Goal: Task Accomplishment & Management: Use online tool/utility

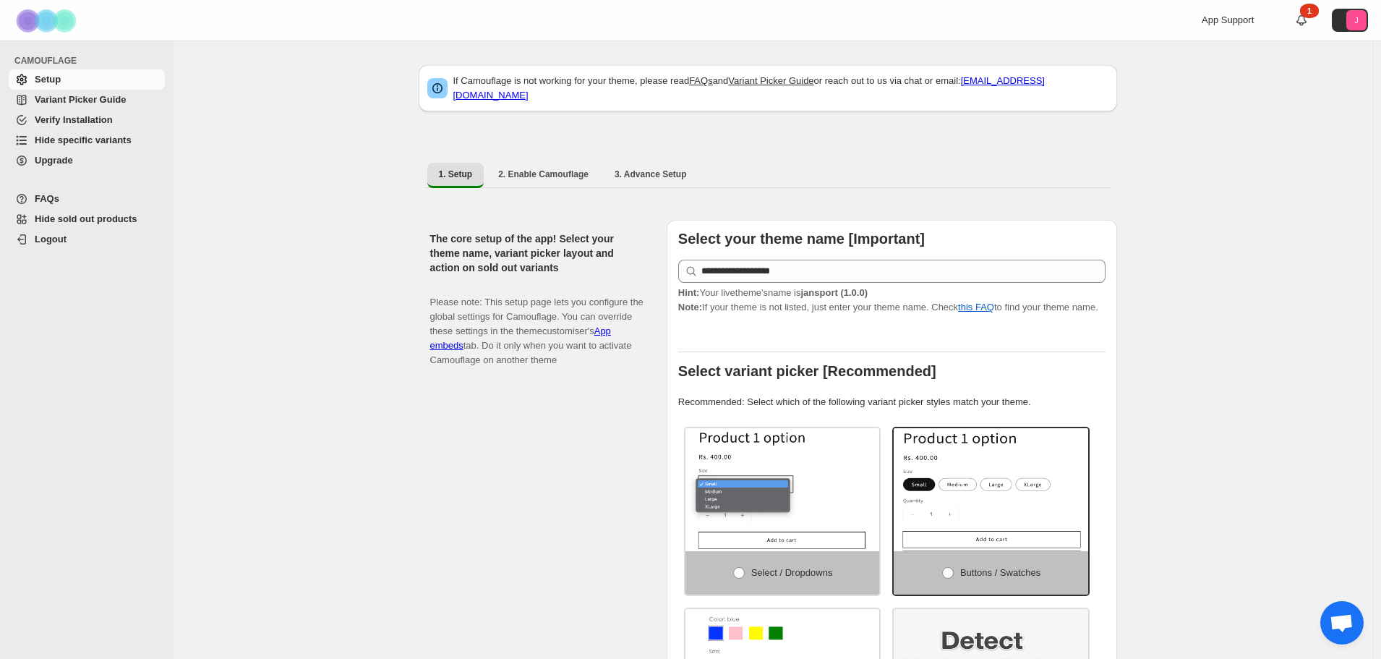
click at [99, 140] on span "Hide specific variants" at bounding box center [83, 139] width 97 height 11
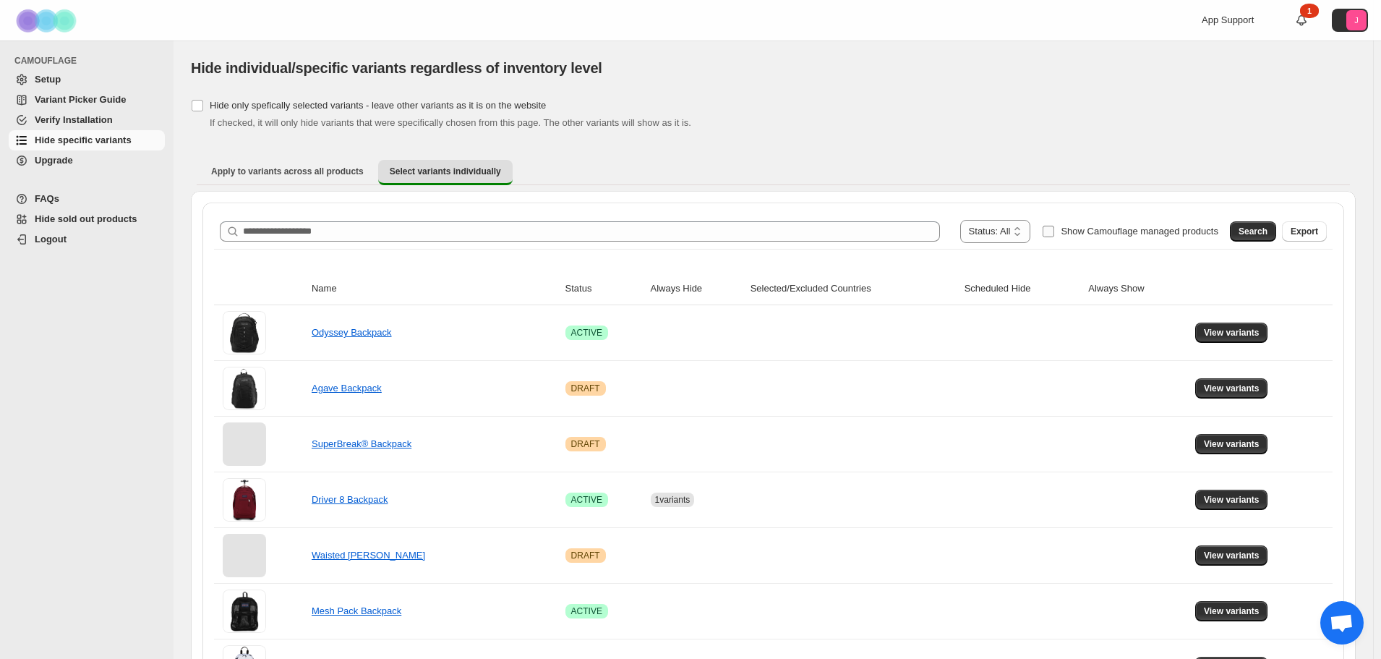
click at [1095, 229] on span "Show Camouflage managed products" at bounding box center [1140, 231] width 158 height 11
click at [1257, 228] on span "Search" at bounding box center [1253, 232] width 29 height 12
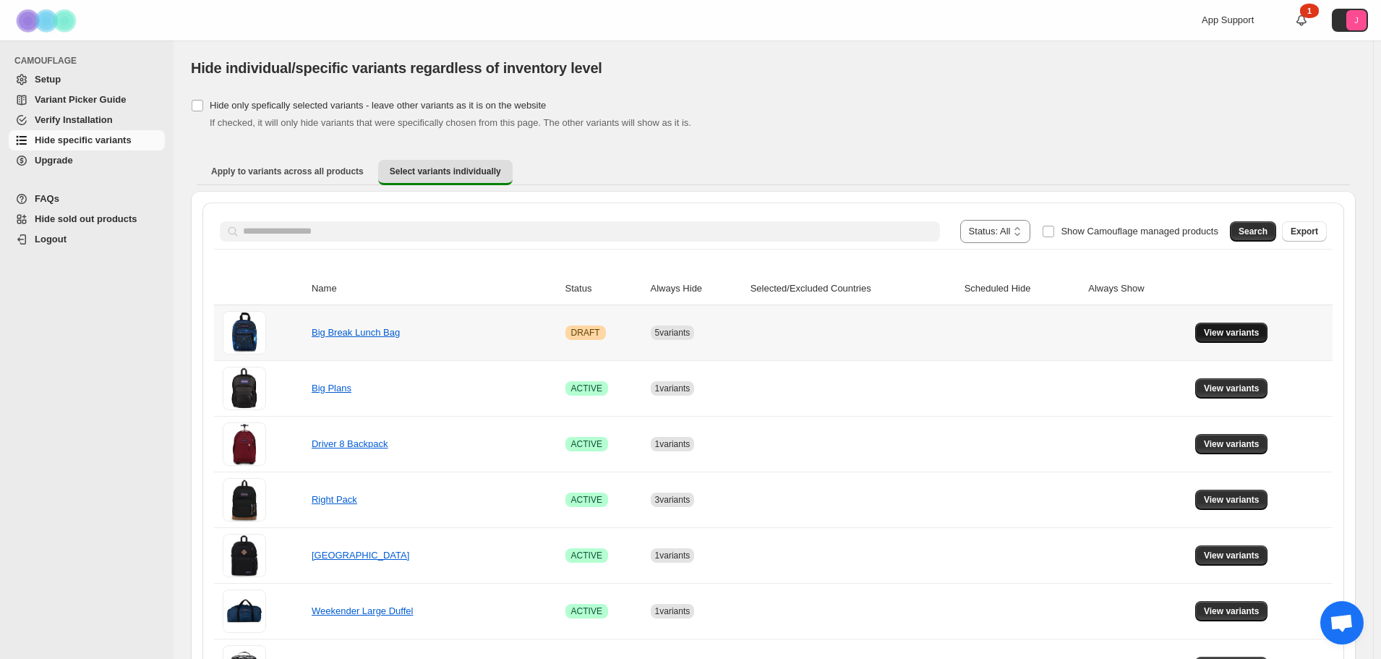
click at [1227, 335] on span "View variants" at bounding box center [1232, 333] width 56 height 12
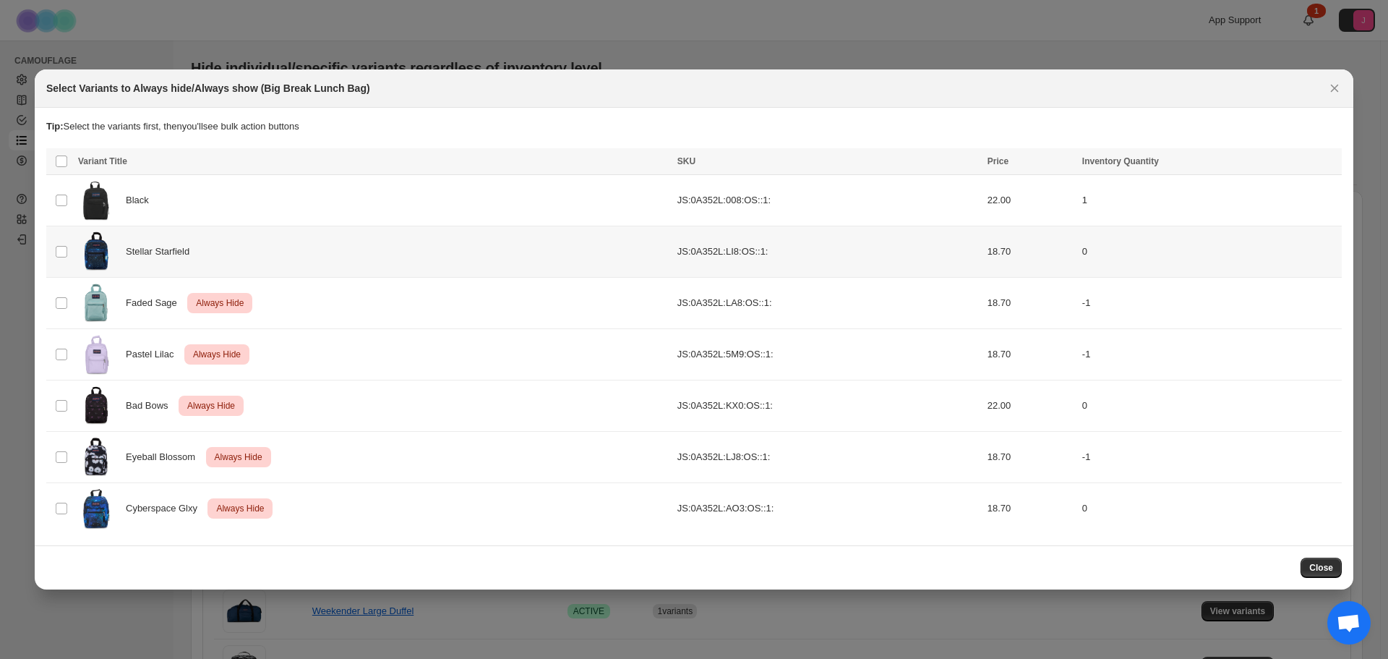
click at [71, 250] on td "Select product variant" at bounding box center [59, 251] width 27 height 51
click at [1030, 161] on span "Always hide" at bounding box center [1018, 163] width 50 height 12
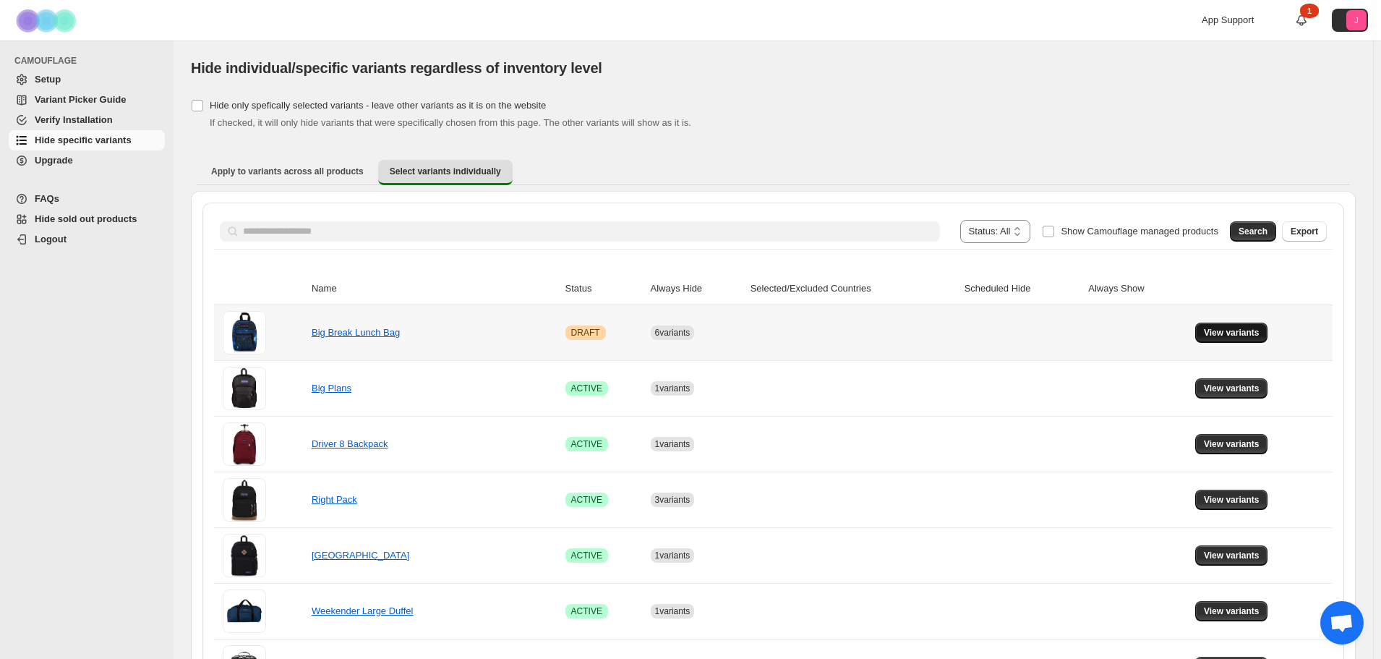
click at [1222, 335] on span "View variants" at bounding box center [1232, 333] width 56 height 12
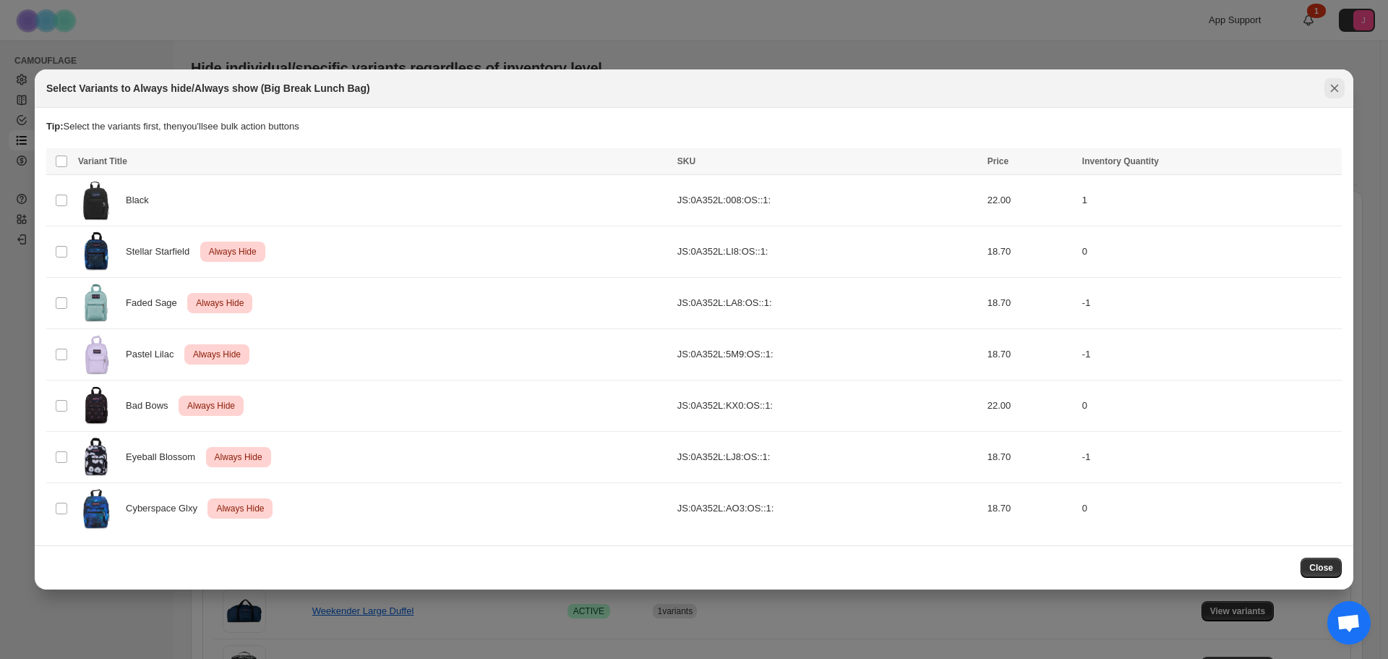
click at [1336, 94] on icon "Close" at bounding box center [1334, 88] width 14 height 14
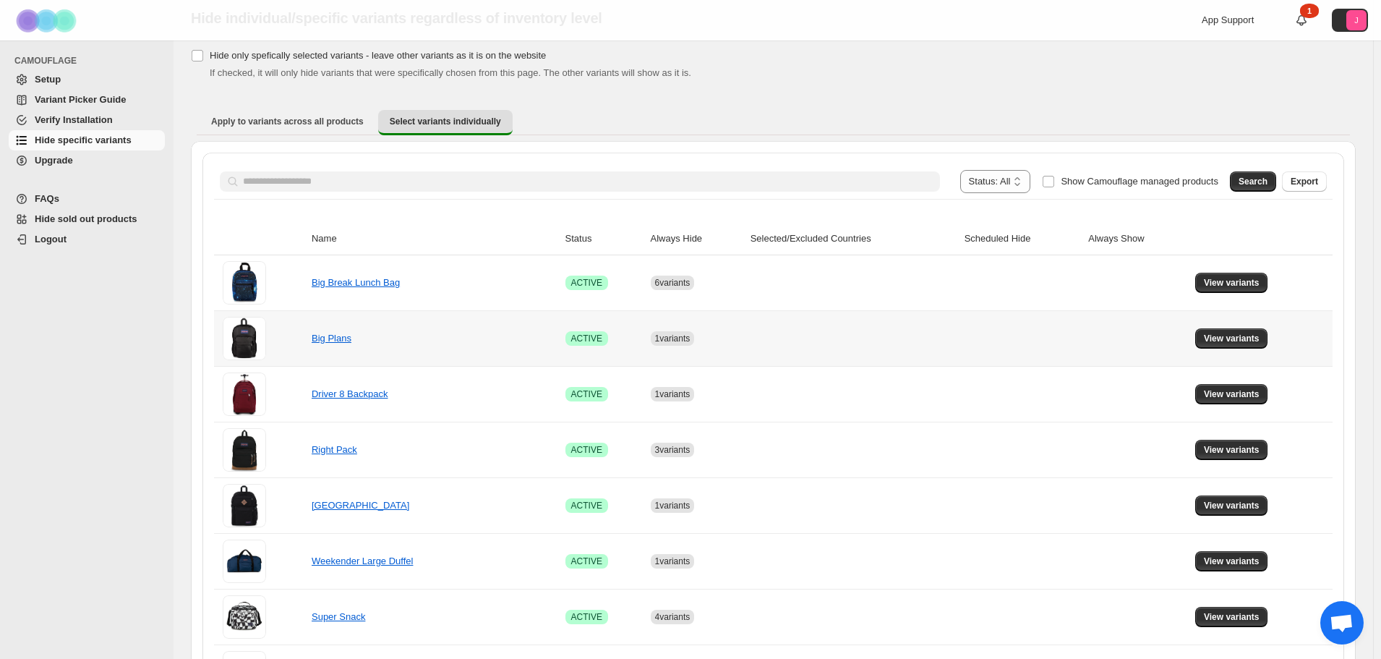
scroll to position [72, 0]
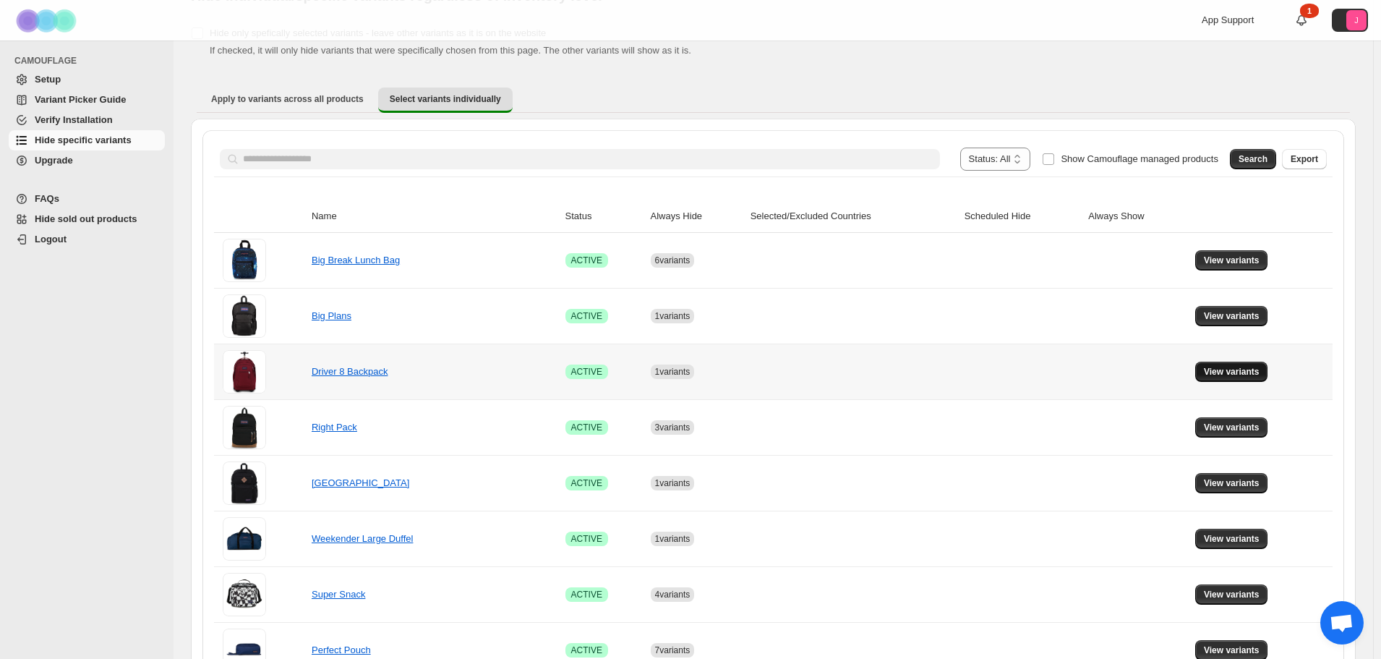
click at [1238, 372] on span "View variants" at bounding box center [1232, 372] width 56 height 12
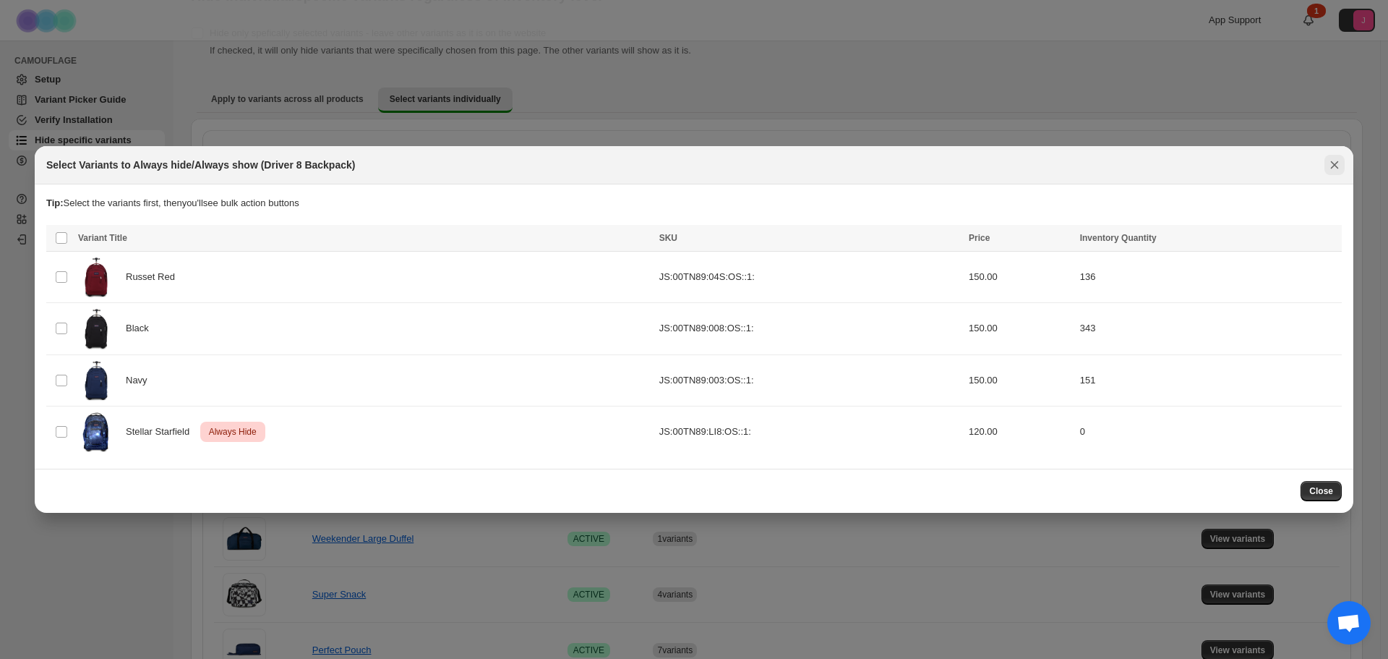
click at [1338, 168] on icon "Close" at bounding box center [1334, 165] width 14 height 14
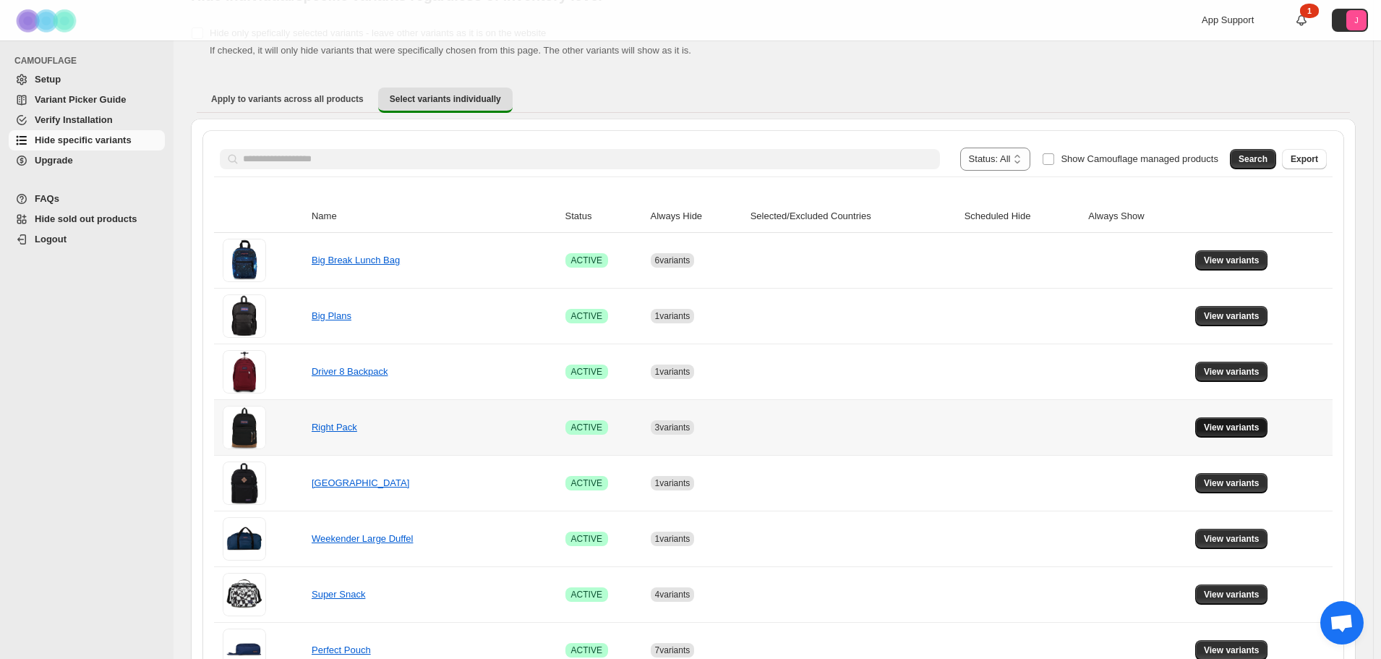
click at [1220, 424] on span "View variants" at bounding box center [1232, 428] width 56 height 12
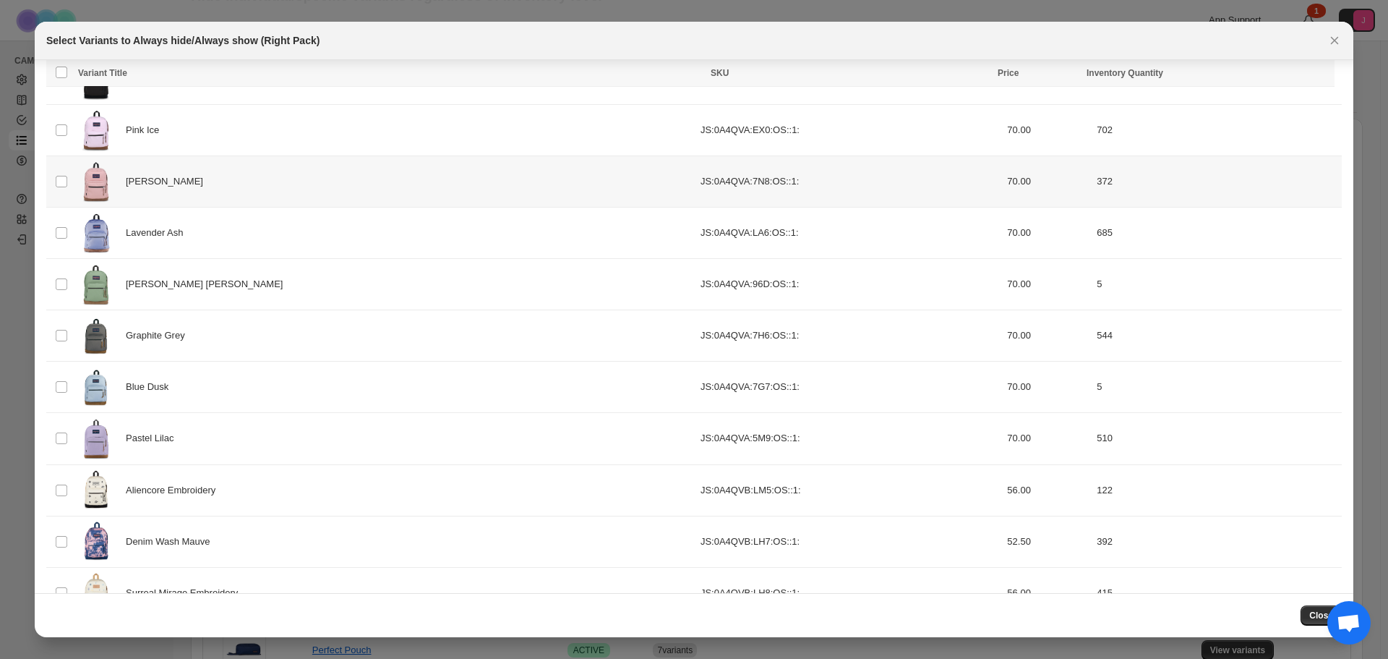
scroll to position [701, 0]
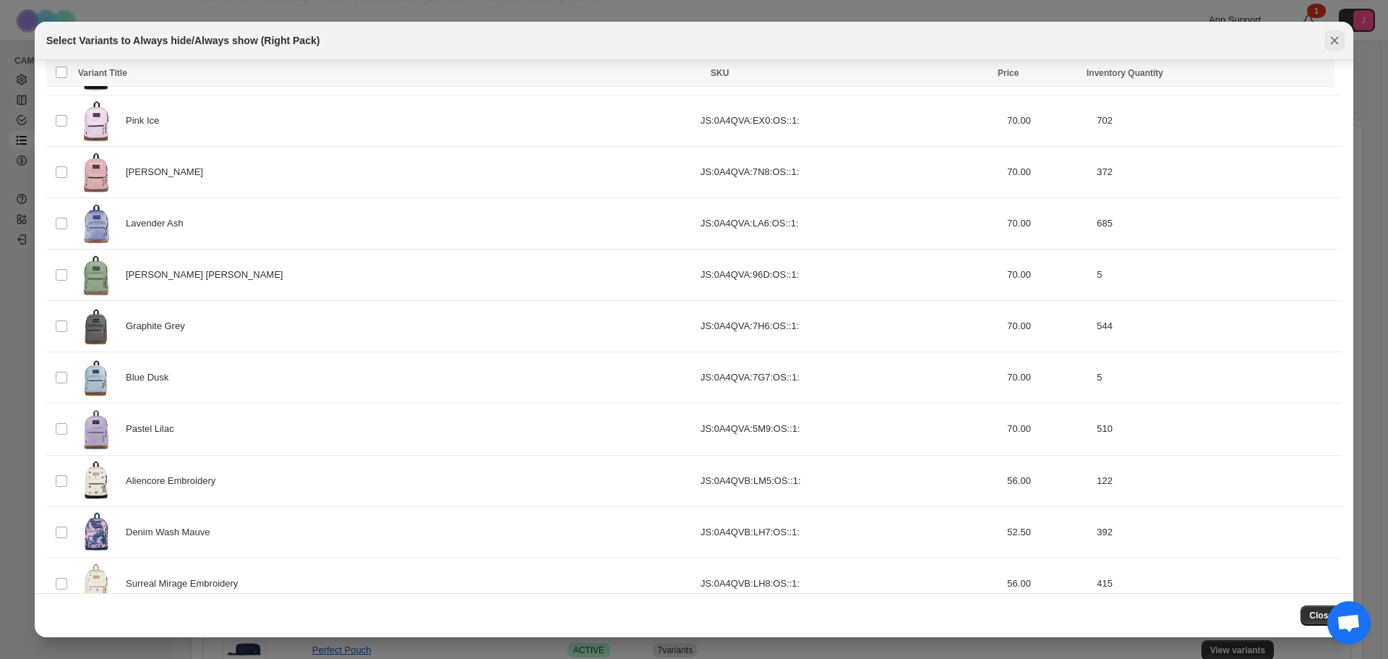
click at [1338, 43] on icon "Close" at bounding box center [1335, 41] width 8 height 8
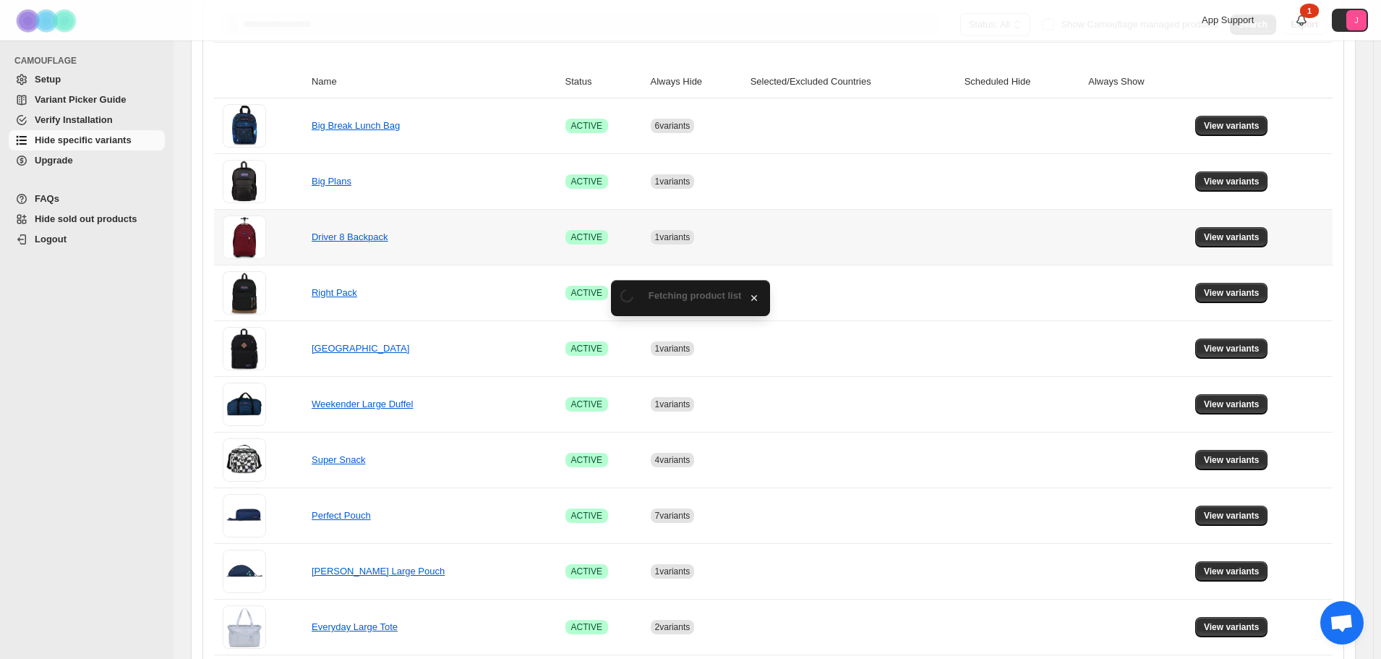
scroll to position [217, 0]
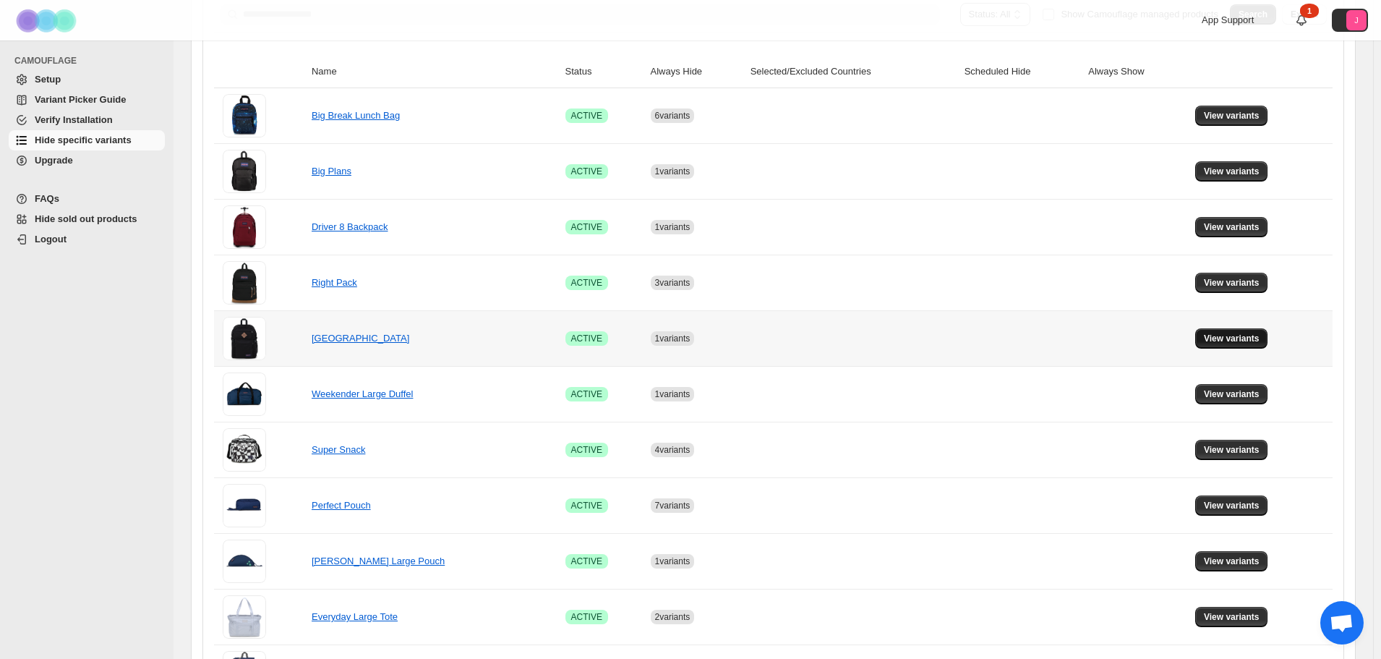
click at [1234, 343] on span "View variants" at bounding box center [1232, 339] width 56 height 12
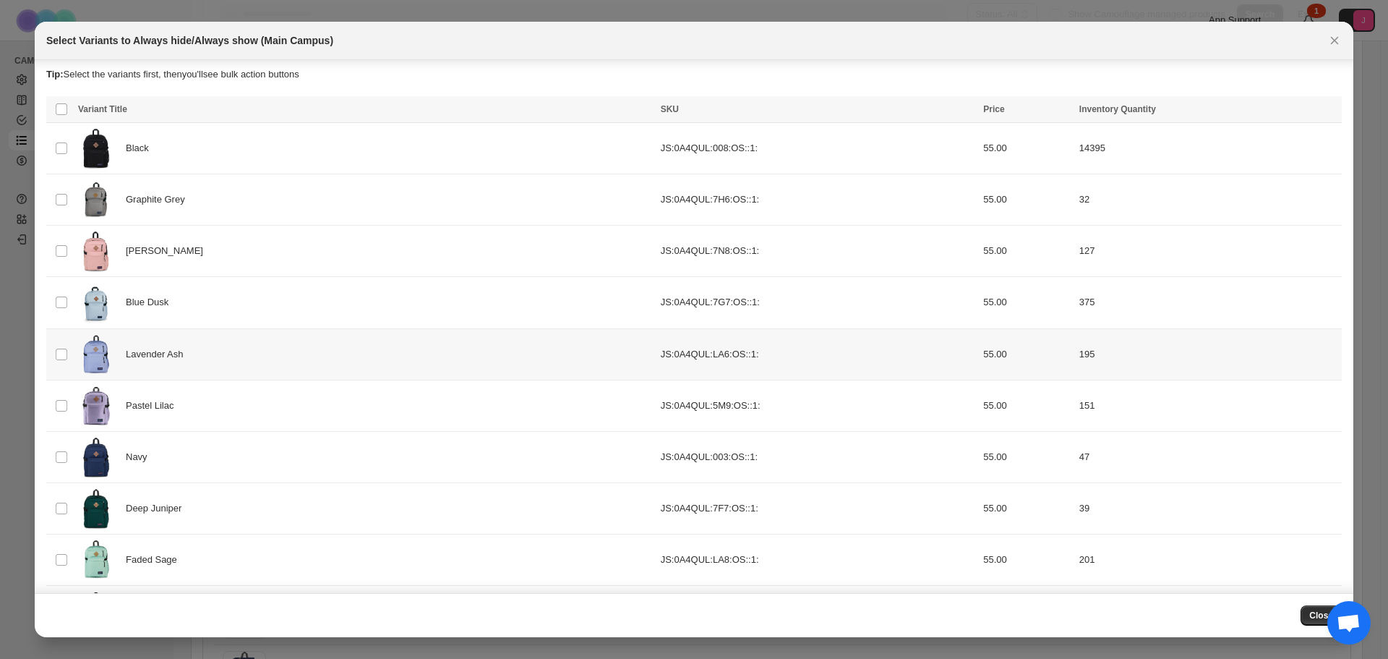
scroll to position [0, 0]
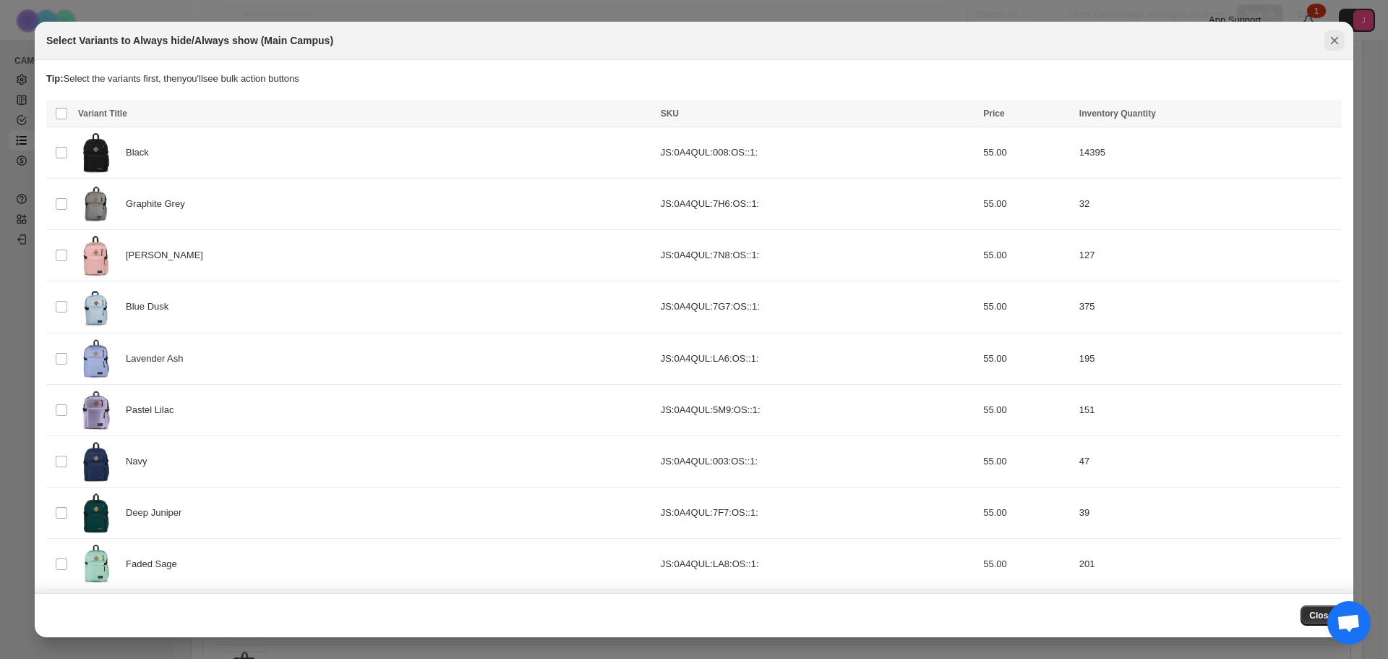
click at [1333, 32] on button "Close" at bounding box center [1335, 40] width 20 height 20
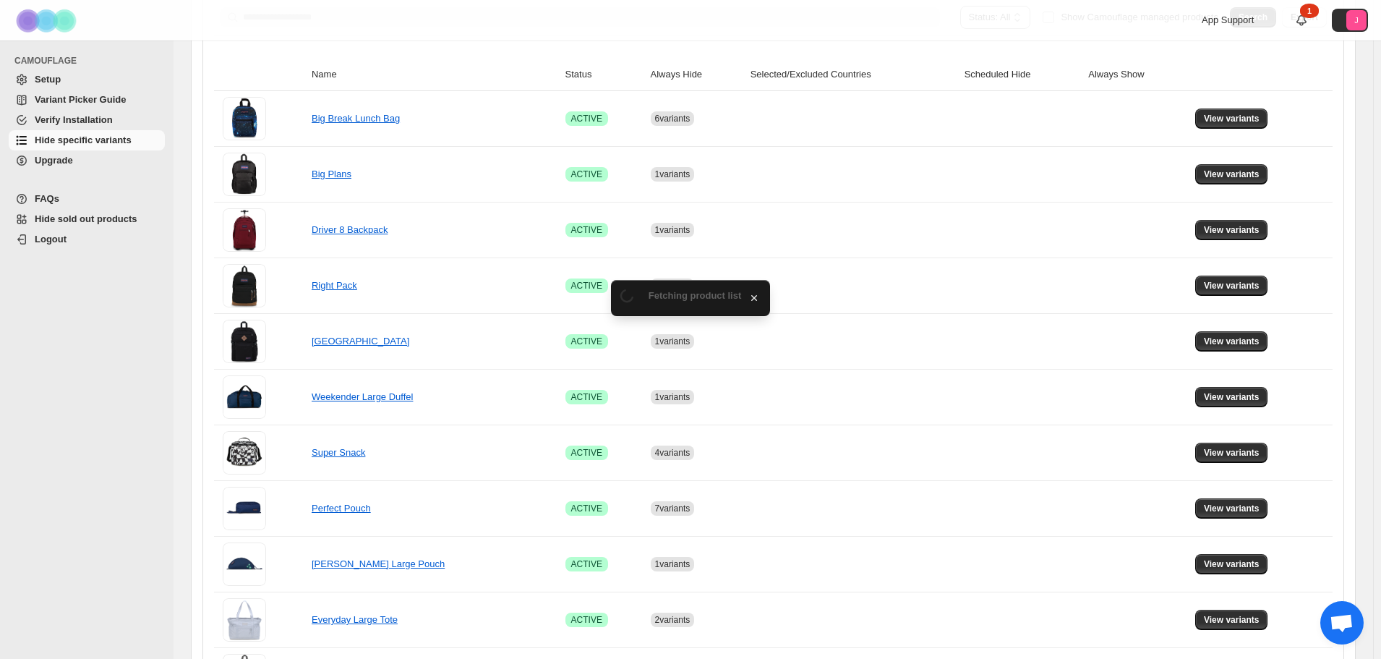
scroll to position [217, 0]
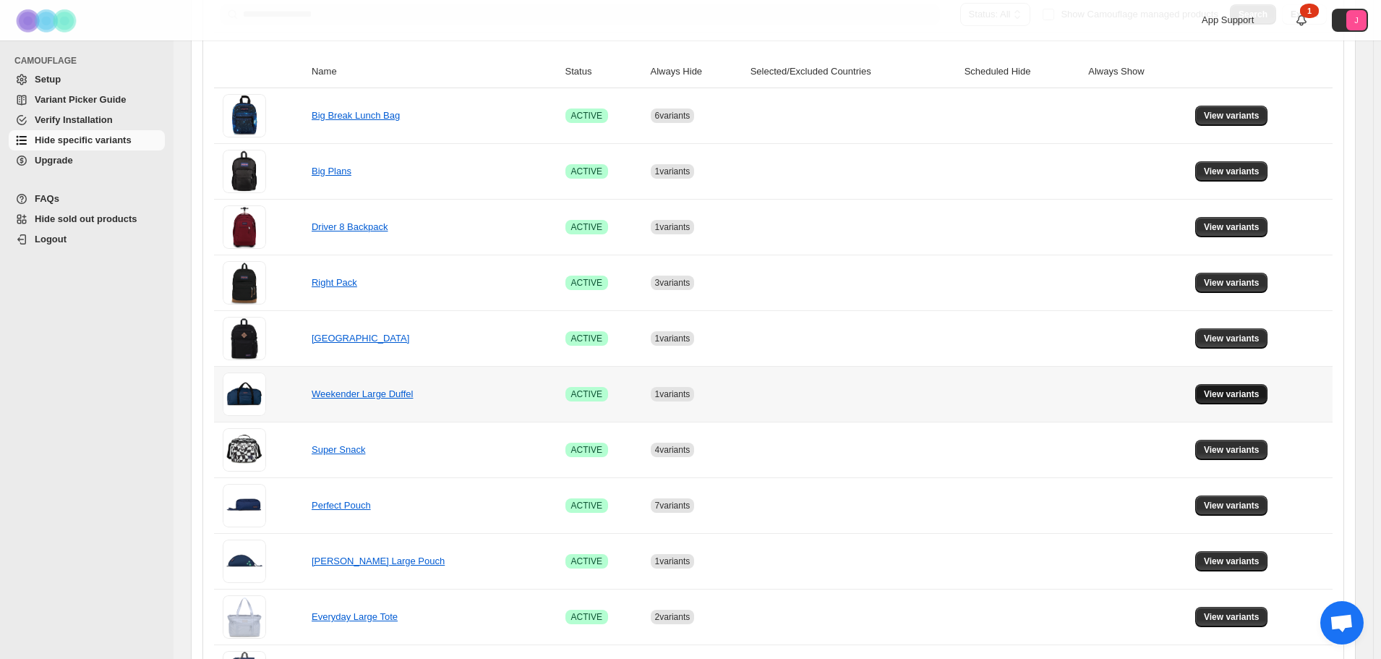
click at [1215, 396] on span "View variants" at bounding box center [1232, 394] width 56 height 12
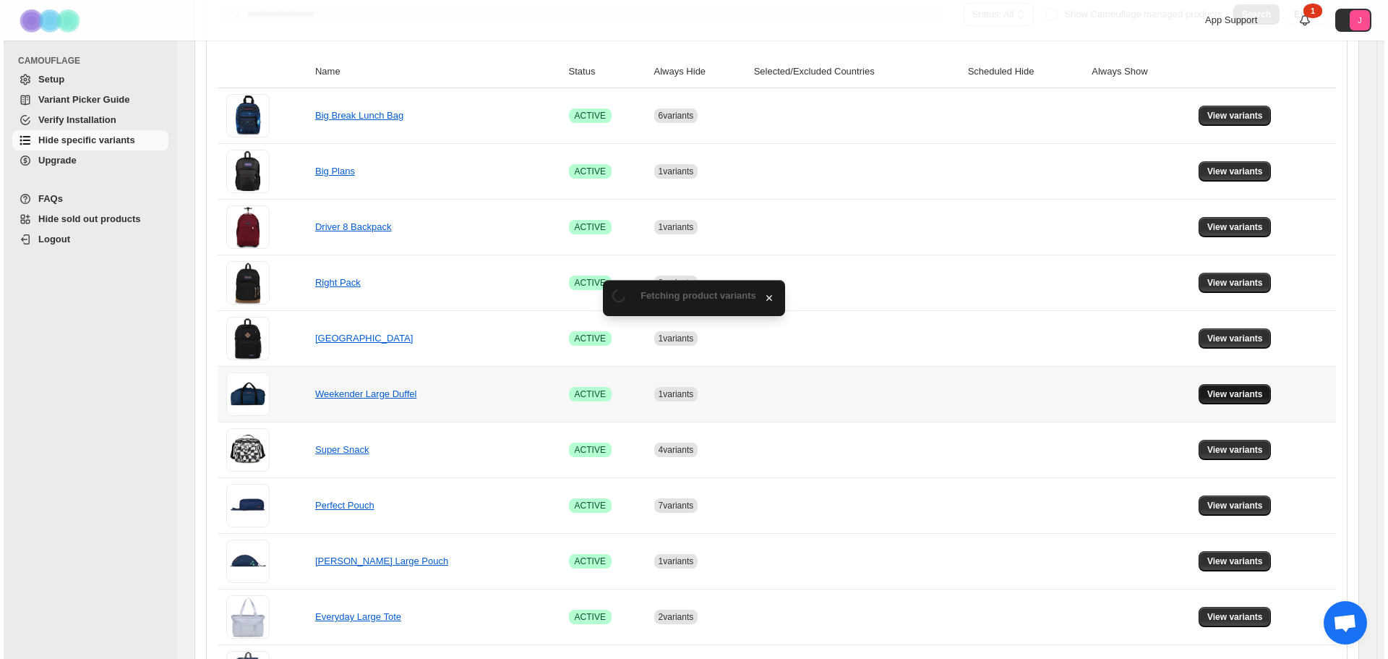
scroll to position [0, 0]
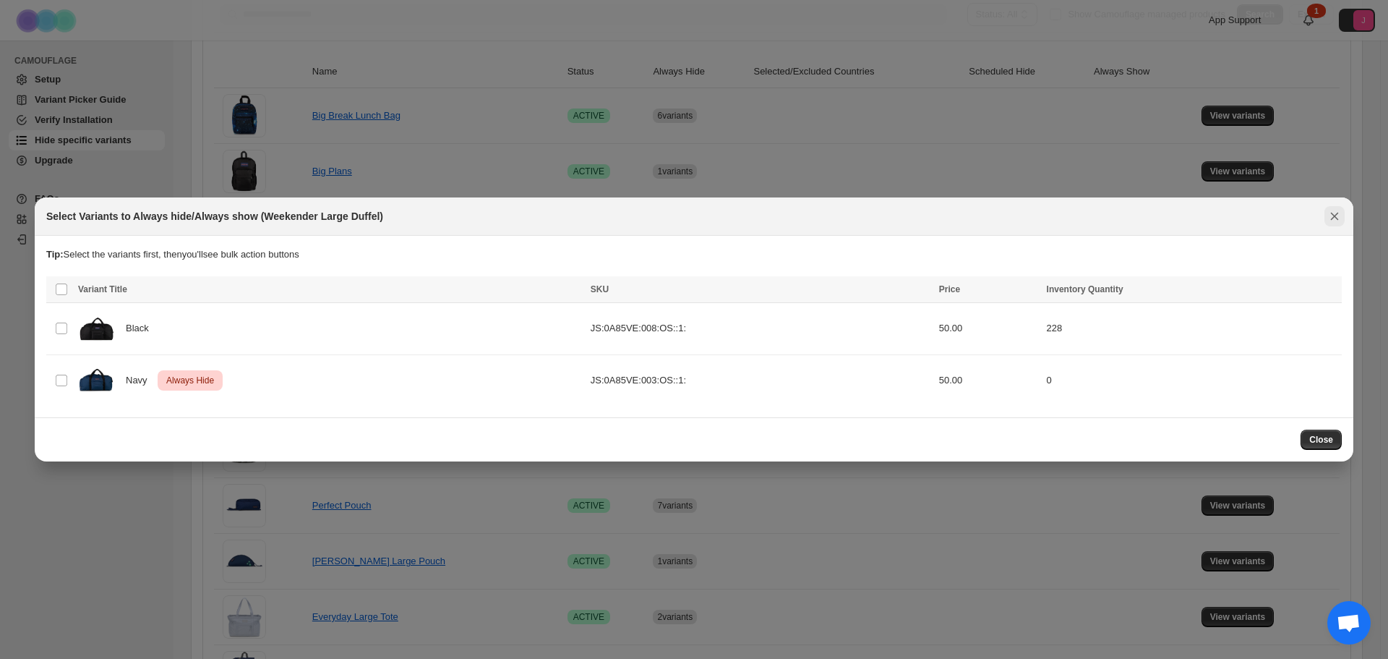
click at [1335, 211] on icon "Close" at bounding box center [1334, 216] width 14 height 14
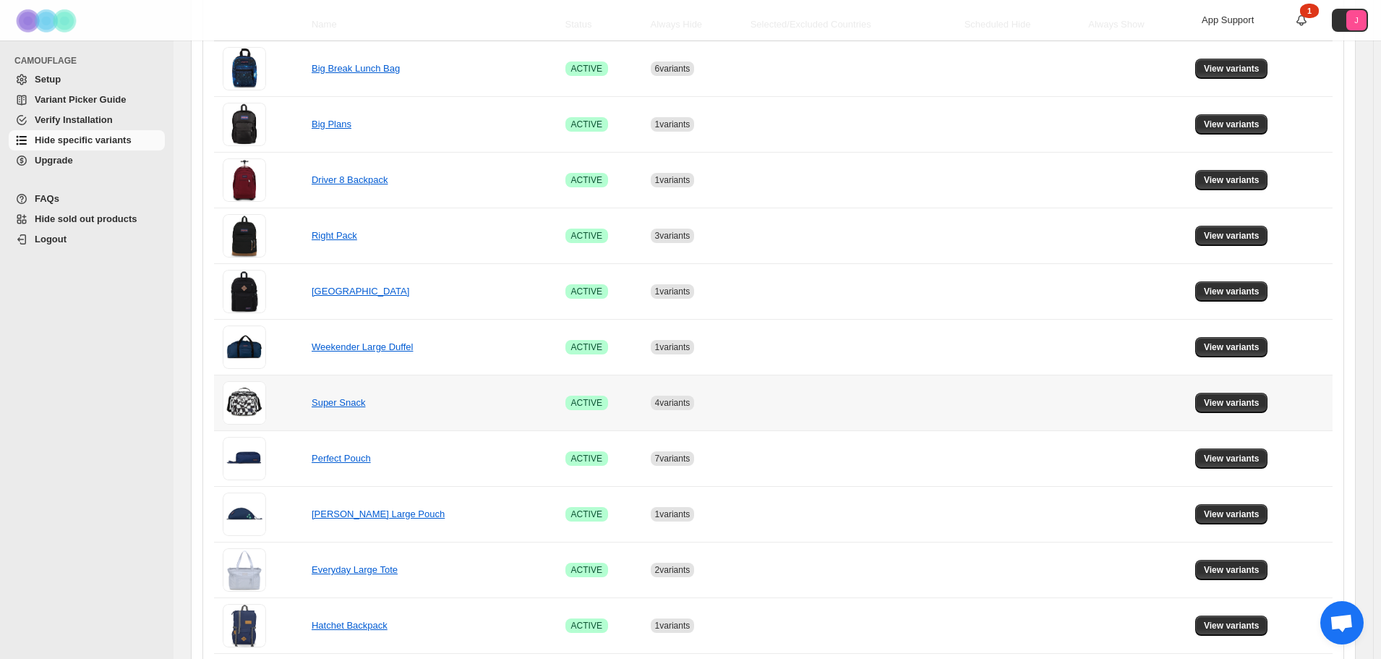
scroll to position [289, 0]
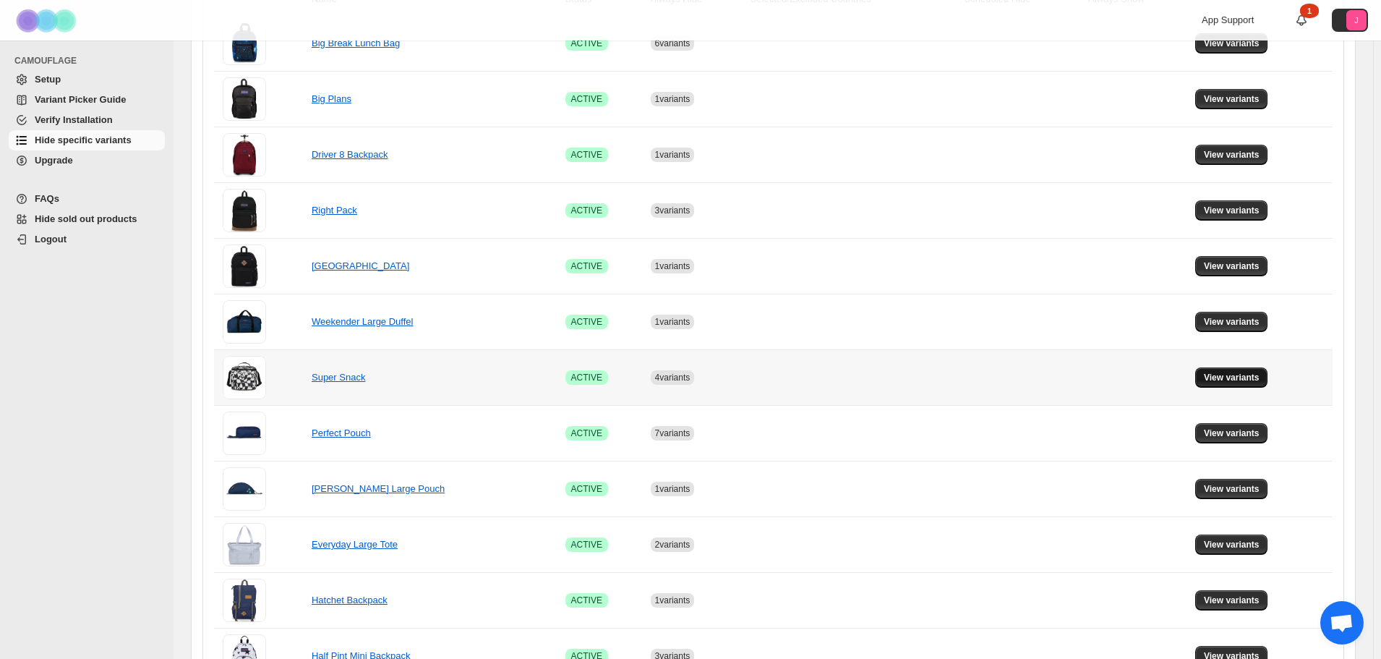
click at [1248, 379] on span "View variants" at bounding box center [1232, 378] width 56 height 12
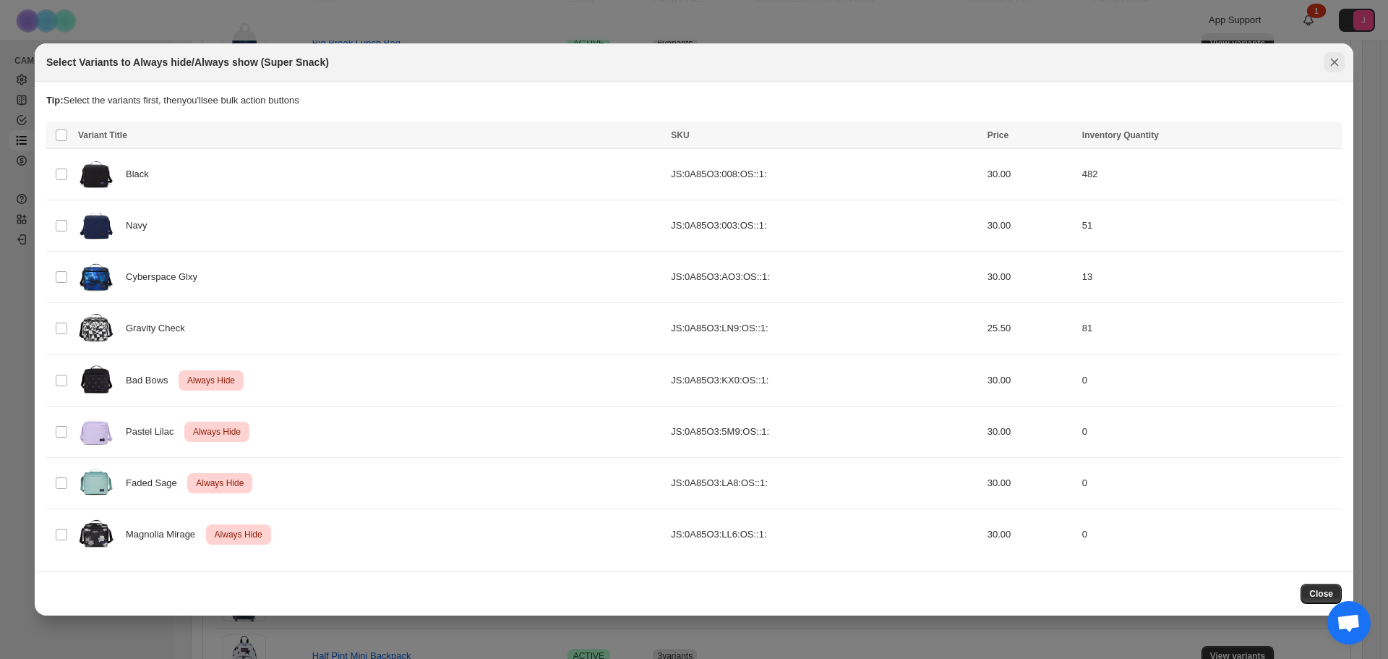
click at [1330, 63] on icon "Close" at bounding box center [1334, 62] width 14 height 14
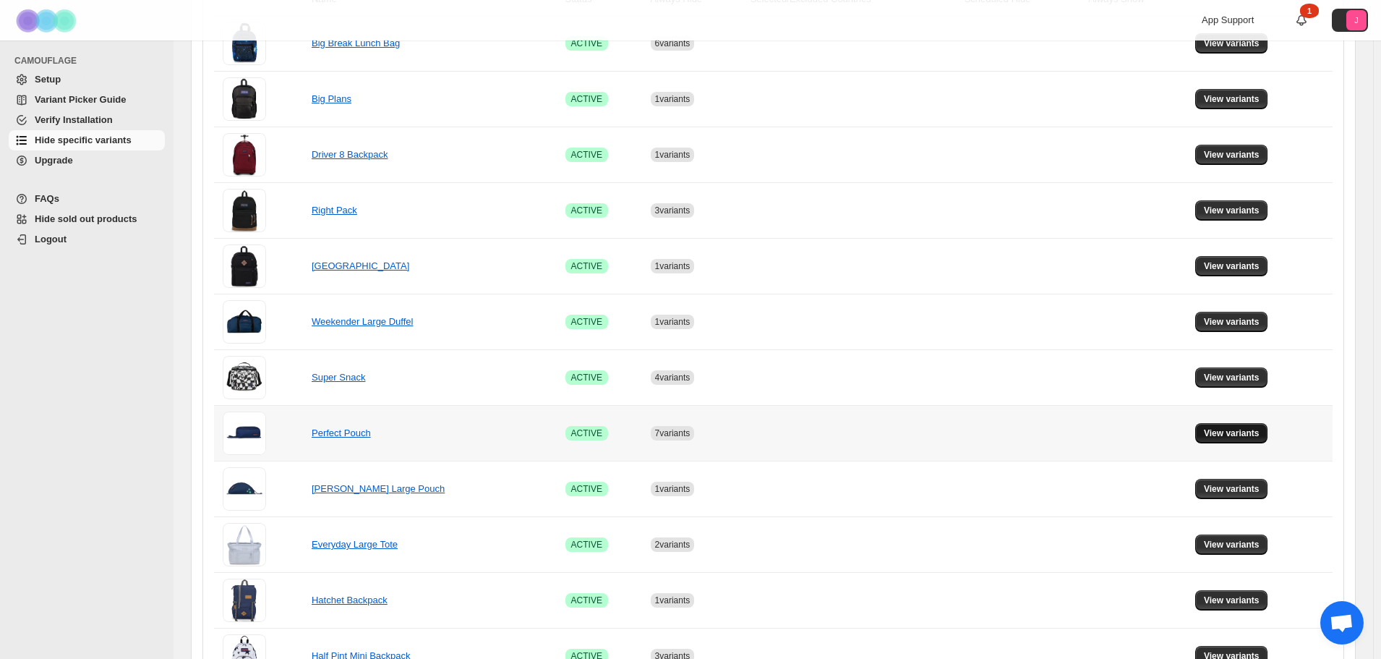
click at [1257, 432] on span "View variants" at bounding box center [1232, 433] width 56 height 12
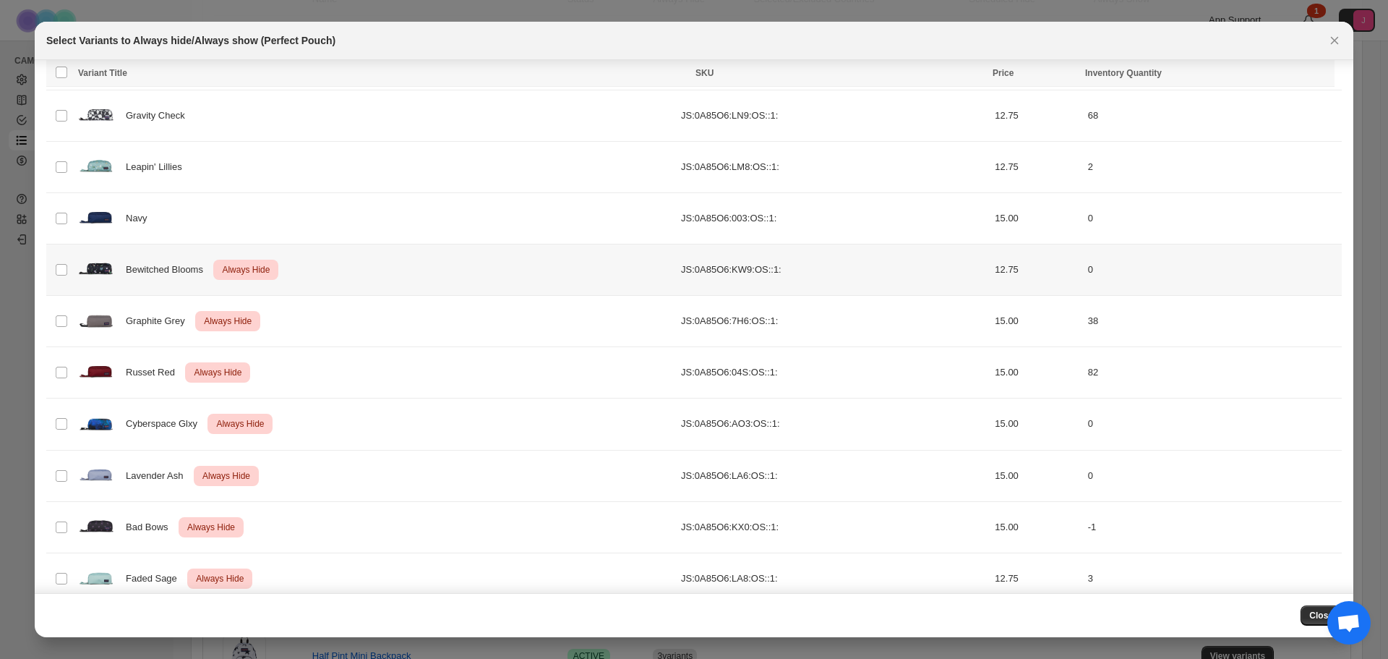
scroll to position [317, 0]
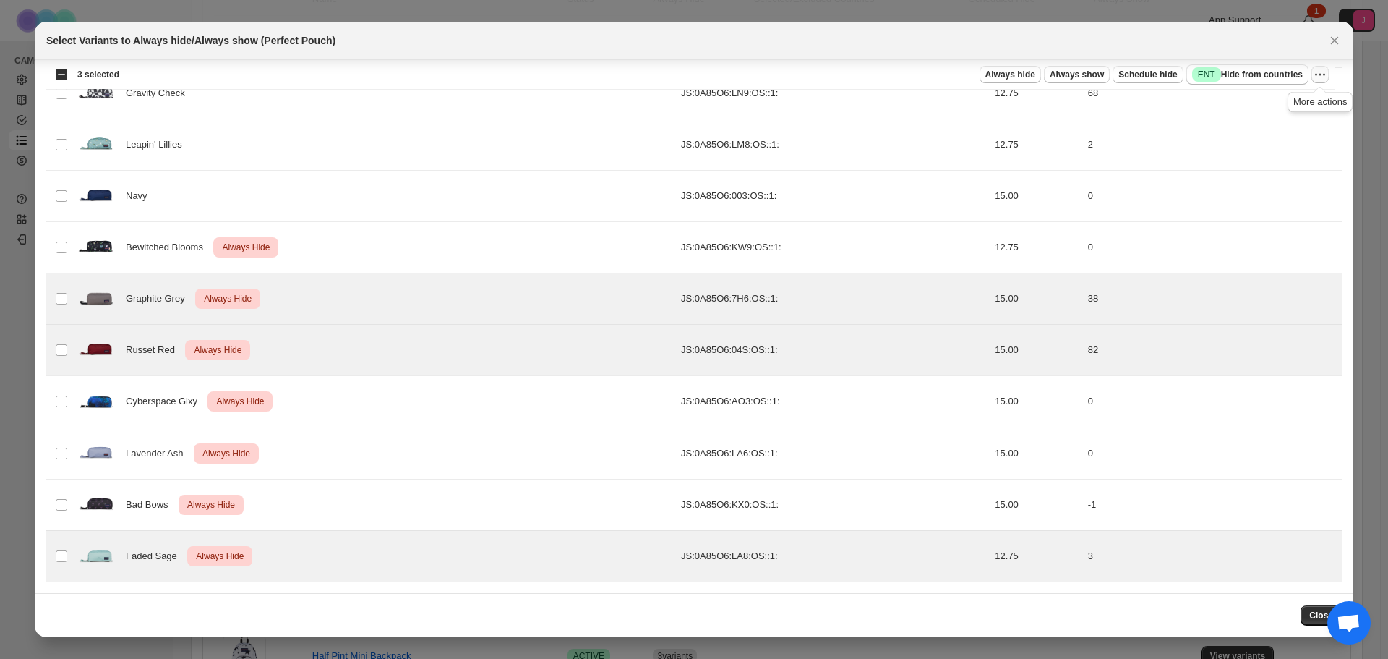
click at [1321, 73] on icon "More actions" at bounding box center [1320, 74] width 14 height 14
click at [1283, 103] on span "Undo always hide" at bounding box center [1252, 103] width 74 height 11
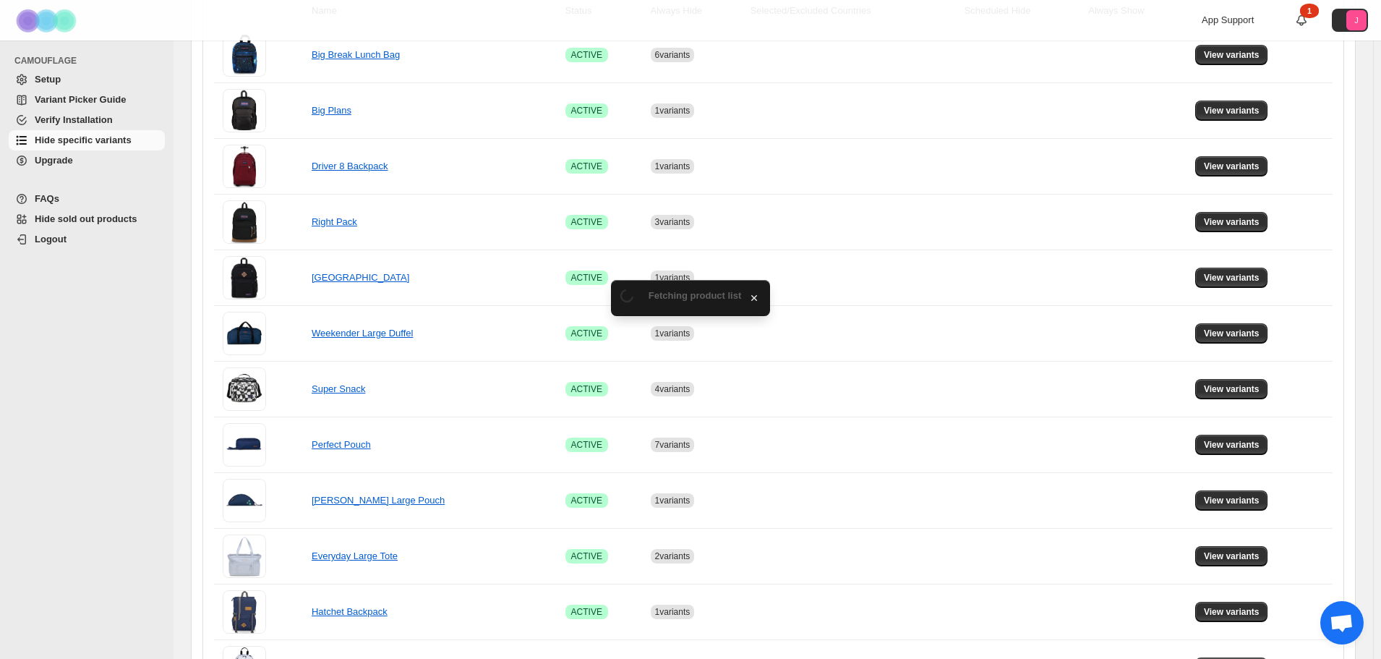
scroll to position [289, 0]
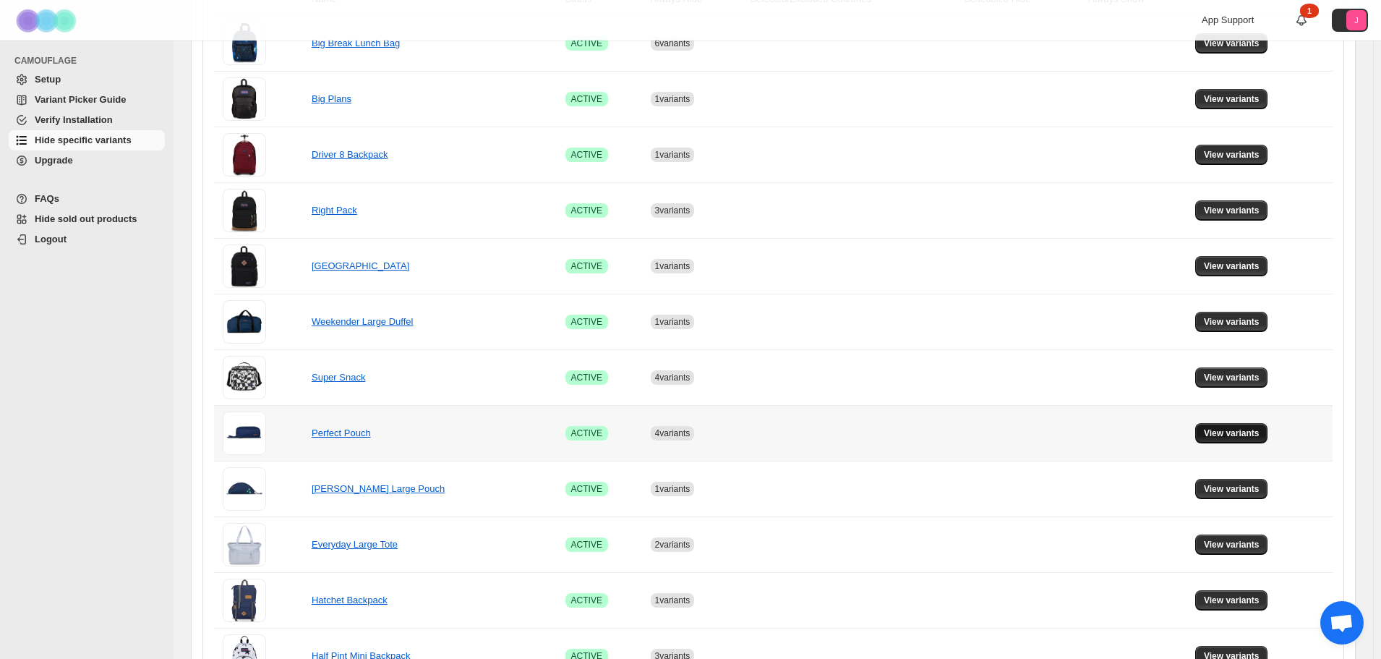
click at [1256, 427] on button "View variants" at bounding box center [1231, 433] width 73 height 20
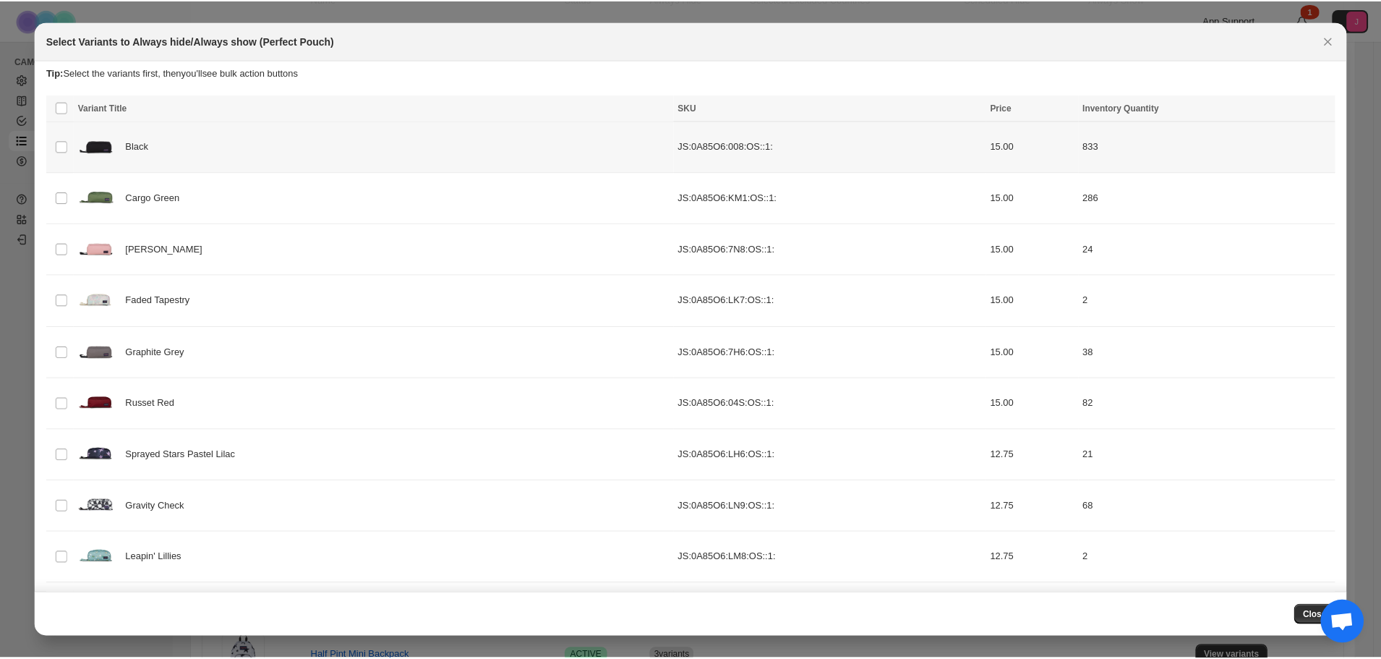
scroll to position [0, 0]
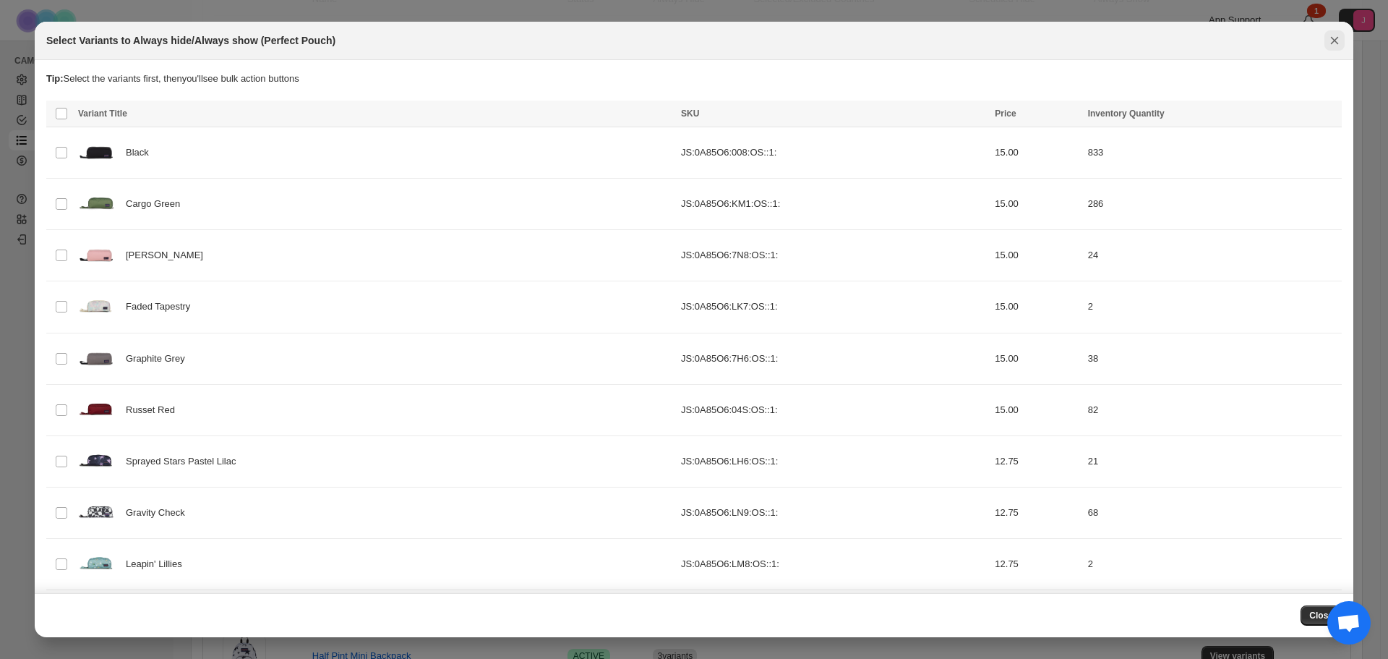
click at [1336, 41] on icon "Close" at bounding box center [1335, 41] width 8 height 8
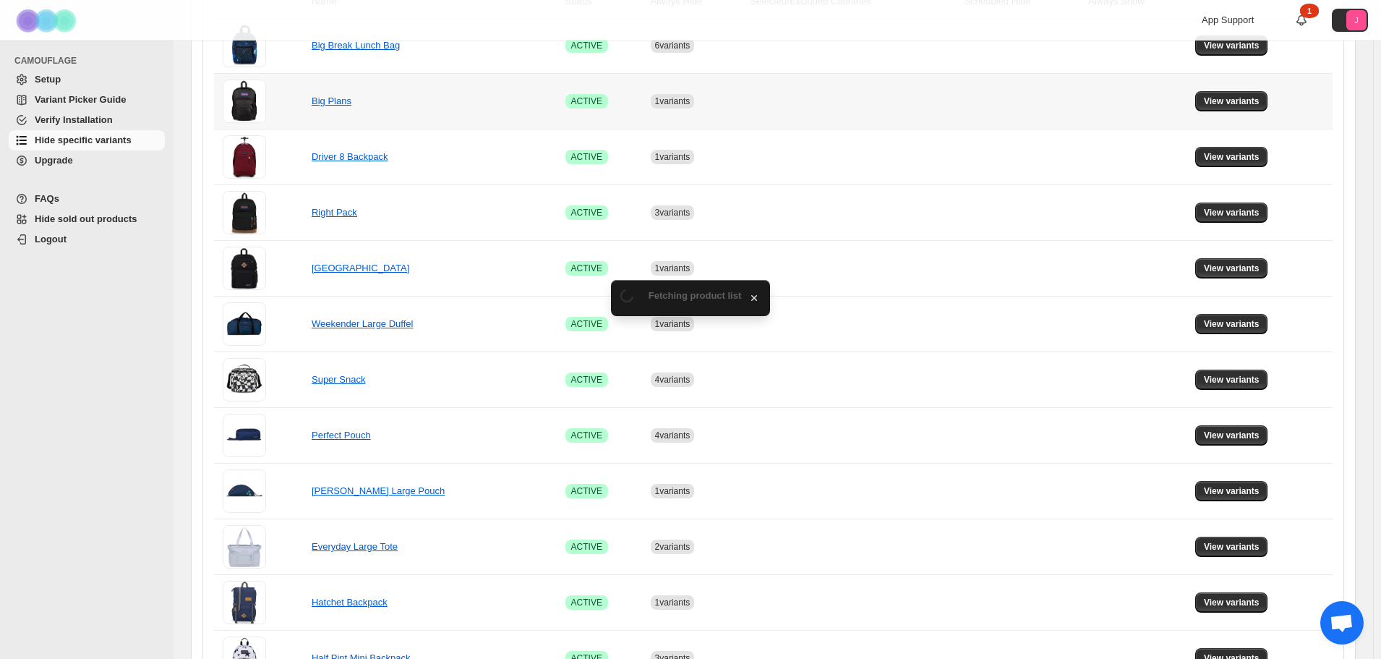
scroll to position [289, 0]
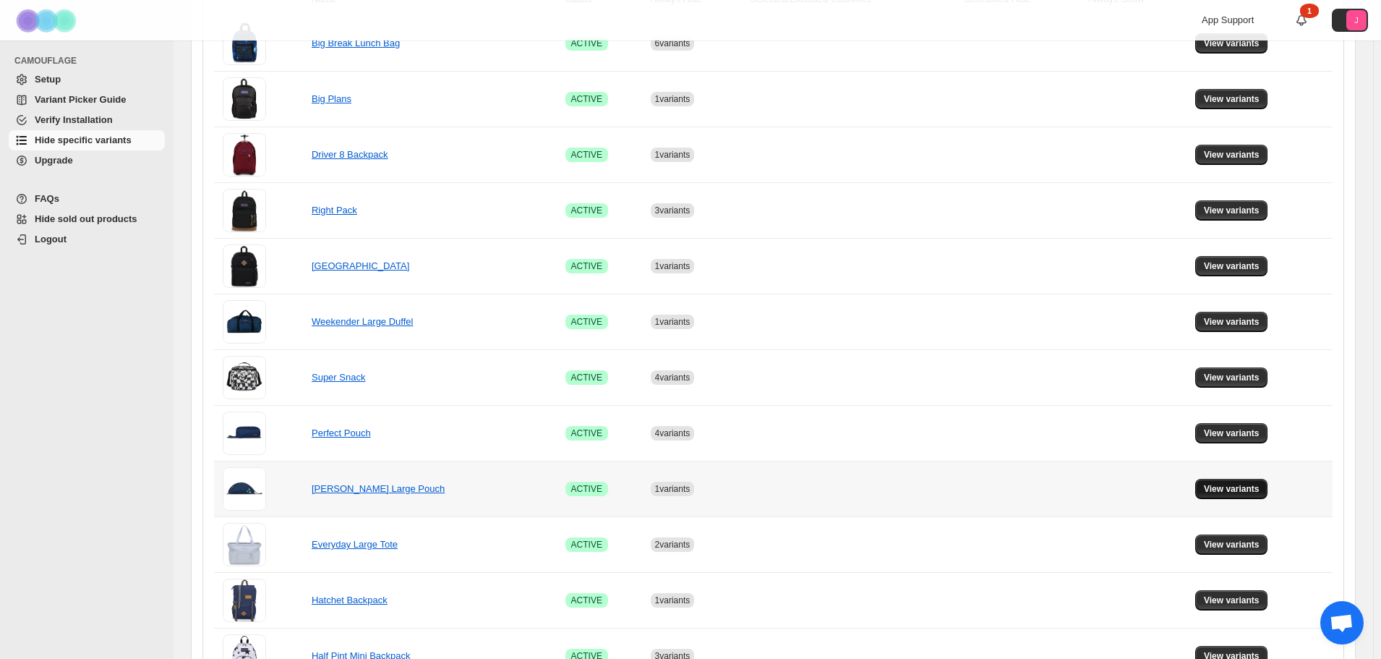
click at [1226, 480] on button "View variants" at bounding box center [1231, 489] width 73 height 20
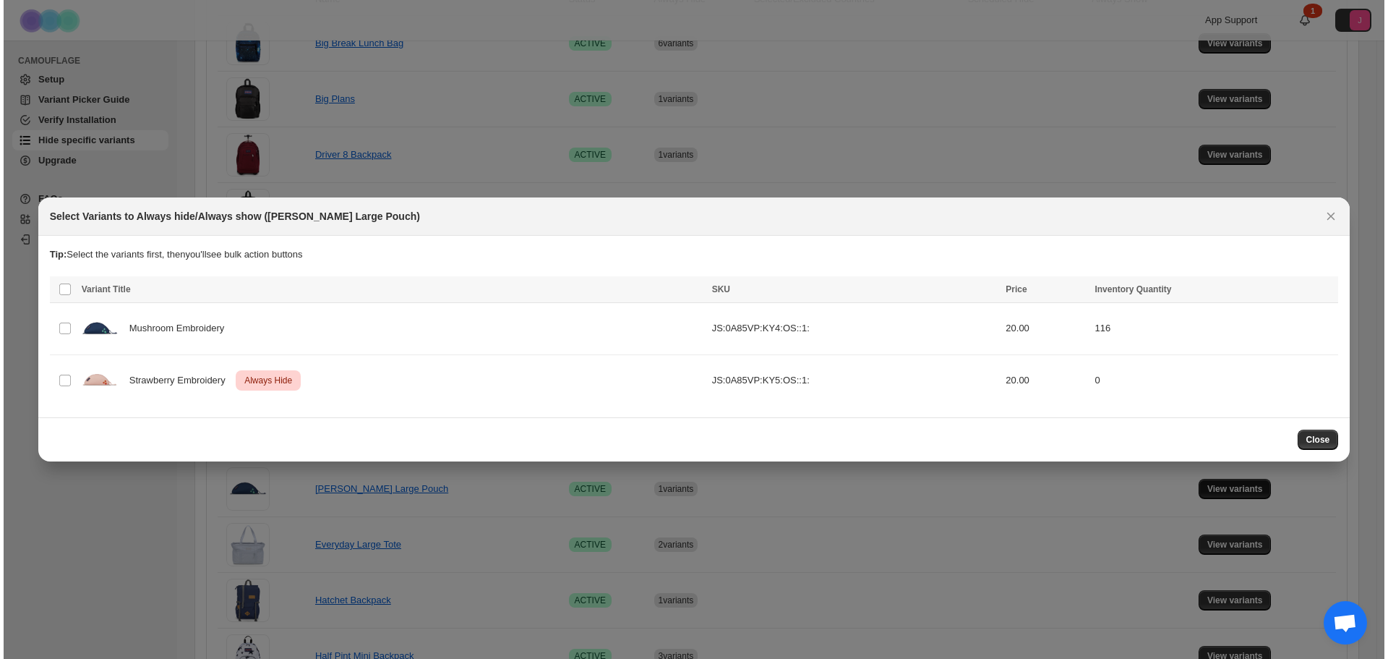
scroll to position [0, 0]
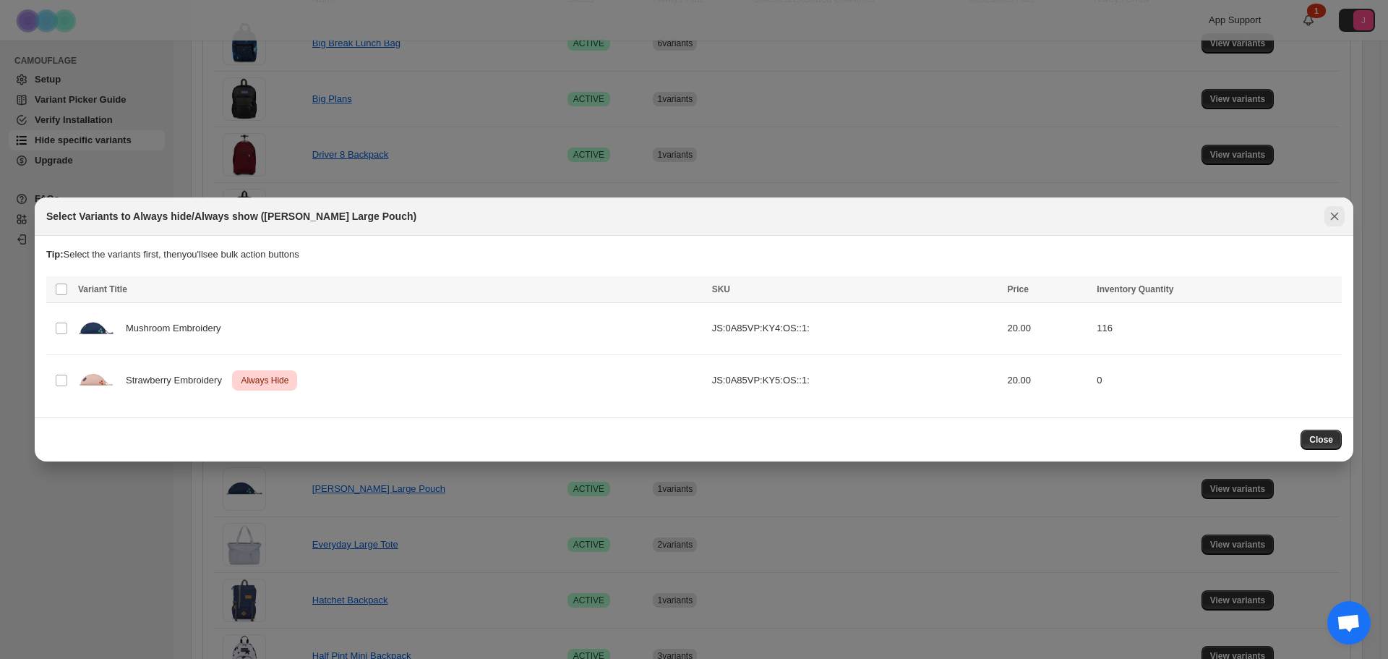
click at [1332, 213] on icon "Close" at bounding box center [1335, 217] width 8 height 8
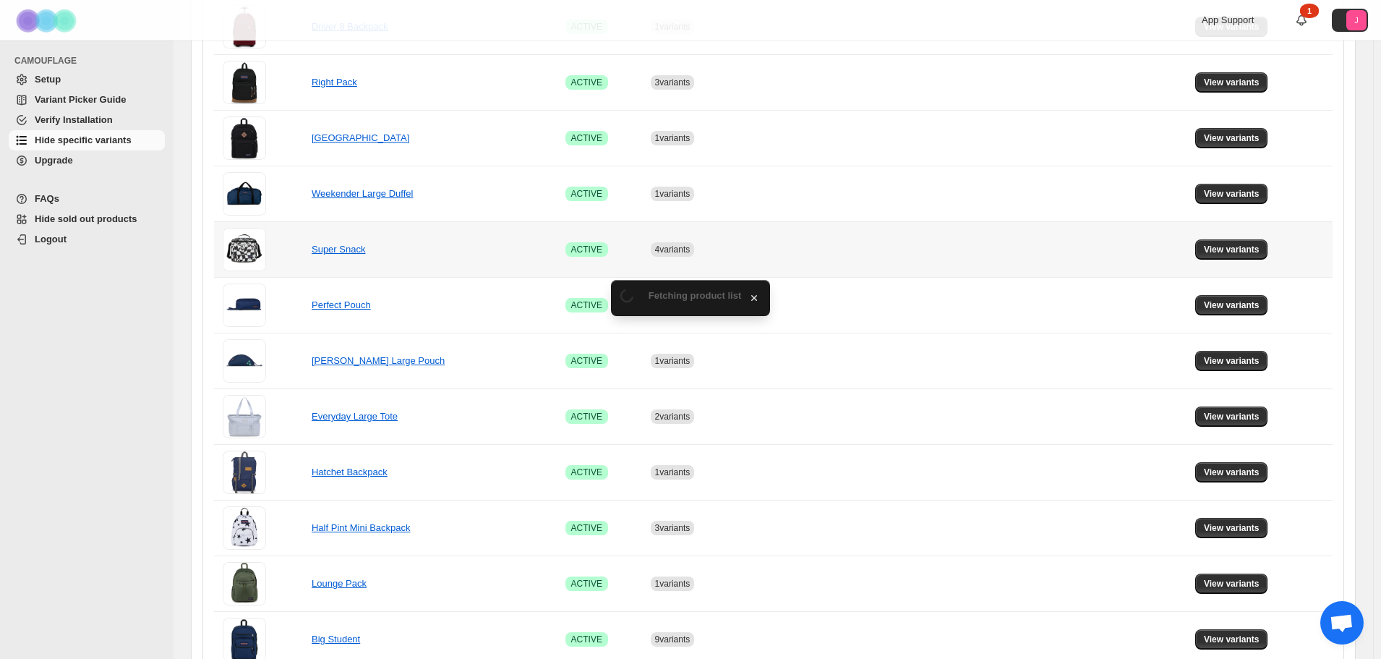
scroll to position [434, 0]
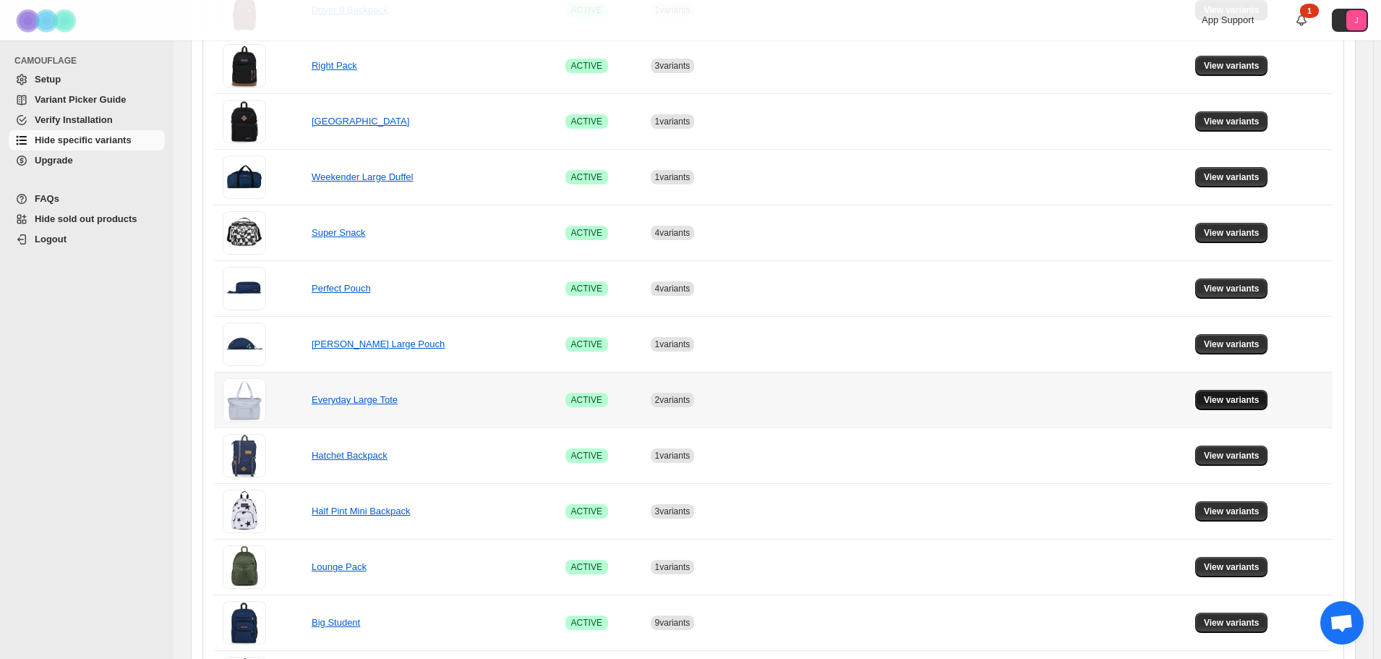
click at [1260, 403] on span "View variants" at bounding box center [1232, 400] width 56 height 12
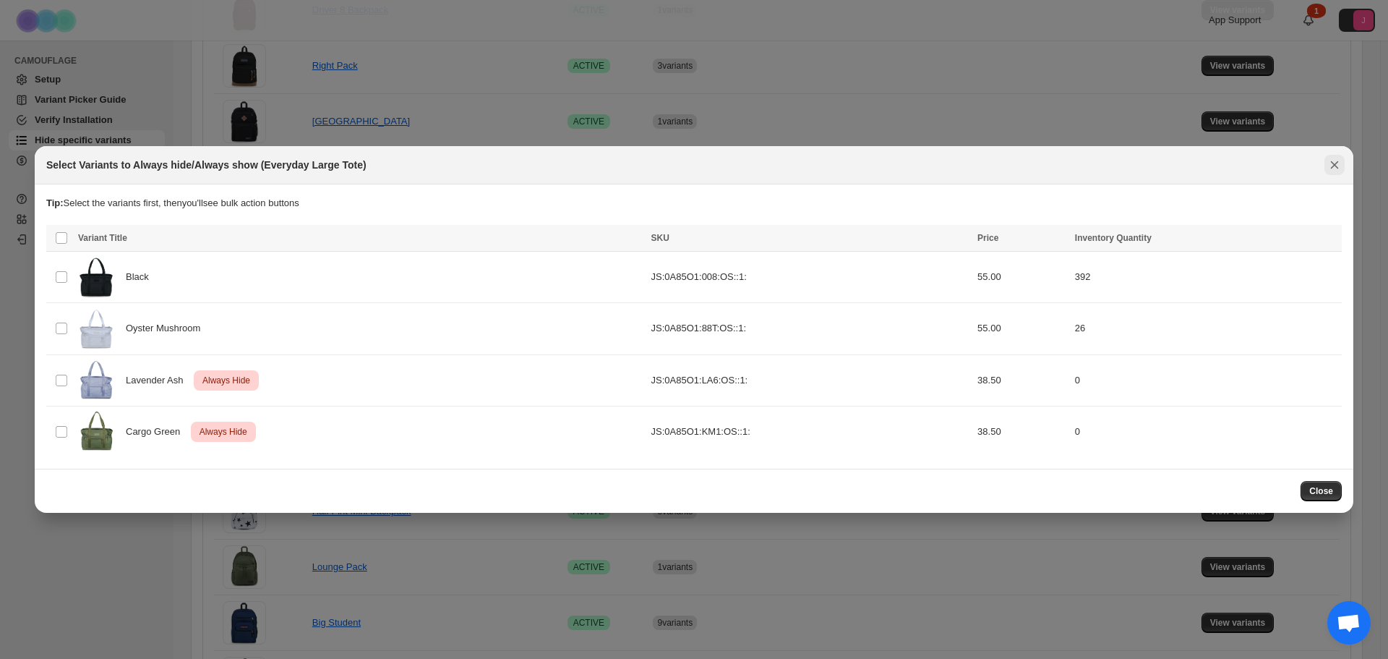
click at [1334, 169] on icon "Close" at bounding box center [1334, 165] width 14 height 14
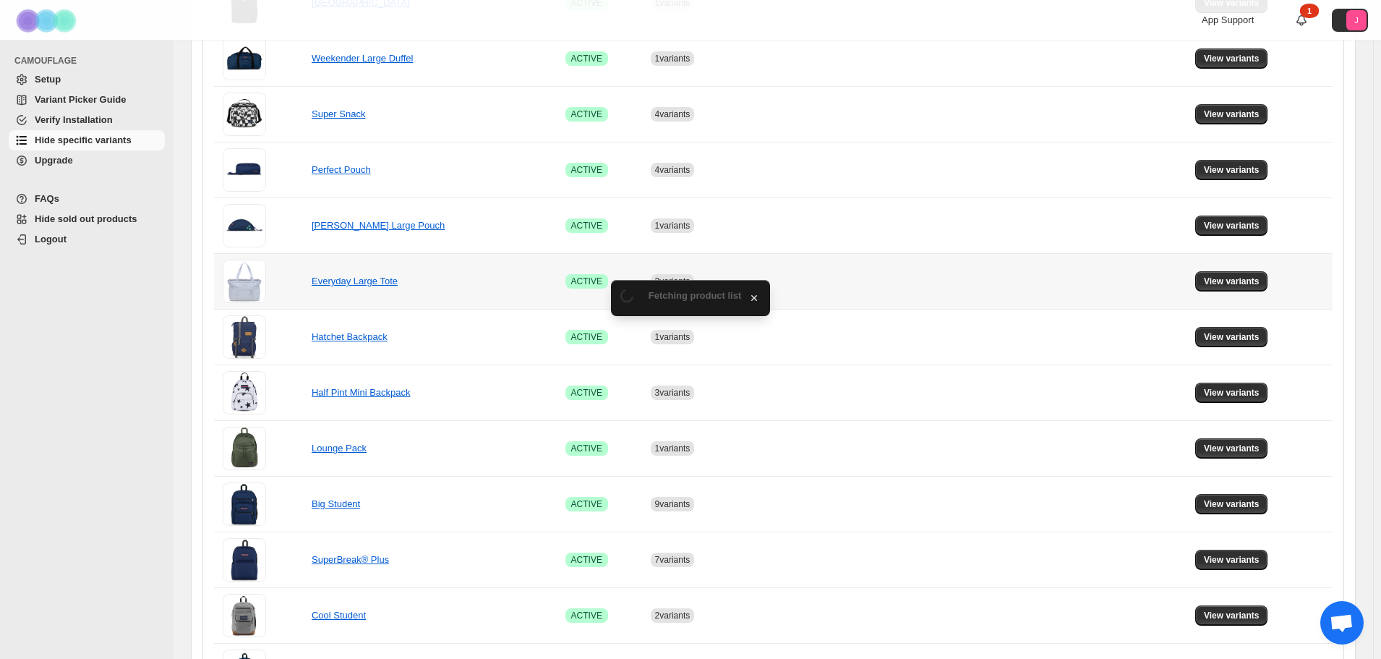
scroll to position [578, 0]
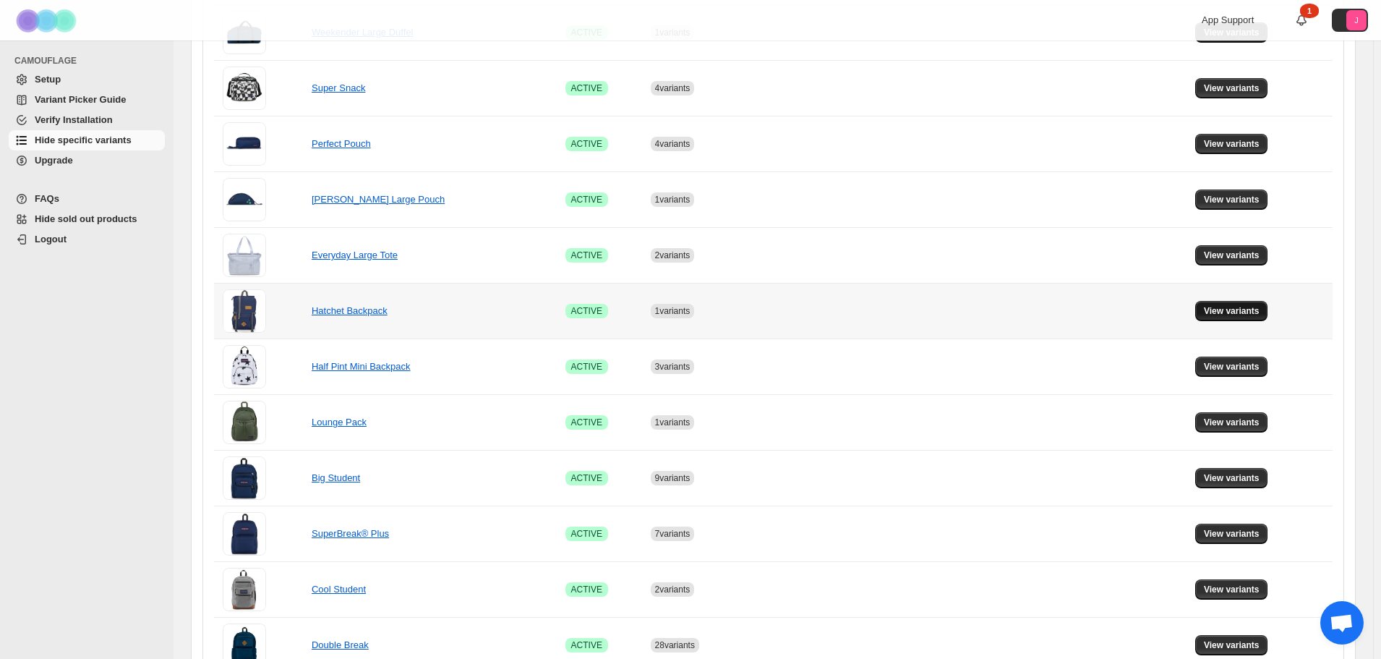
click at [1236, 313] on span "View variants" at bounding box center [1232, 311] width 56 height 12
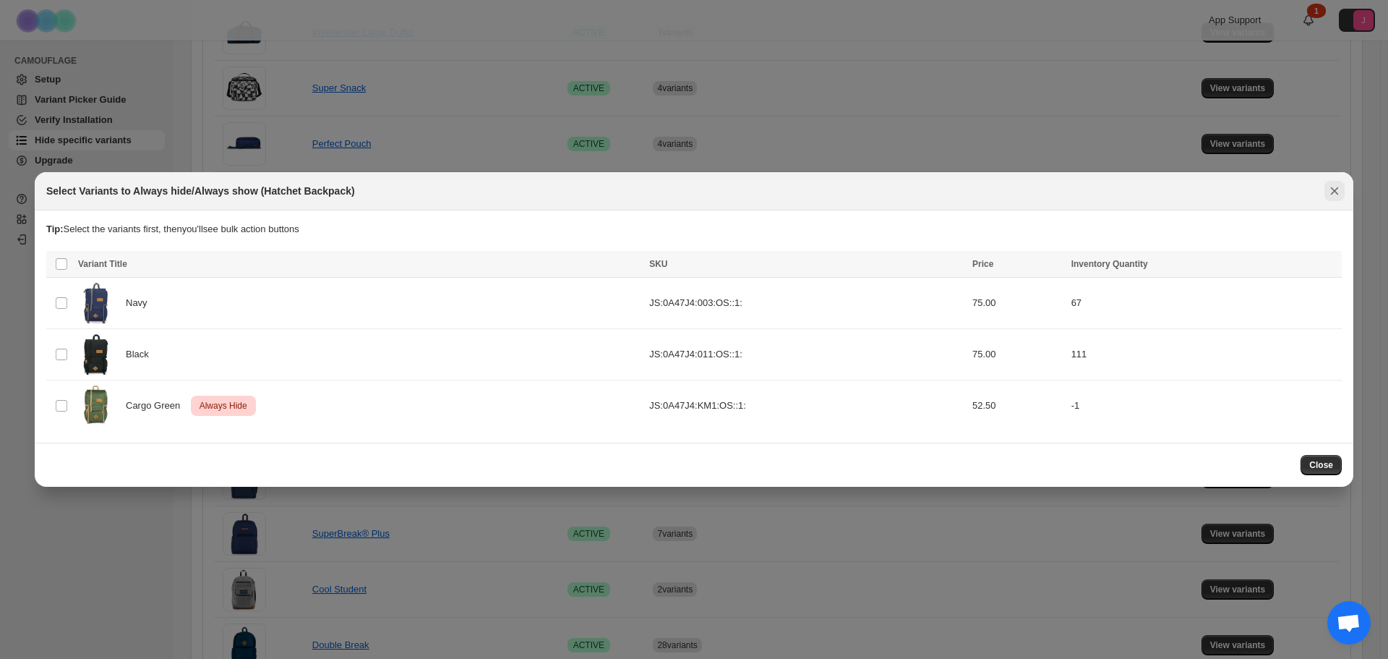
click at [1333, 197] on icon "Close" at bounding box center [1334, 191] width 14 height 14
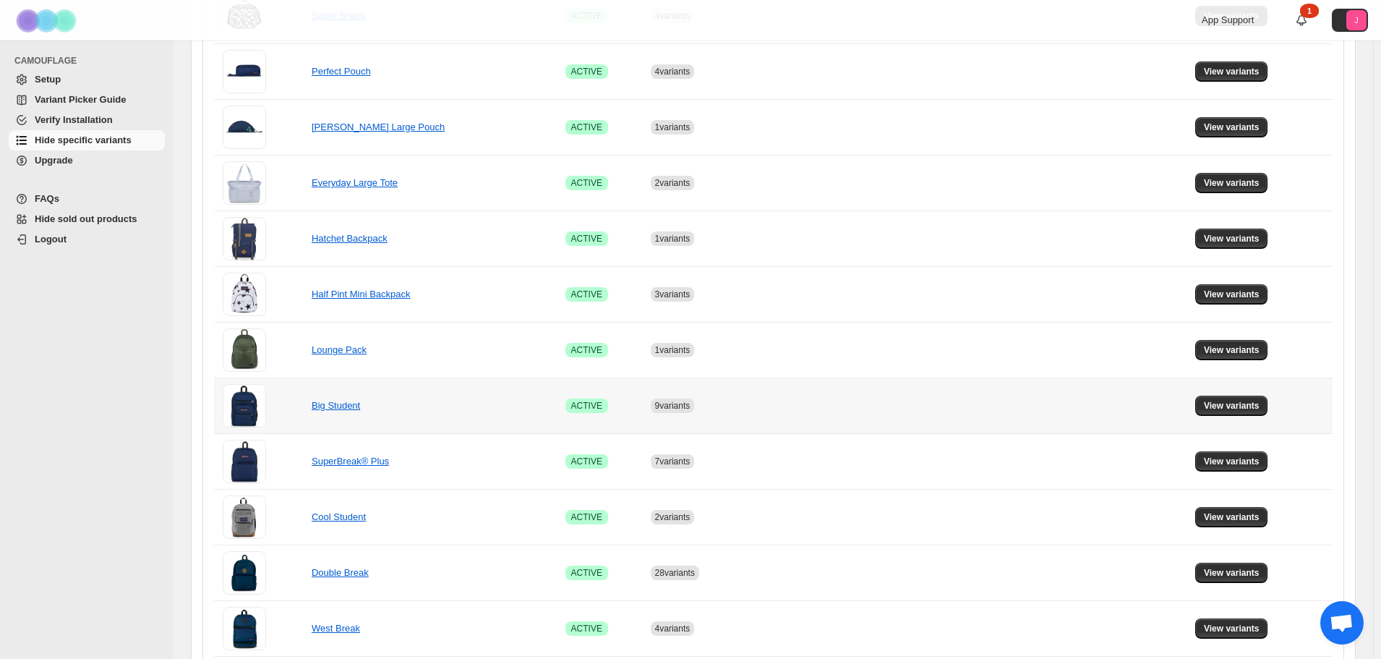
scroll to position [723, 0]
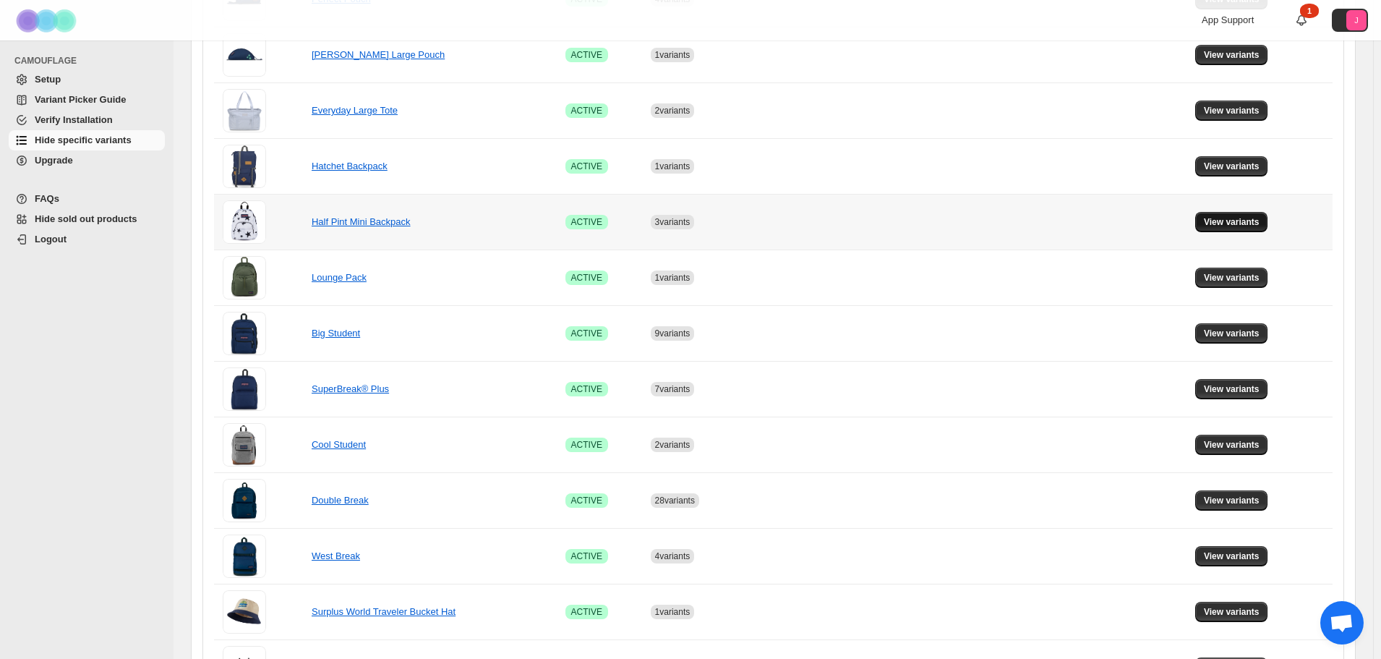
click at [1219, 226] on span "View variants" at bounding box center [1232, 222] width 56 height 12
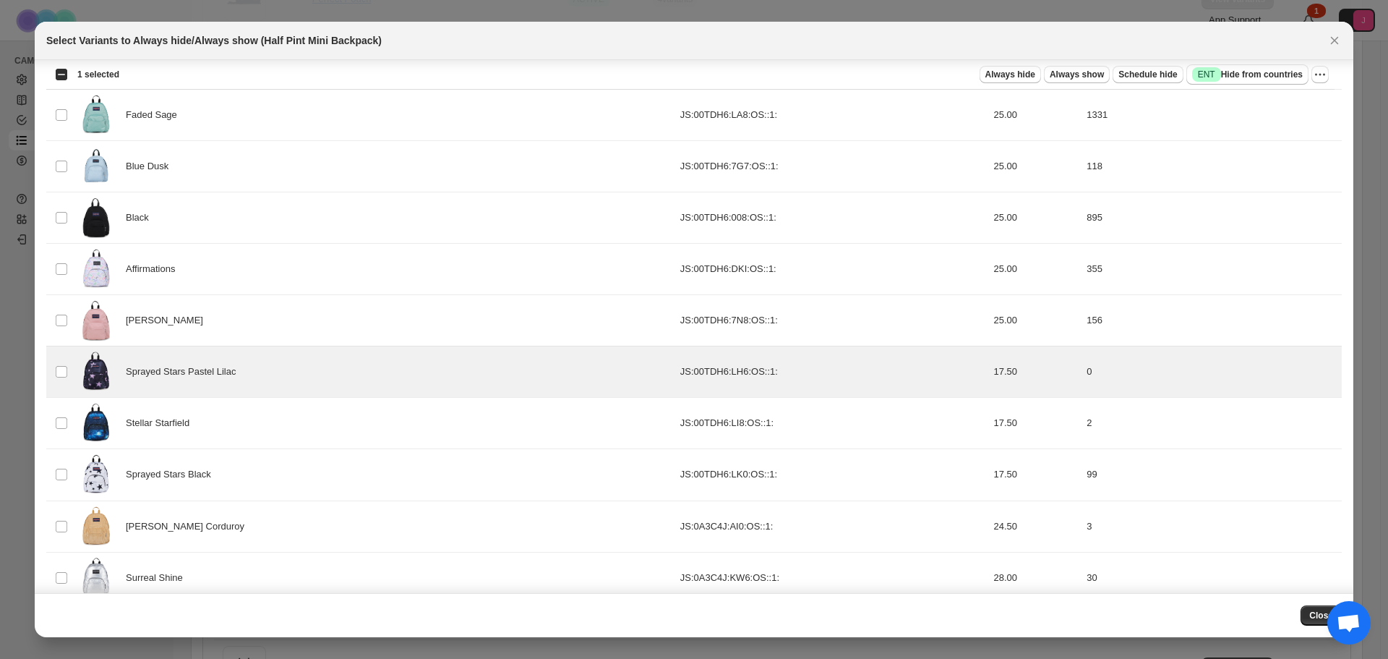
scroll to position [246, 0]
click at [1025, 81] on button "Always hide" at bounding box center [1010, 74] width 61 height 17
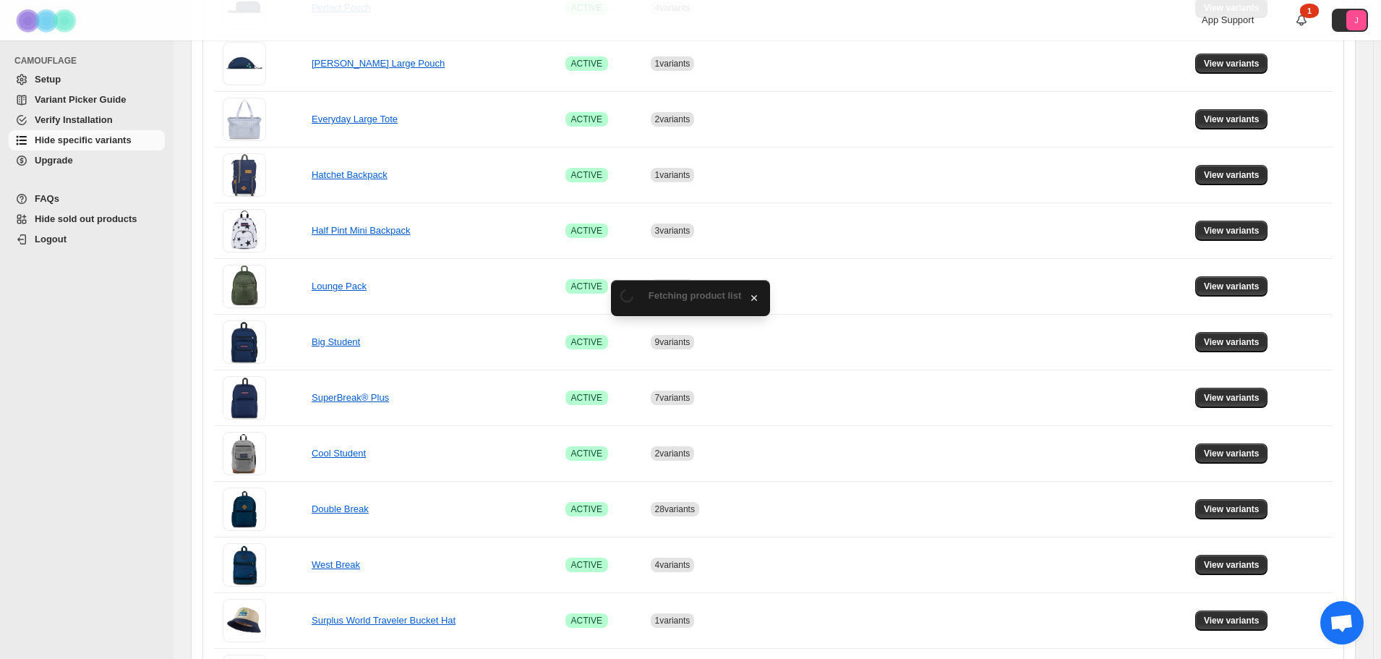
scroll to position [723, 0]
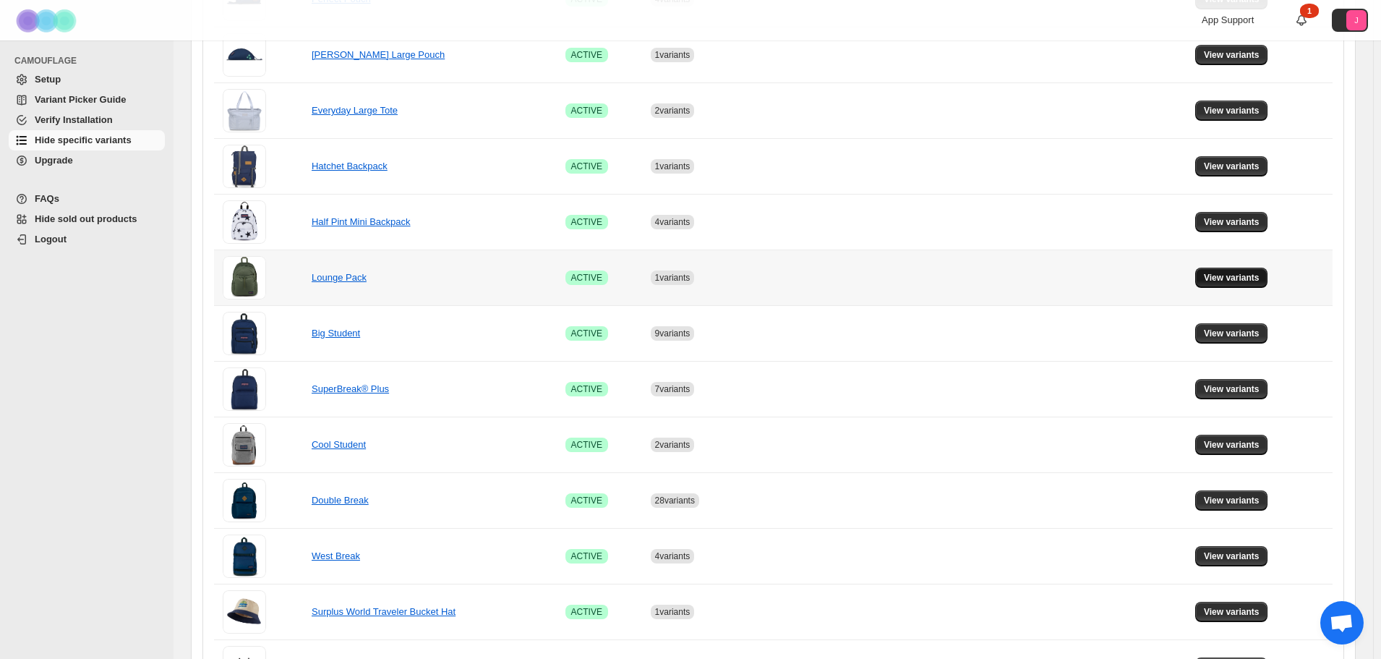
click at [1229, 274] on span "View variants" at bounding box center [1232, 278] width 56 height 12
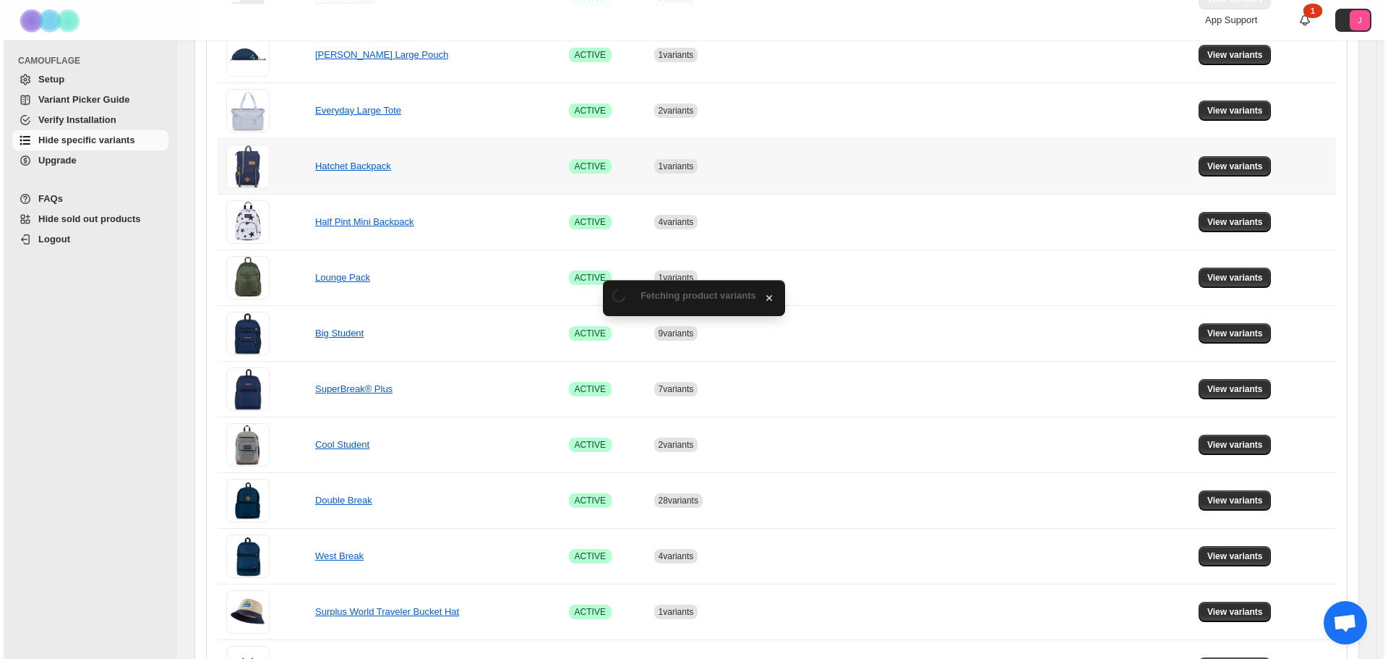
scroll to position [0, 0]
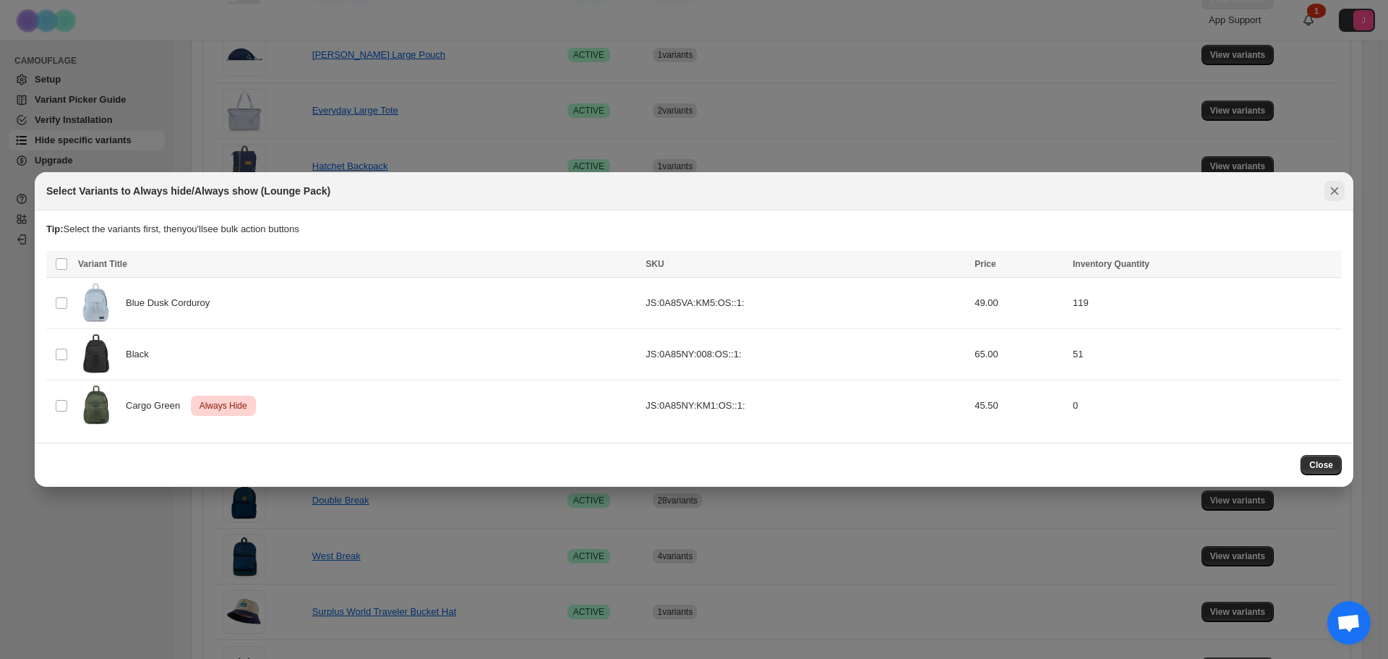
click at [1341, 184] on icon "Close" at bounding box center [1334, 191] width 14 height 14
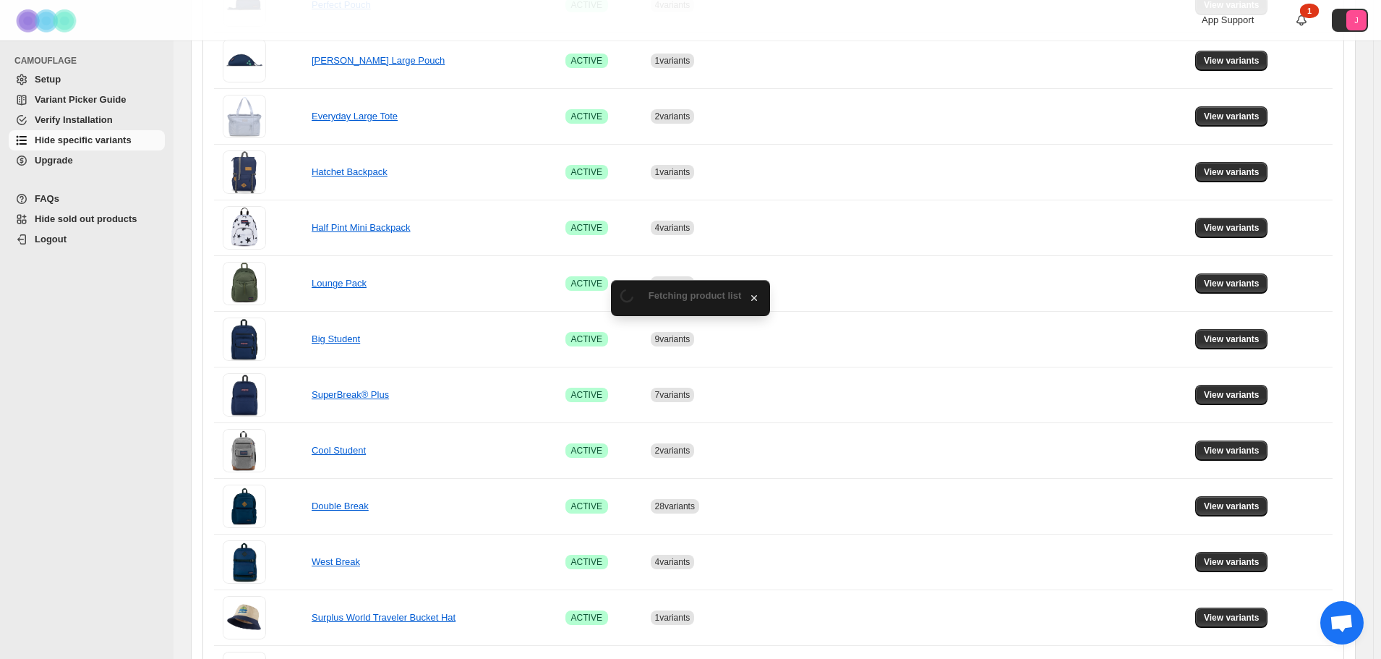
scroll to position [723, 0]
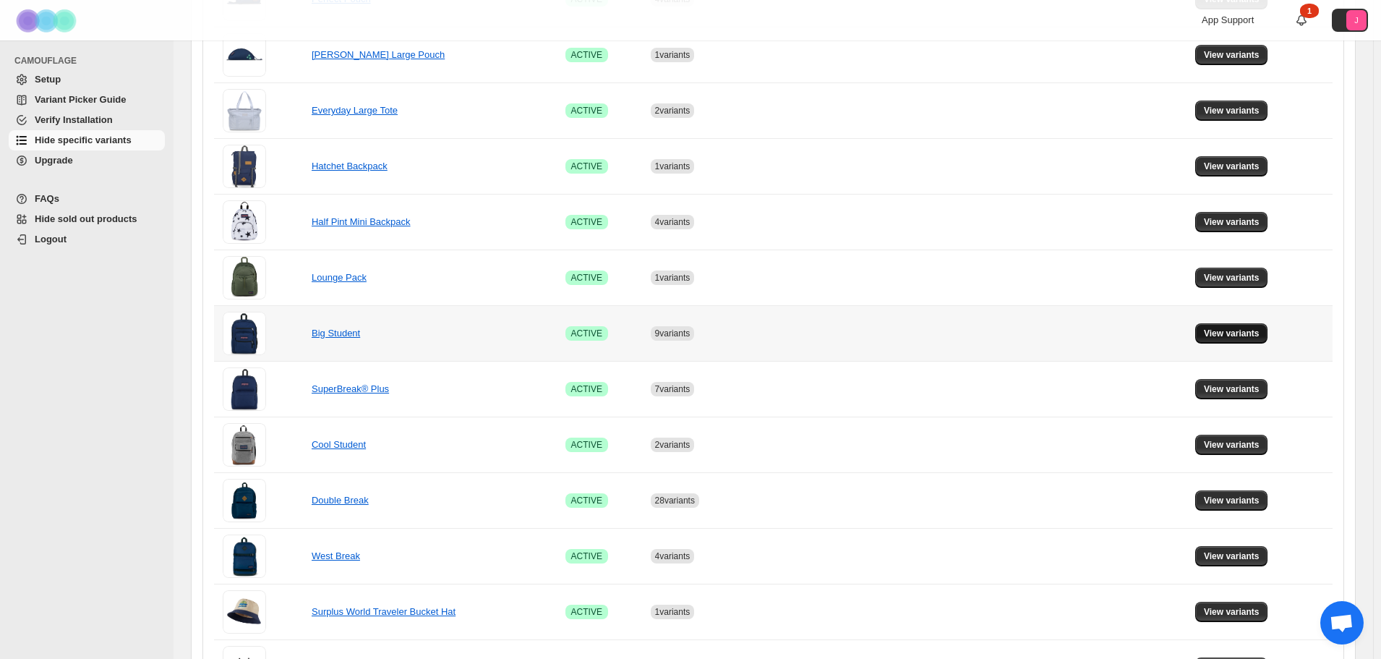
click at [1227, 335] on span "View variants" at bounding box center [1232, 334] width 56 height 12
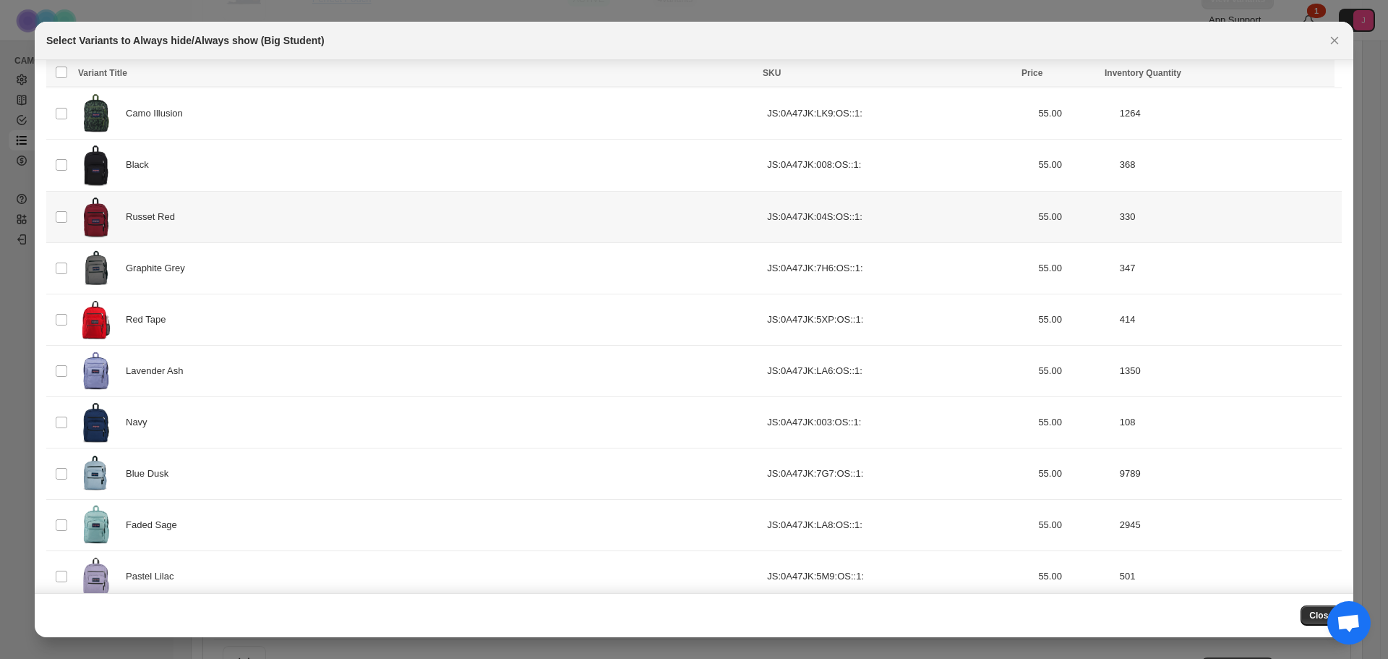
scroll to position [141, 0]
click at [1340, 42] on icon "Close" at bounding box center [1334, 40] width 14 height 14
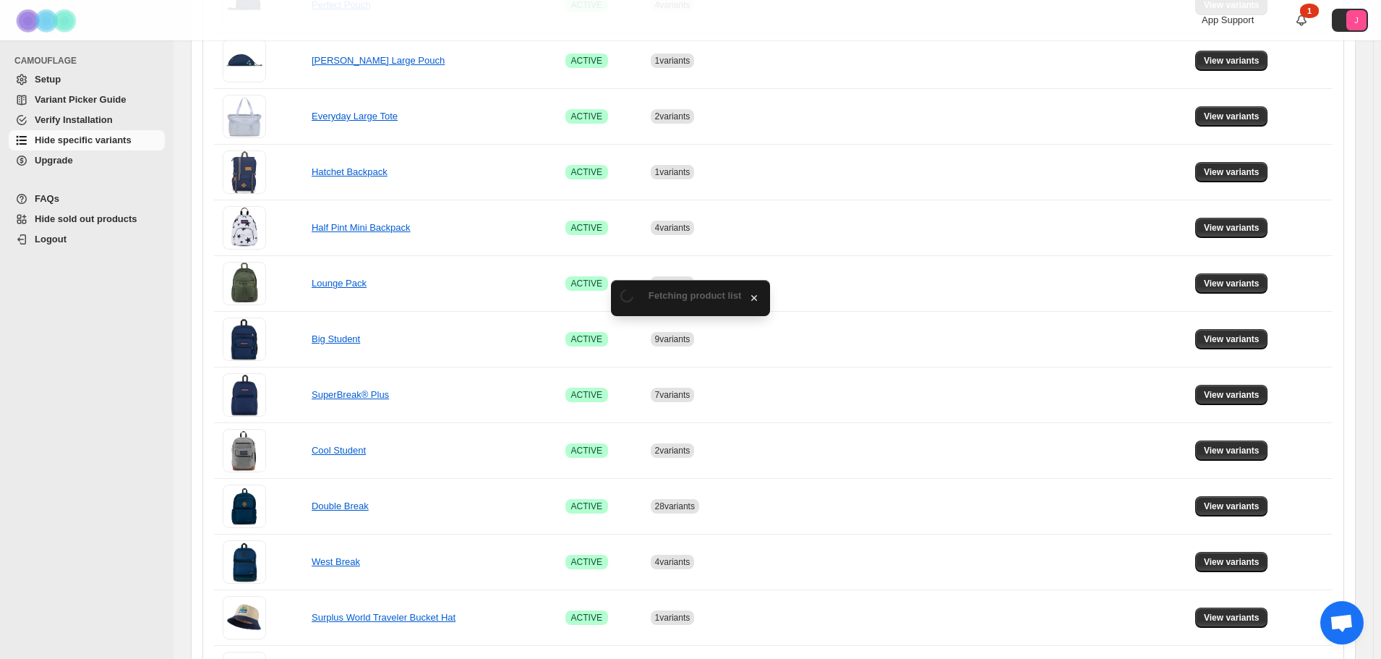
scroll to position [723, 0]
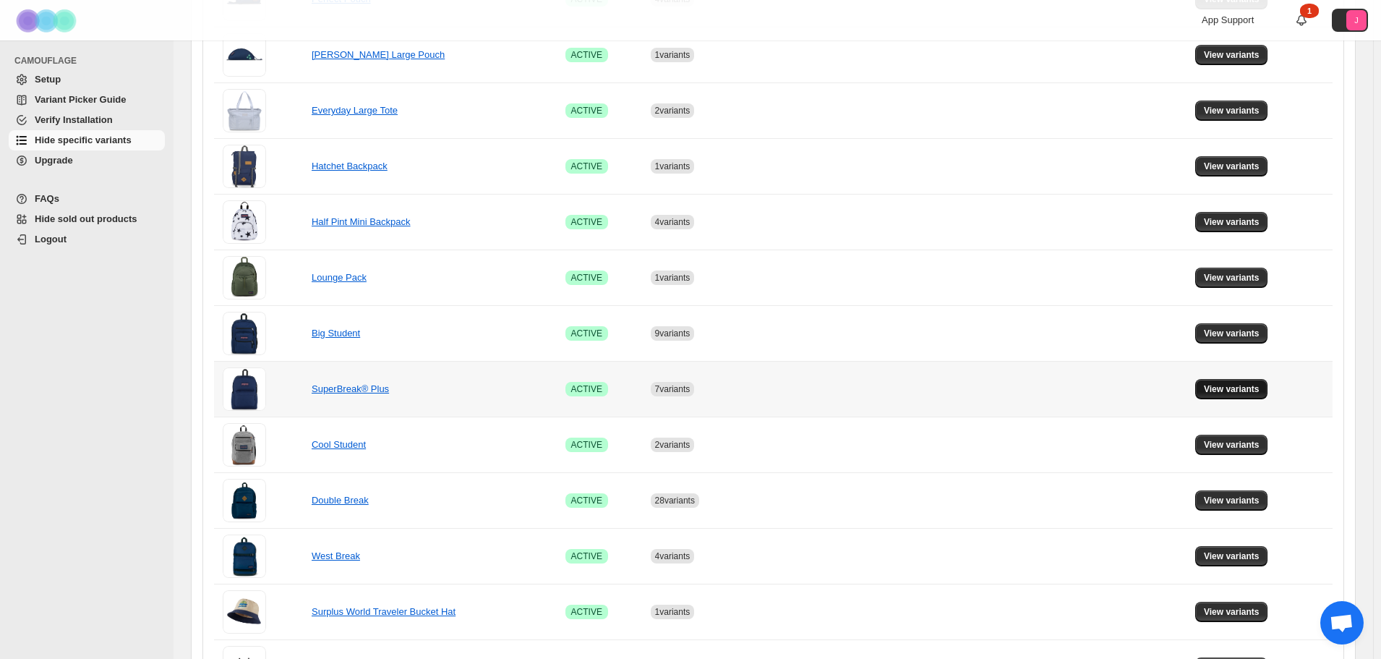
click at [1231, 382] on button "View variants" at bounding box center [1231, 389] width 73 height 20
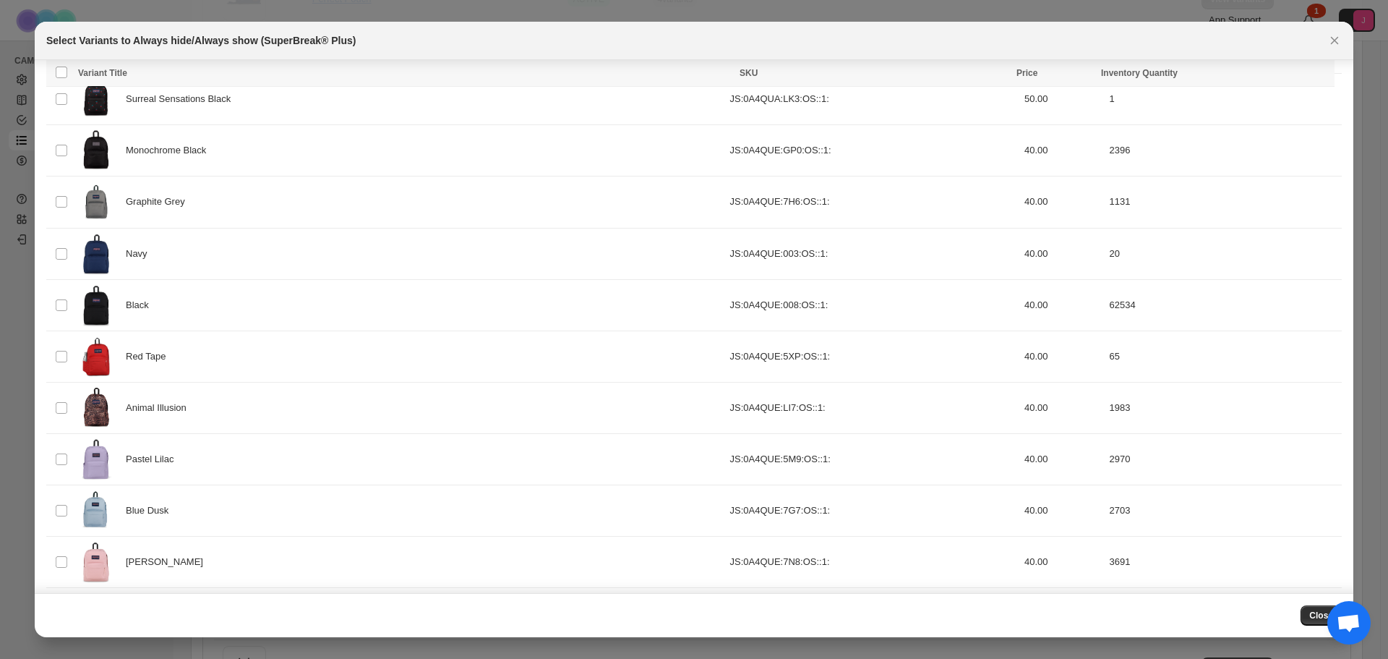
scroll to position [0, 0]
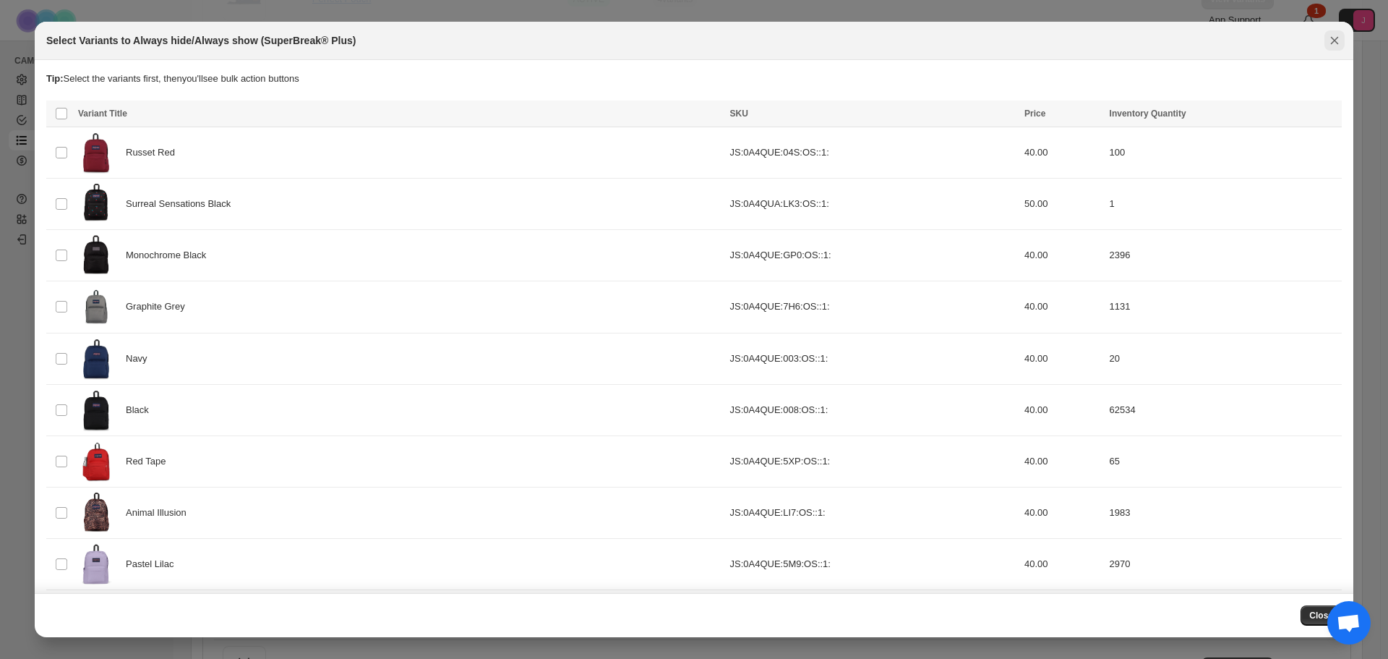
click at [1334, 39] on icon "Close" at bounding box center [1335, 41] width 8 height 8
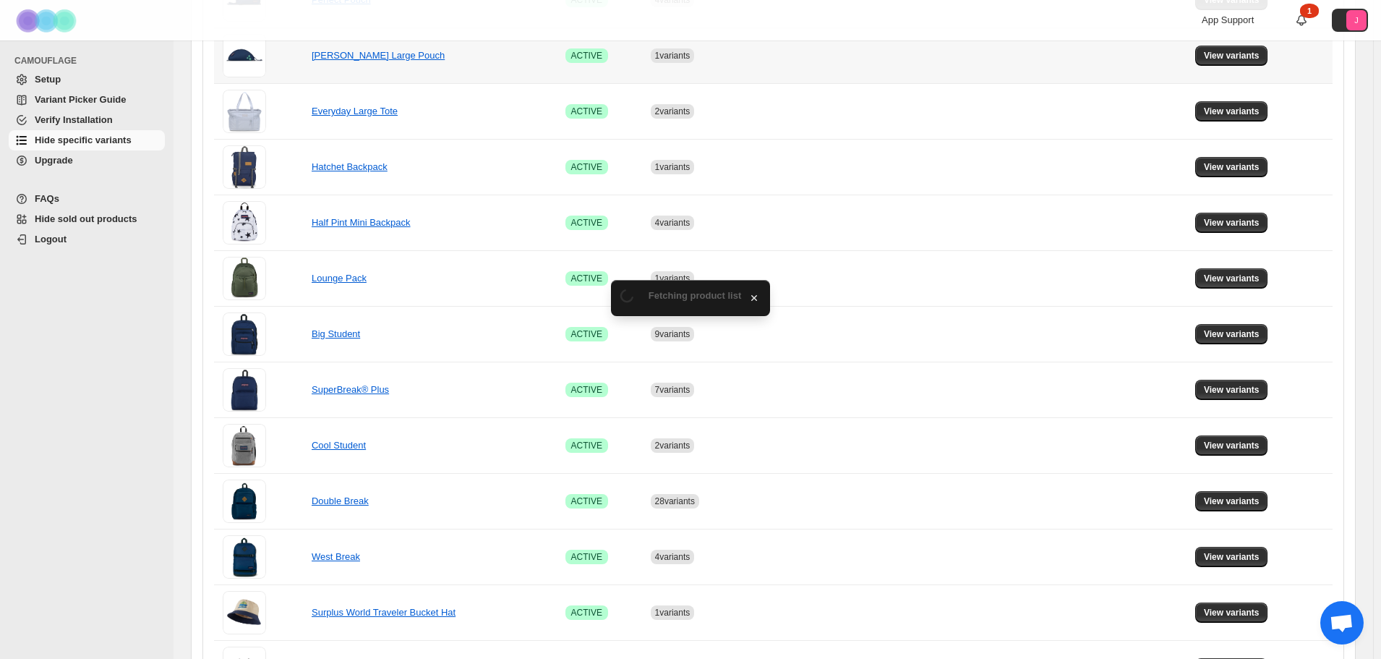
scroll to position [723, 0]
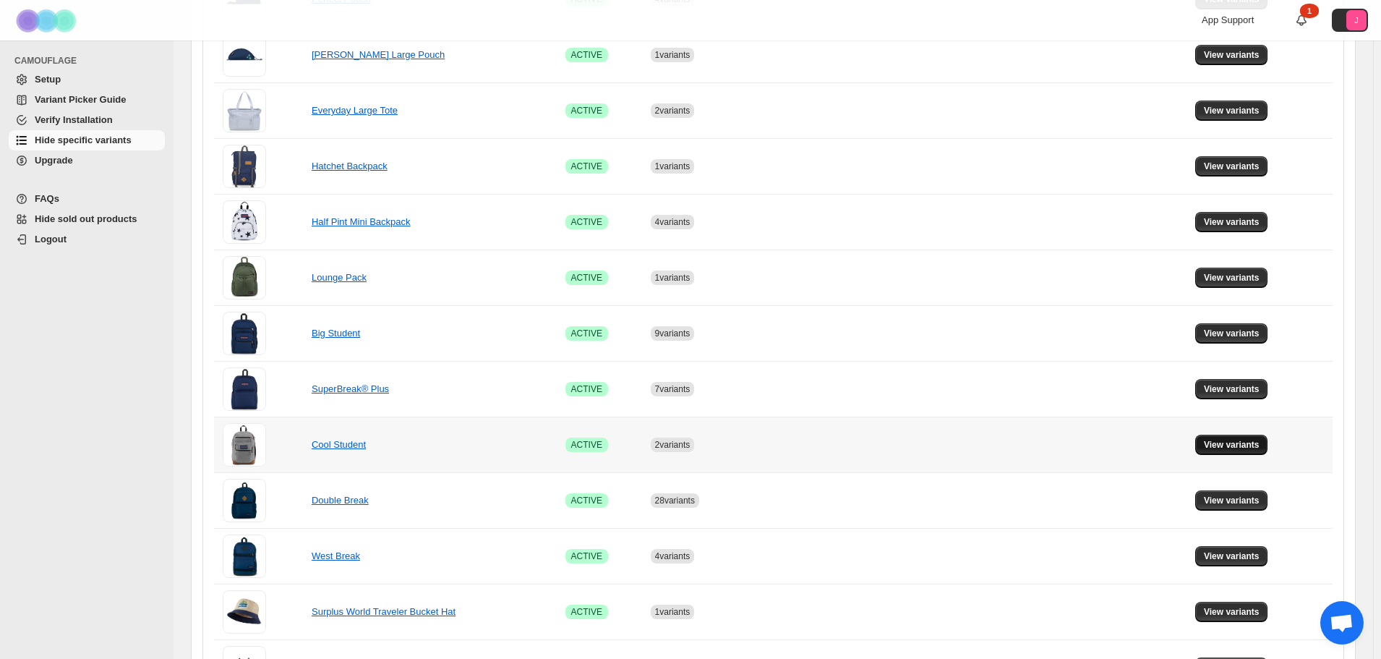
click at [1216, 450] on button "View variants" at bounding box center [1231, 445] width 73 height 20
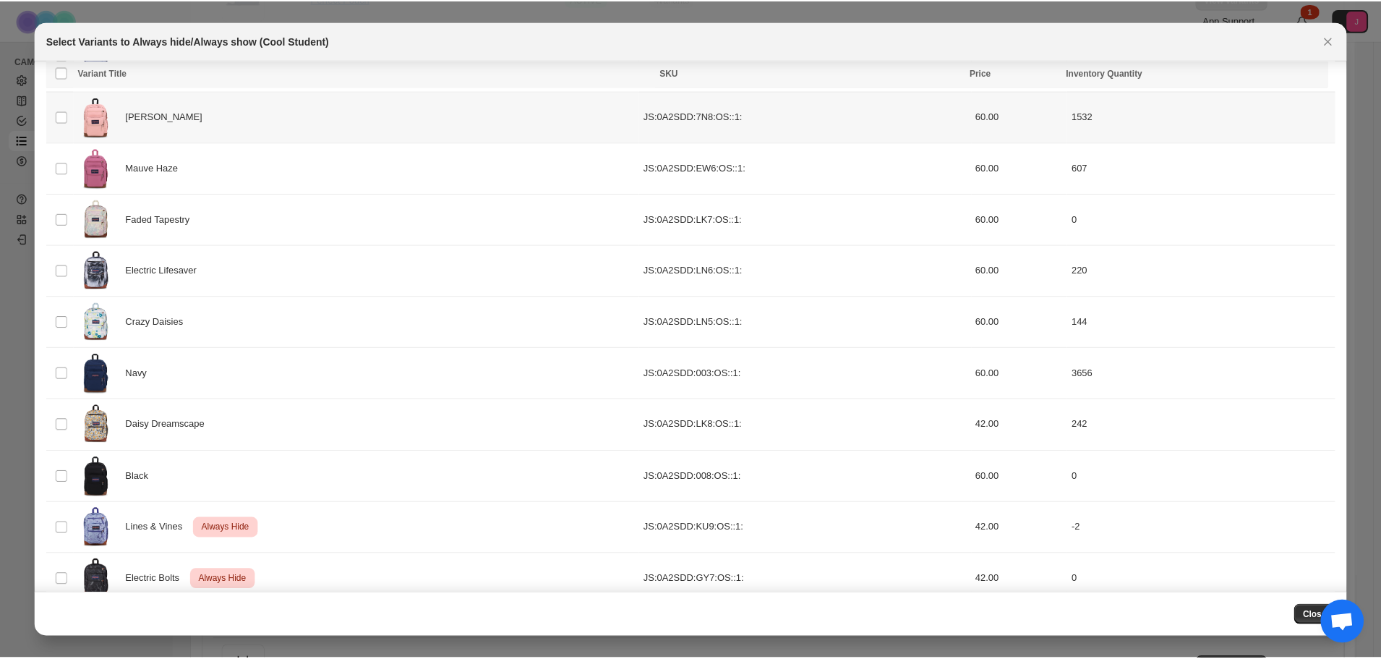
scroll to position [317, 0]
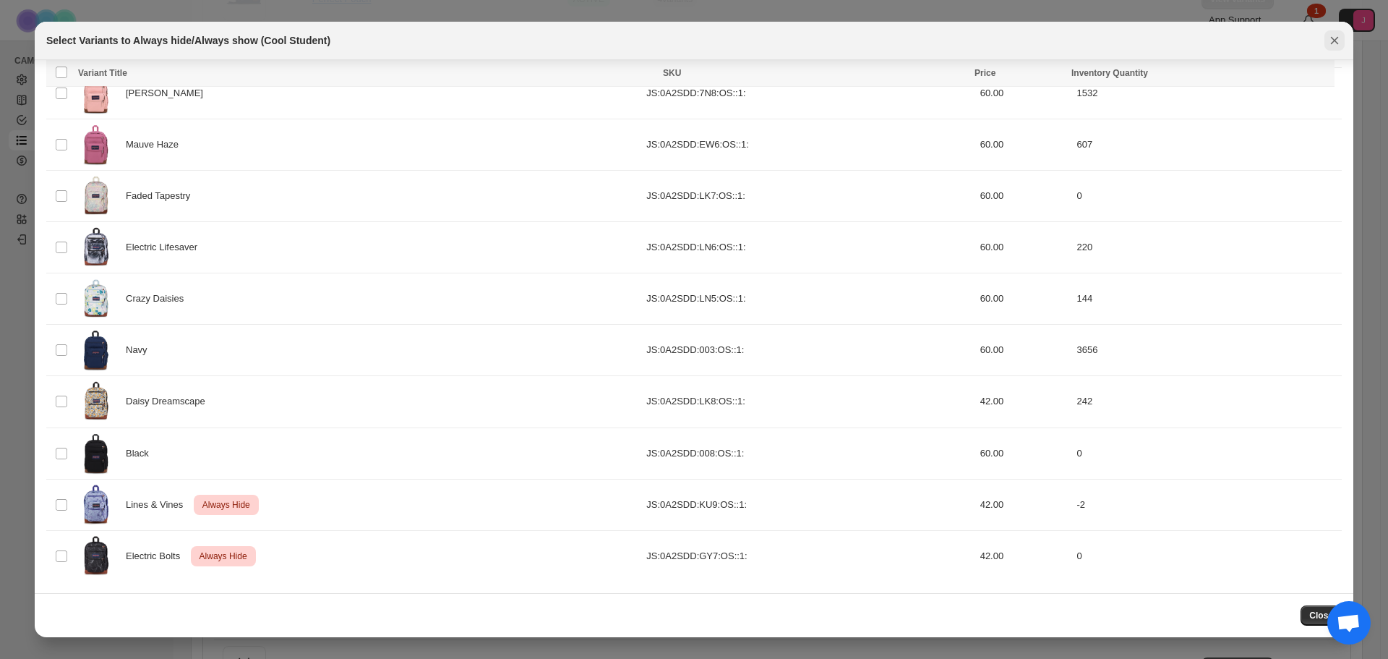
click at [1335, 43] on icon "Close" at bounding box center [1334, 40] width 14 height 14
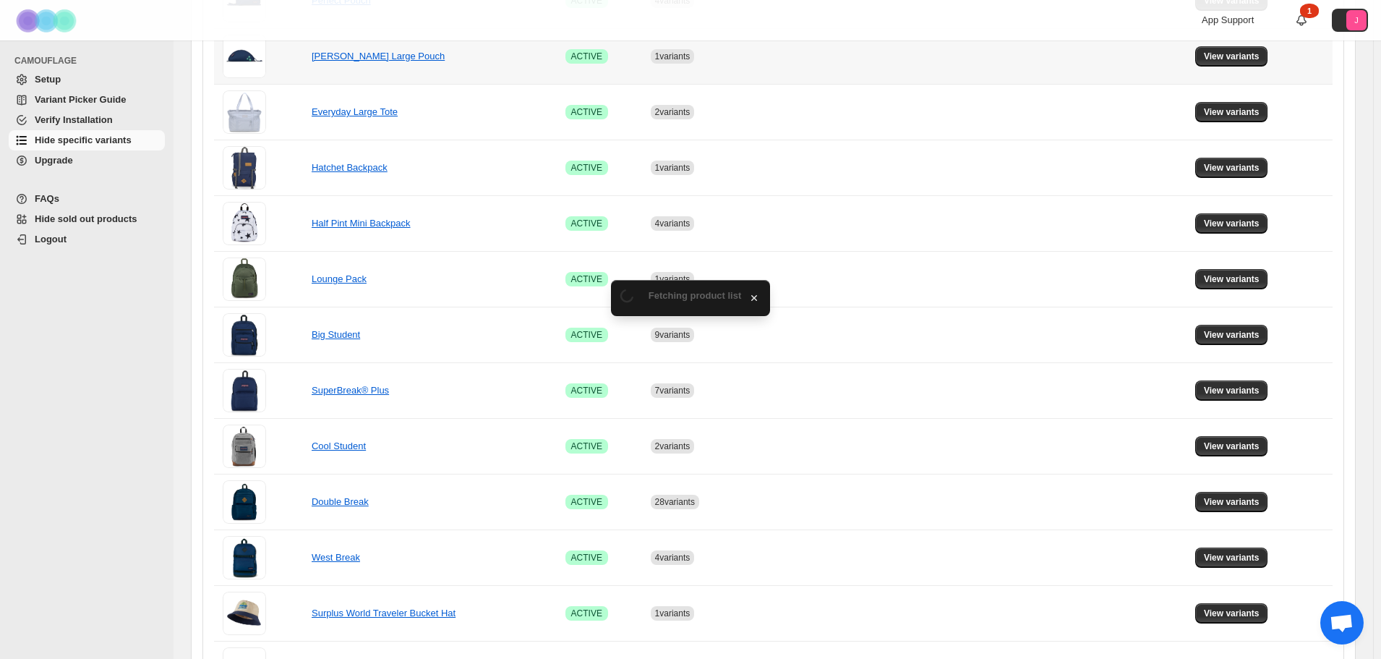
scroll to position [723, 0]
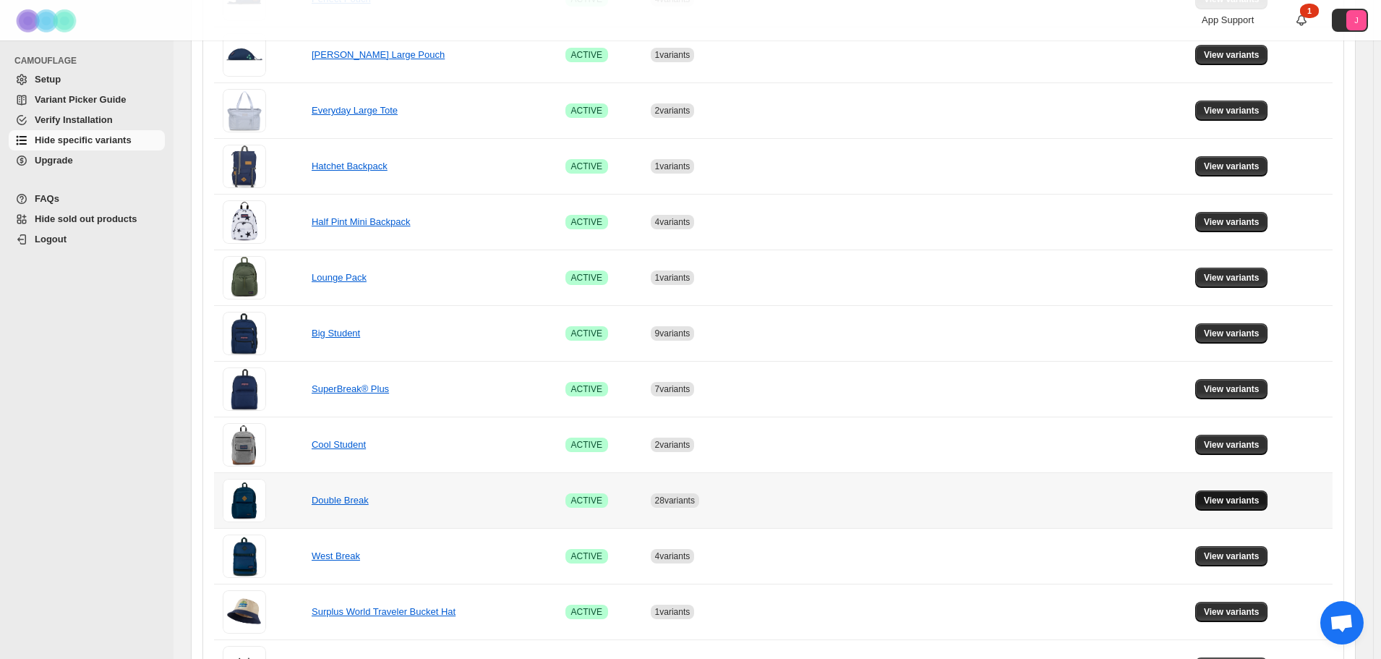
click at [1233, 500] on span "View variants" at bounding box center [1232, 501] width 56 height 12
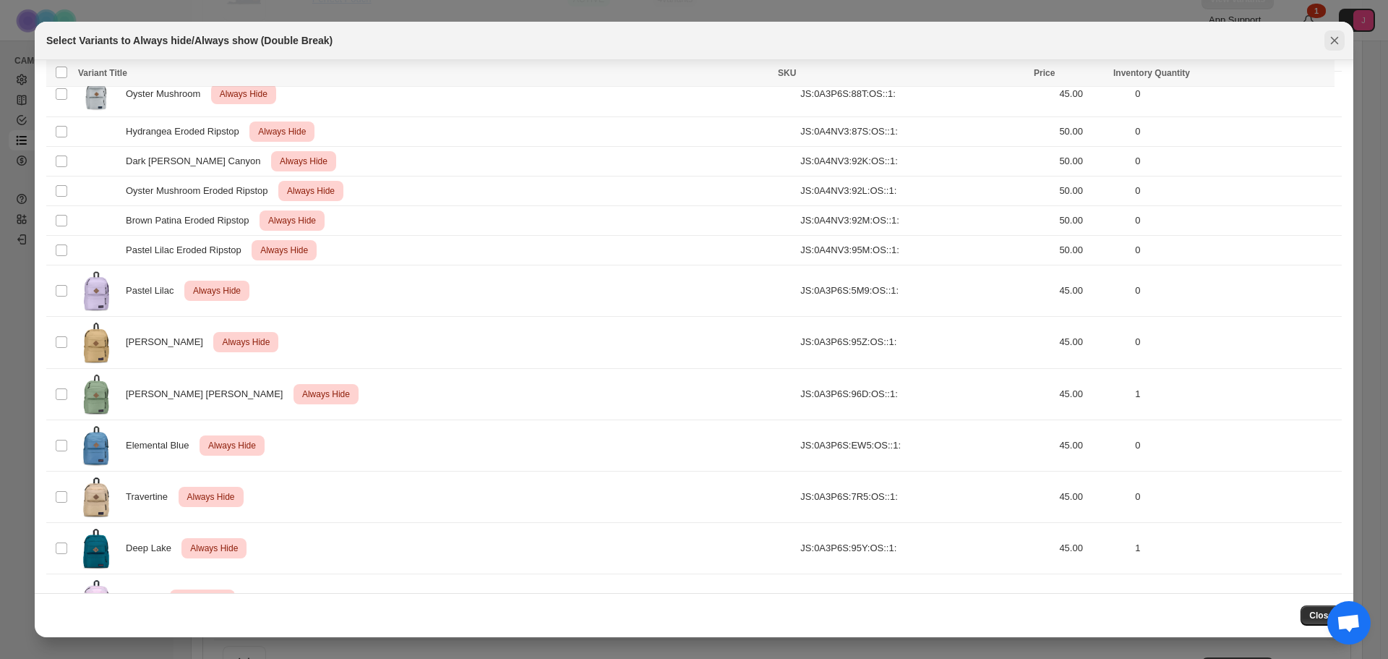
scroll to position [791, 0]
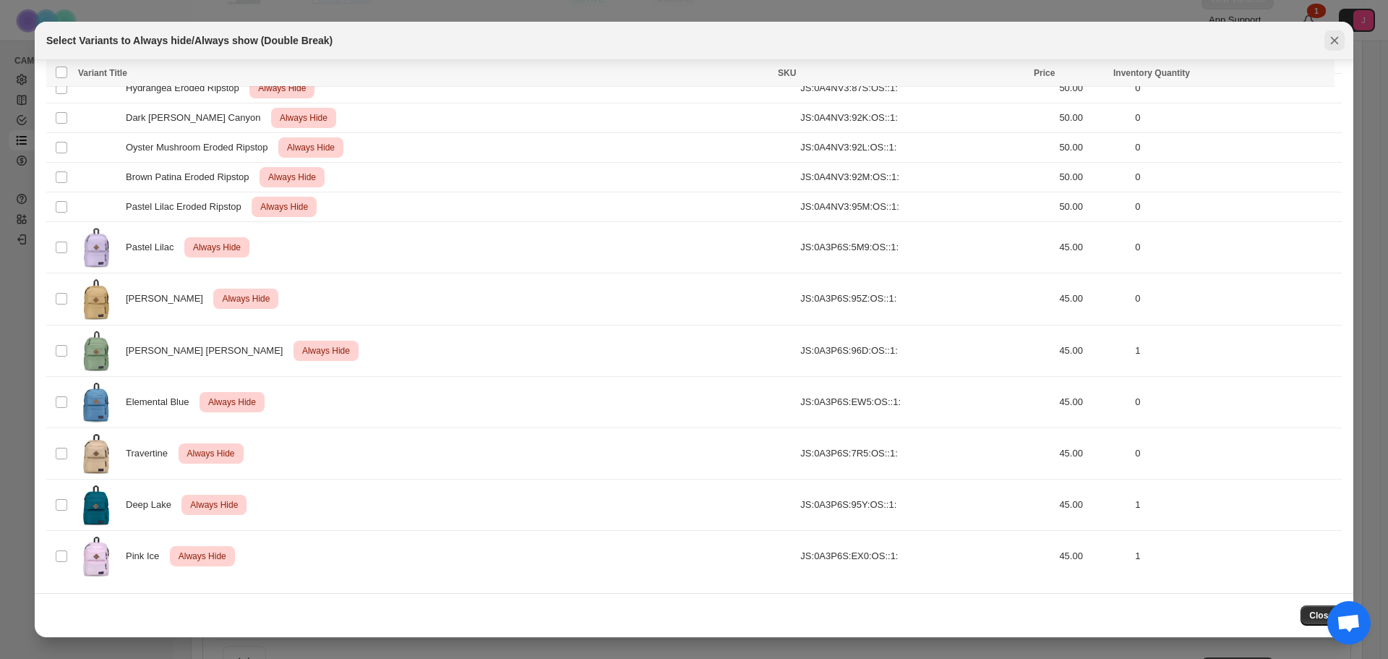
click at [1337, 48] on button "Close" at bounding box center [1335, 40] width 20 height 20
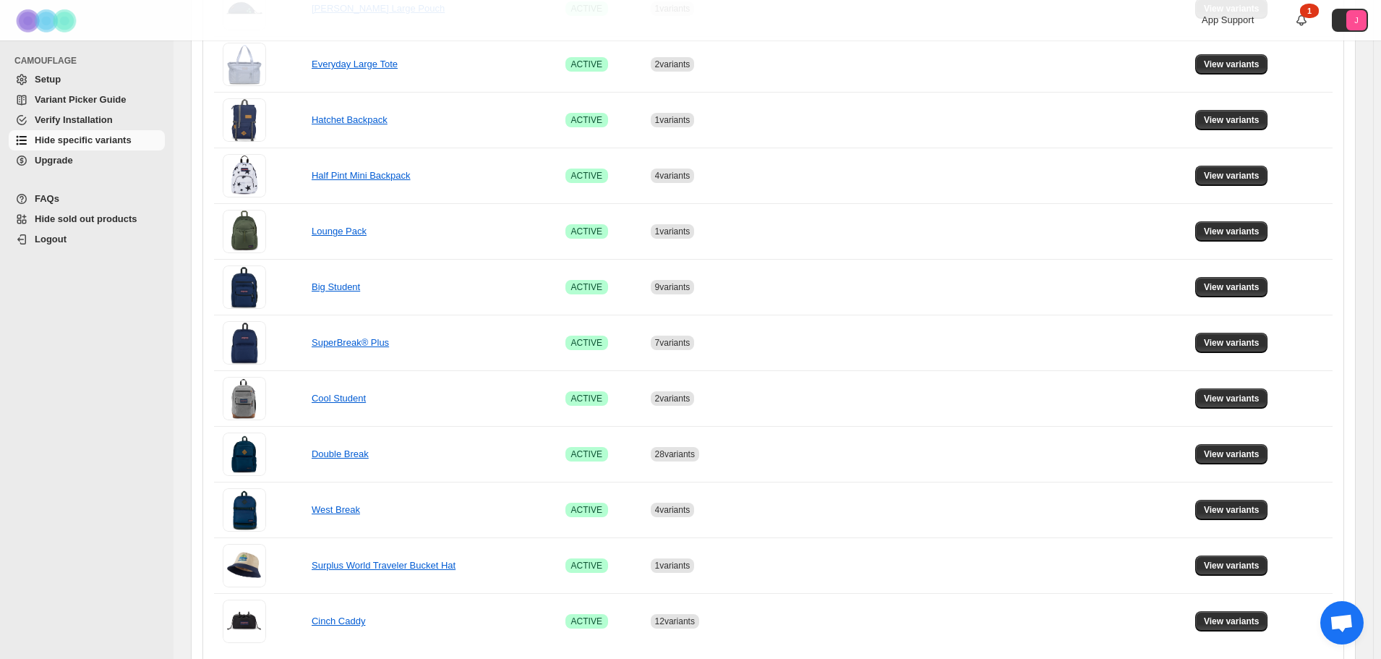
scroll to position [826, 0]
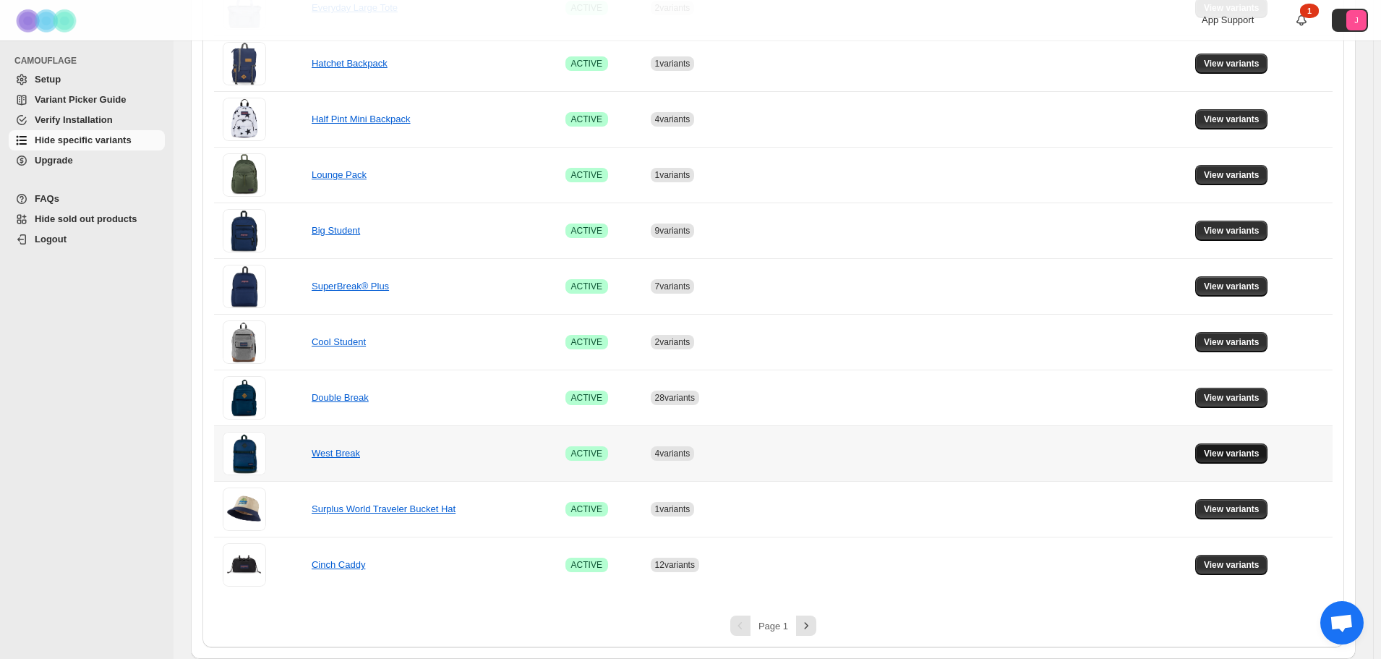
click at [1242, 453] on span "View variants" at bounding box center [1232, 454] width 56 height 12
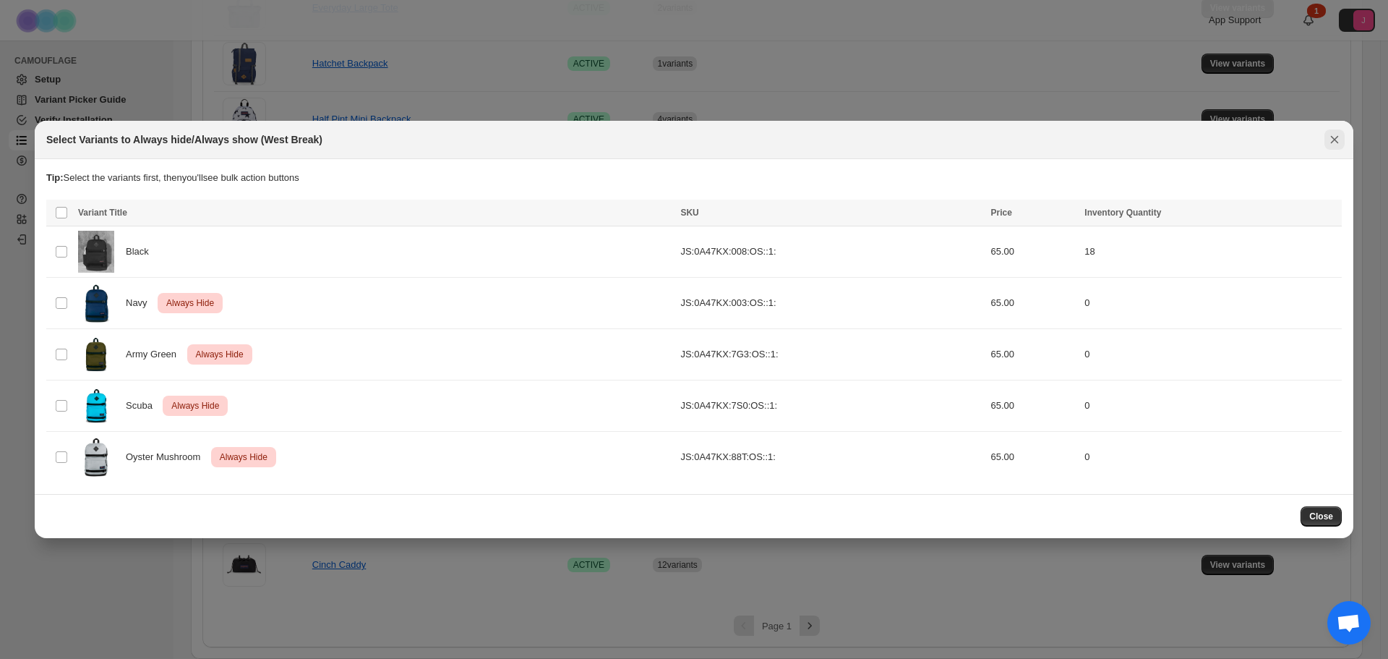
click at [1337, 145] on icon "Close" at bounding box center [1334, 139] width 14 height 14
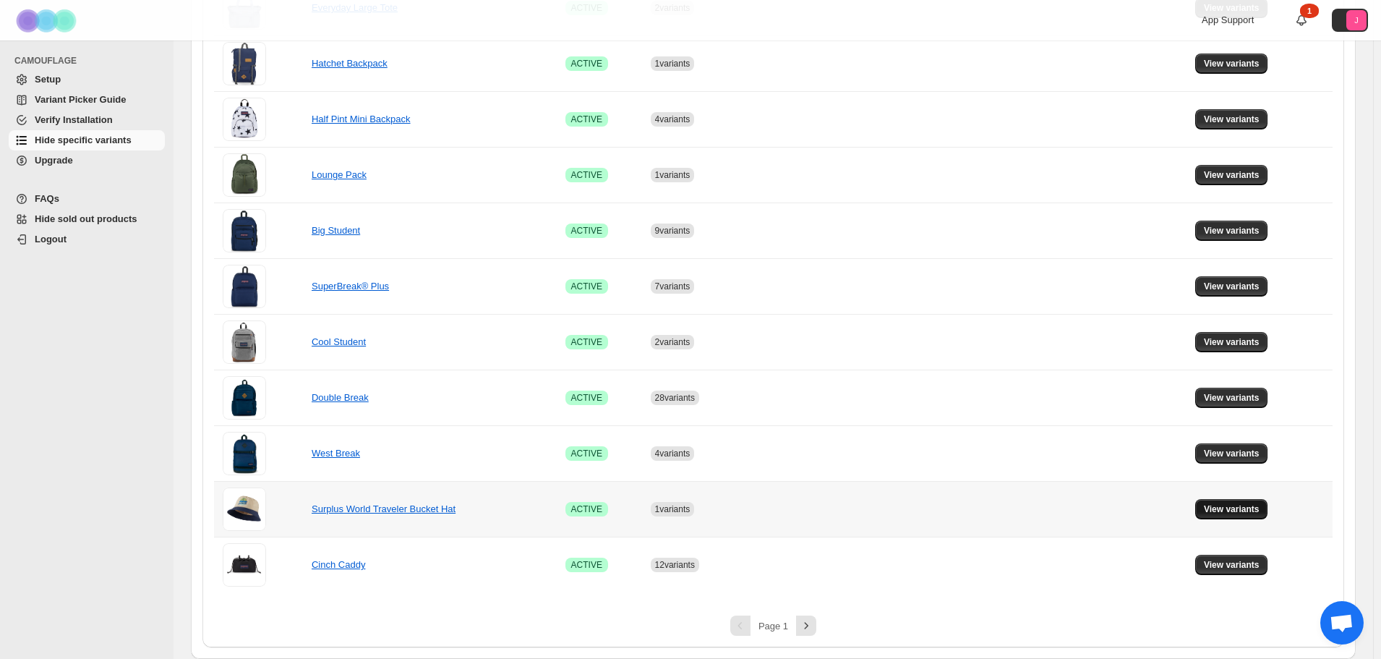
click at [1233, 510] on span "View variants" at bounding box center [1232, 509] width 56 height 12
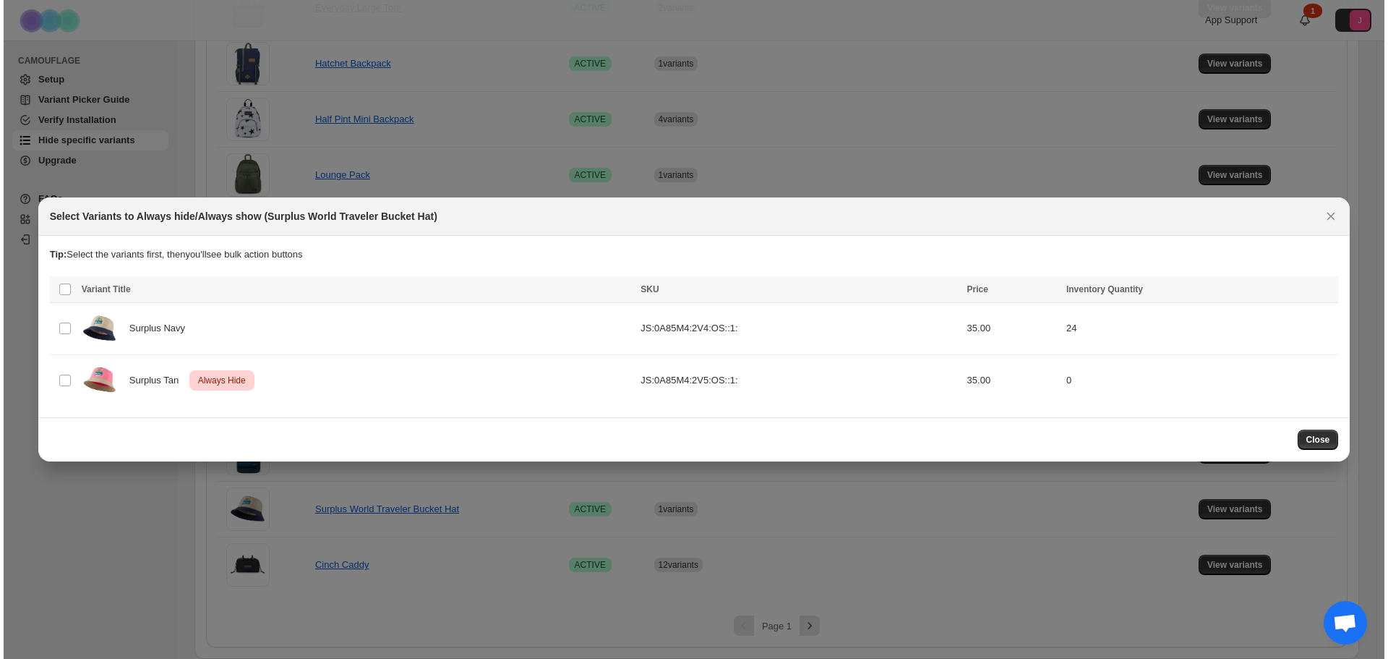
scroll to position [0, 0]
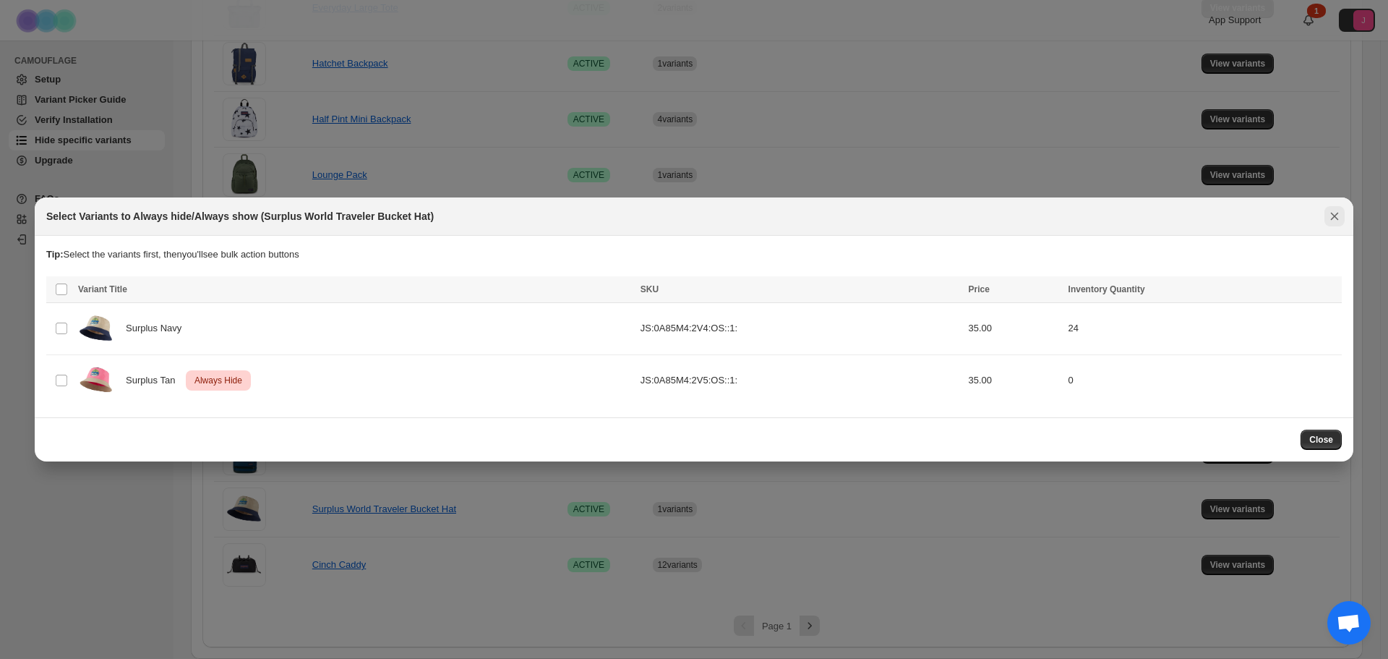
click at [1327, 217] on button "Close" at bounding box center [1335, 216] width 20 height 20
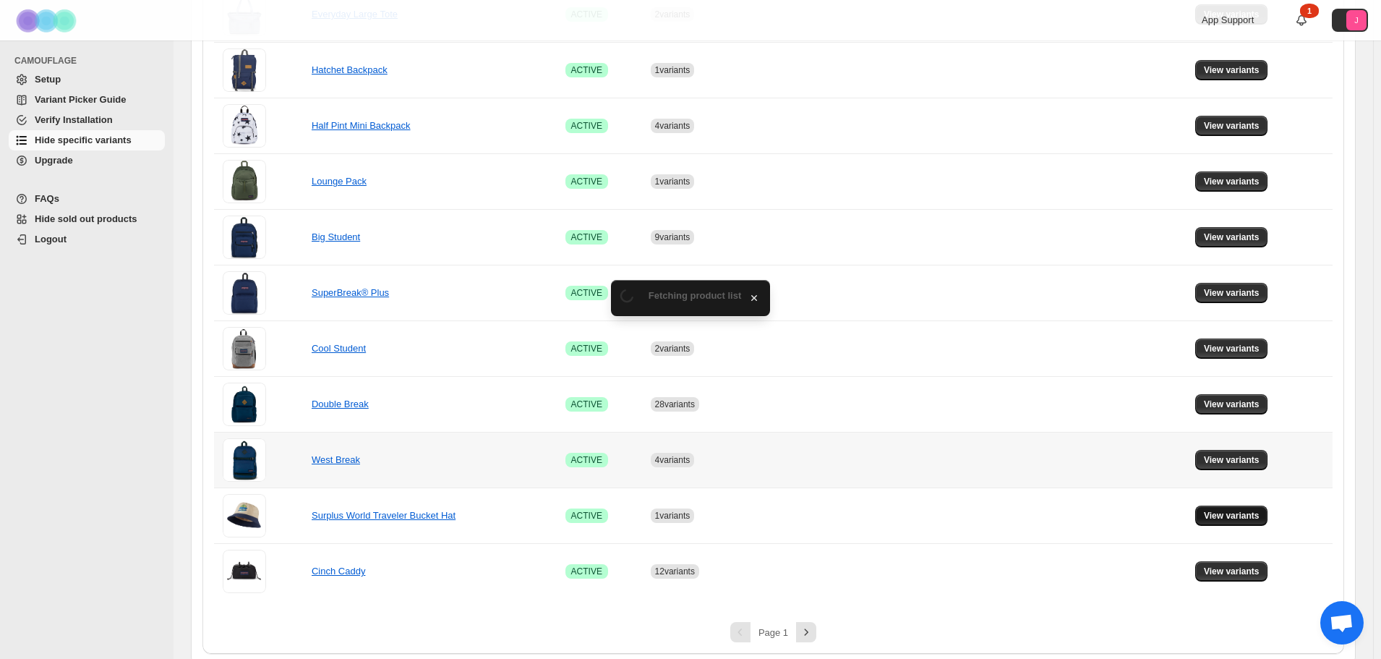
scroll to position [826, 0]
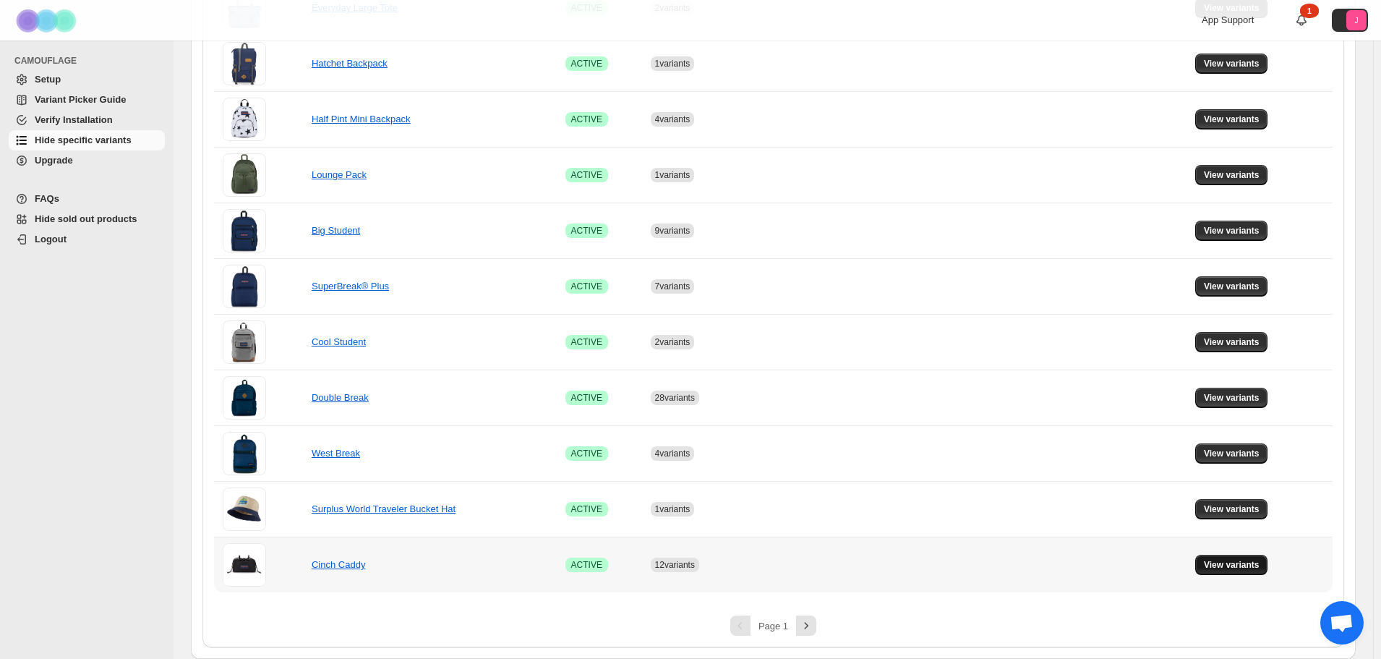
click at [1228, 568] on span "View variants" at bounding box center [1232, 565] width 56 height 12
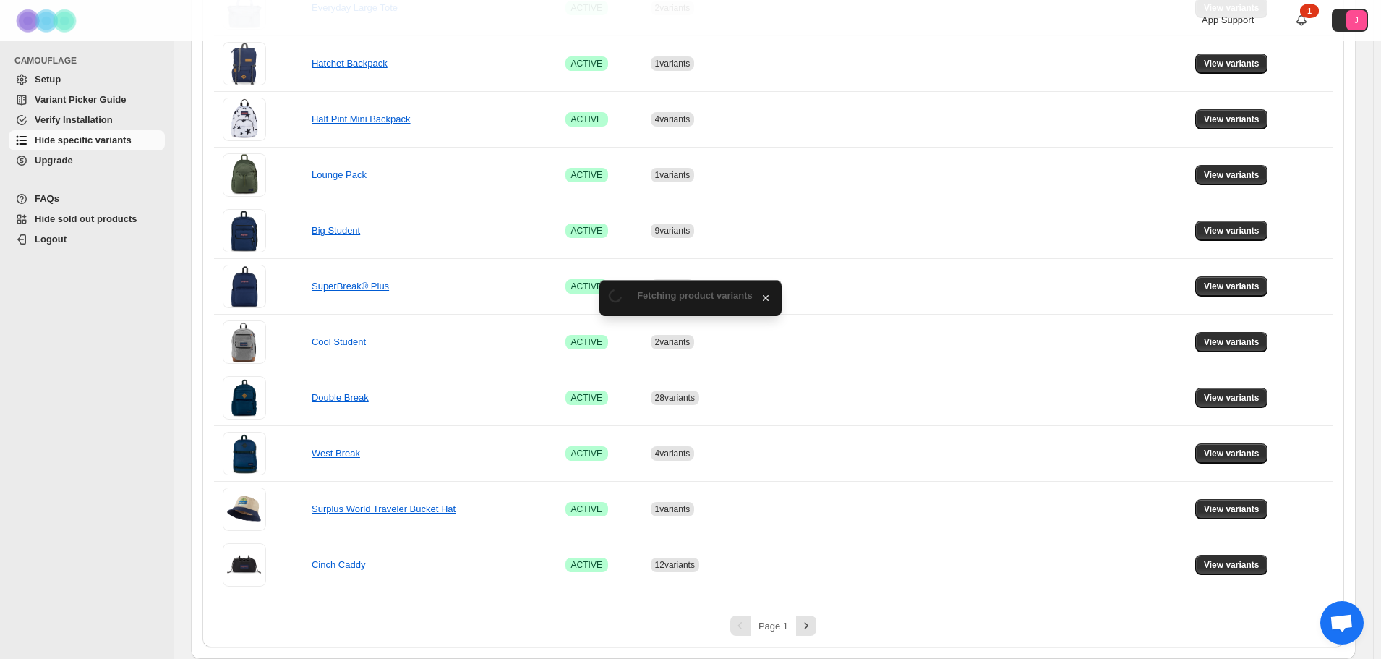
scroll to position [0, 0]
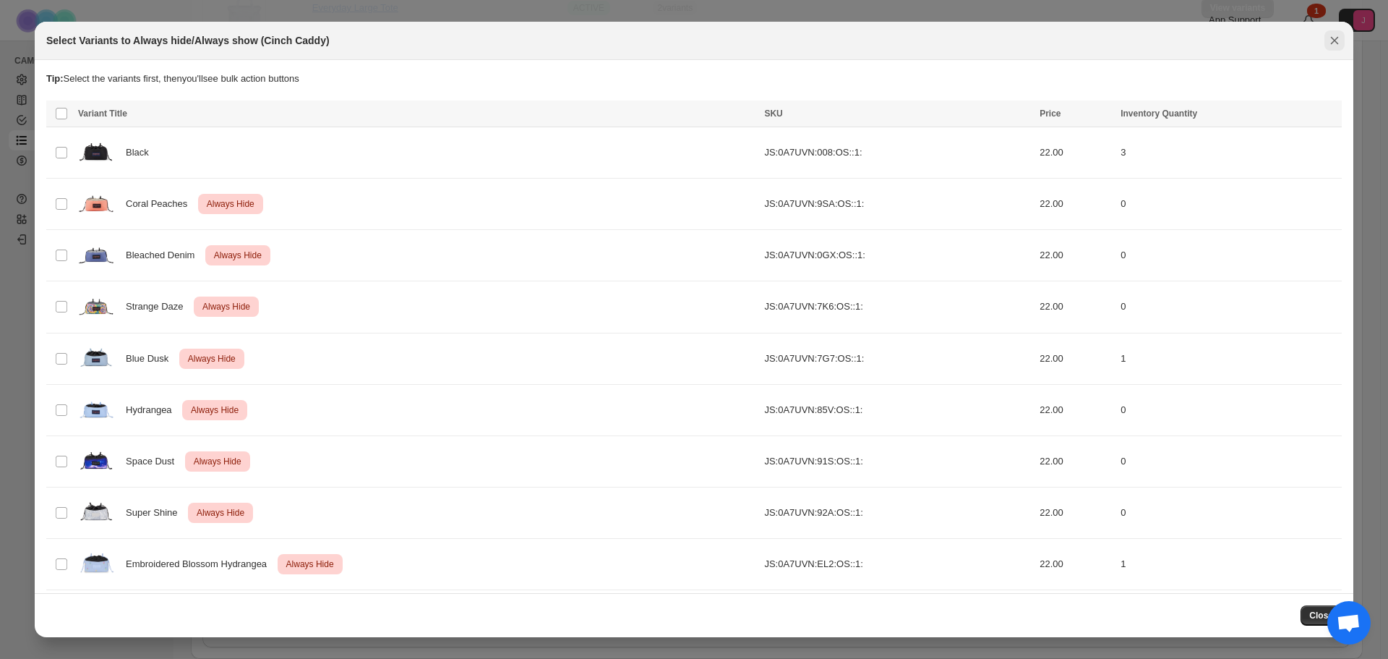
click at [1334, 39] on icon "Close" at bounding box center [1335, 41] width 8 height 8
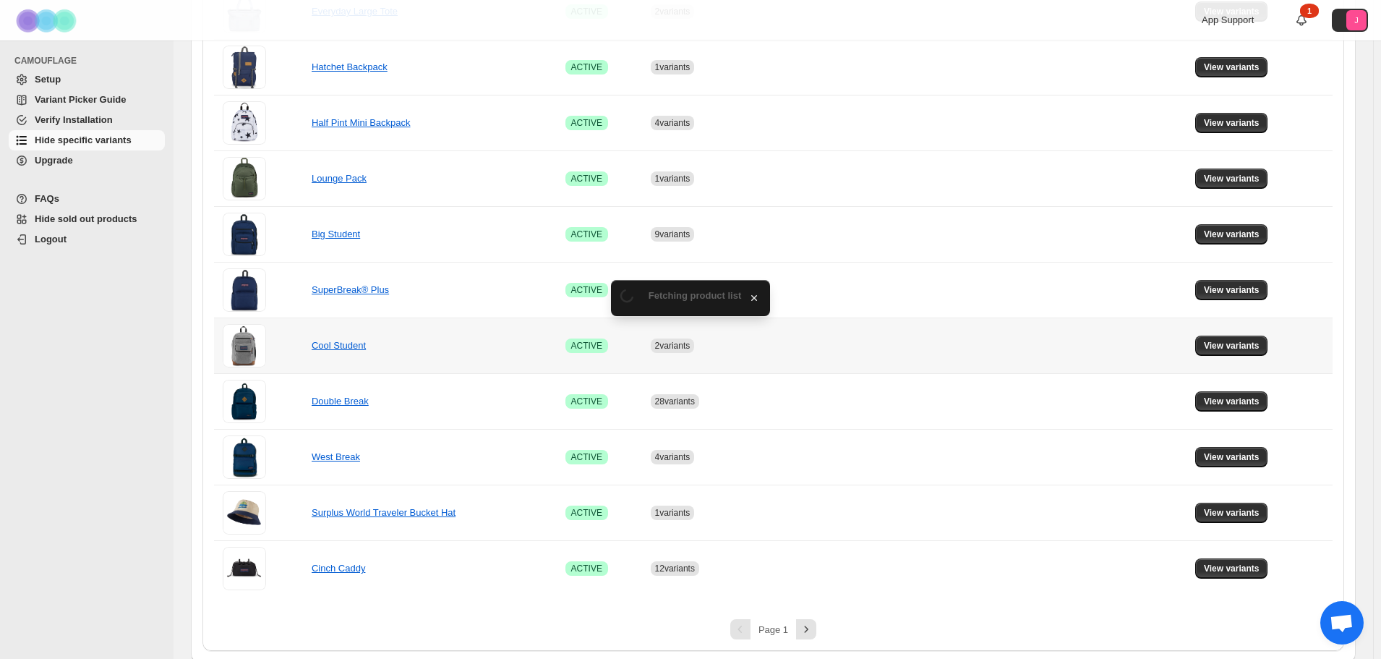
scroll to position [826, 0]
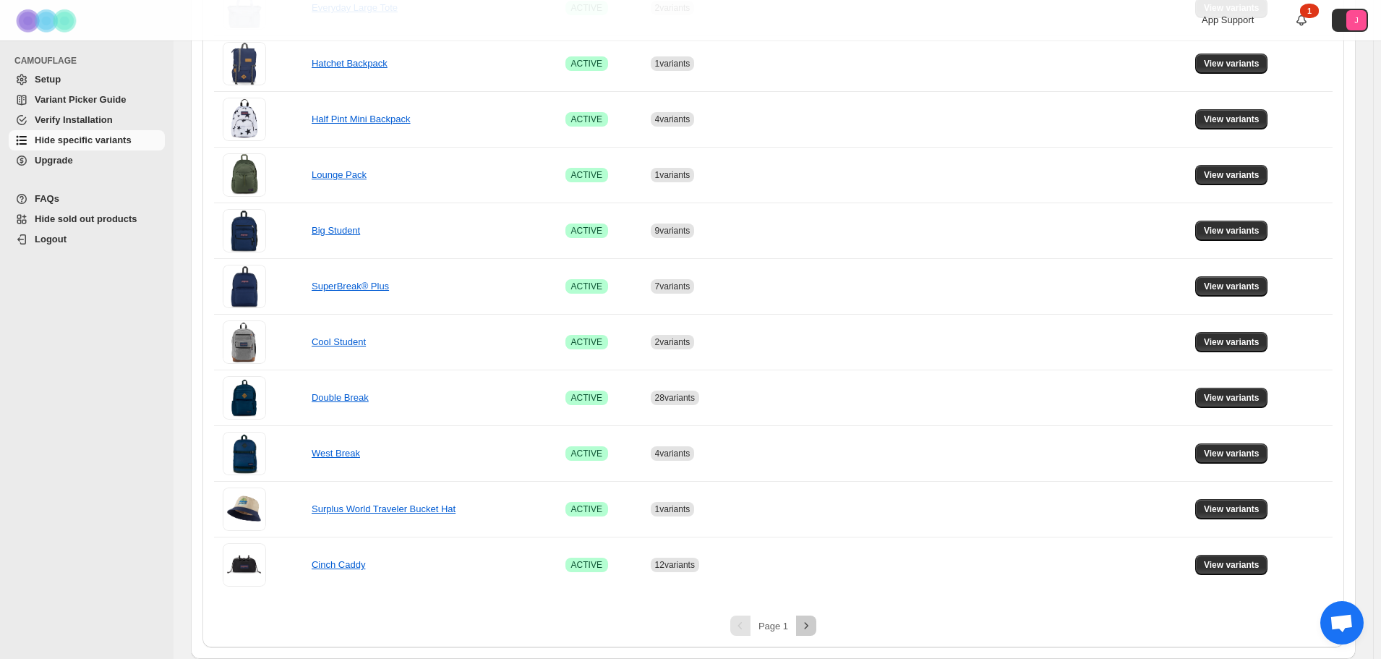
click at [813, 625] on icon "Next" at bounding box center [806, 625] width 14 height 14
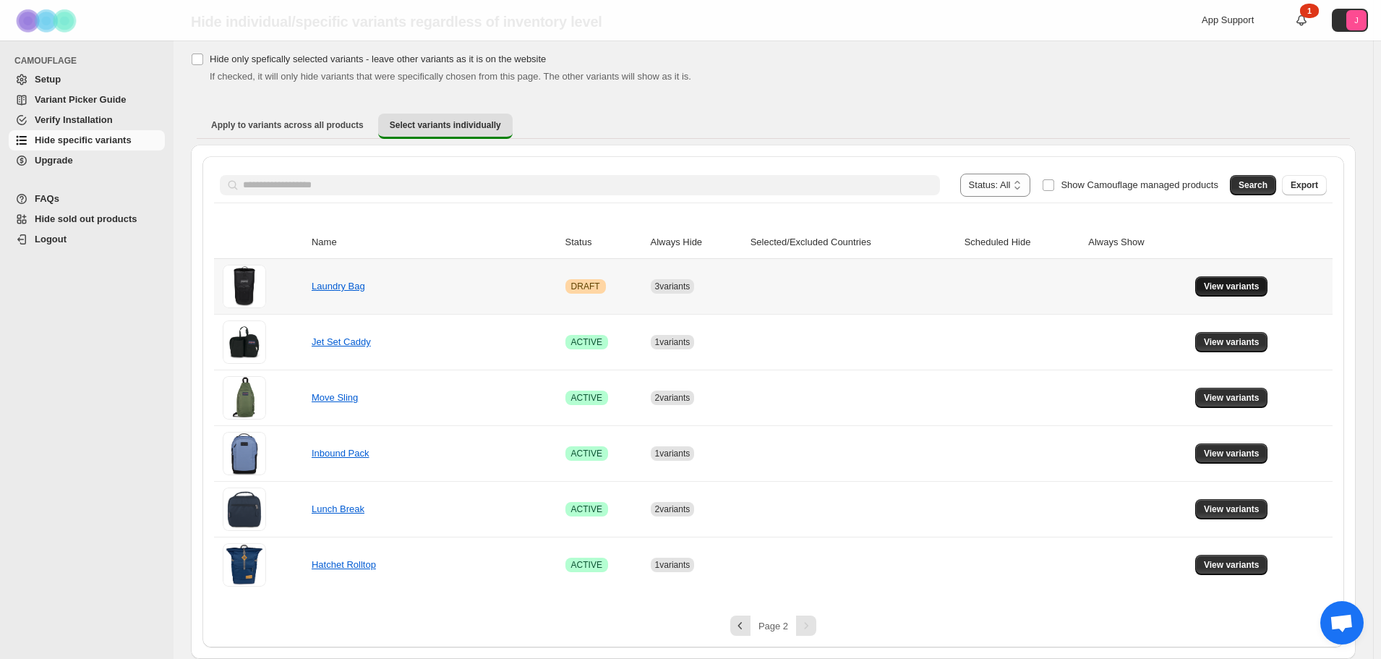
click at [1243, 291] on span "View variants" at bounding box center [1232, 287] width 56 height 12
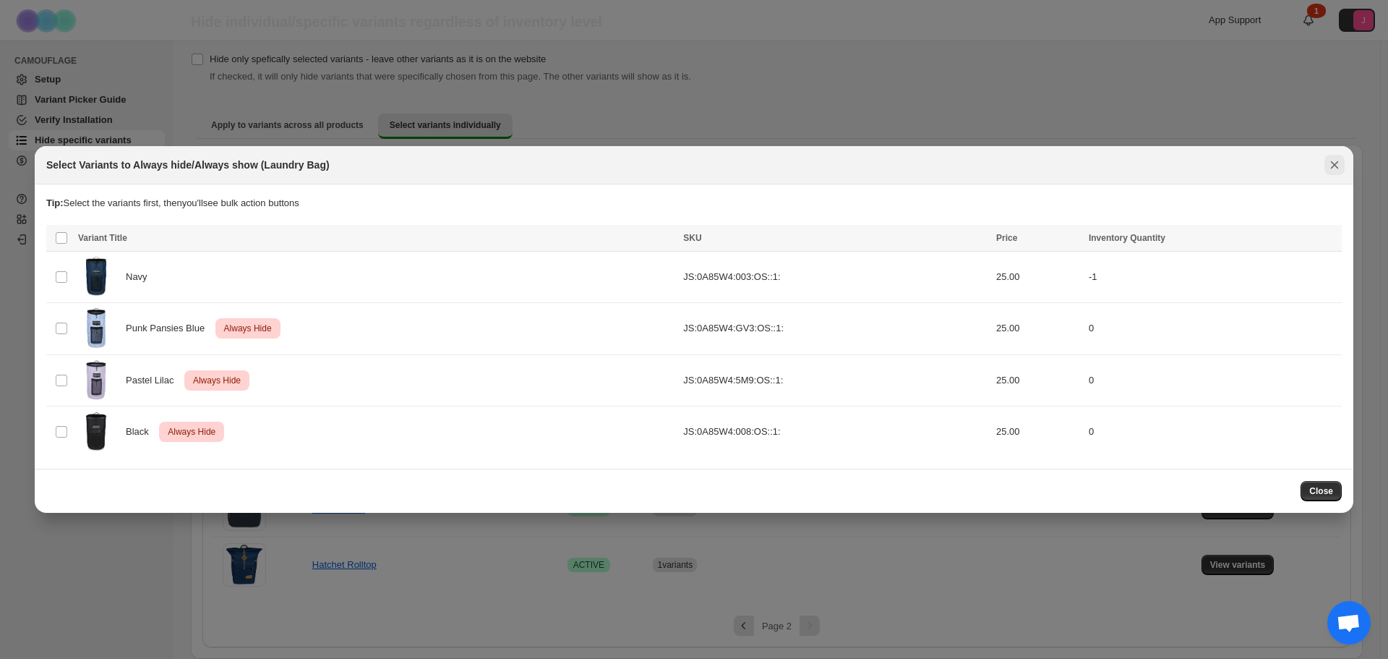
click at [1335, 169] on icon "Close" at bounding box center [1335, 165] width 8 height 8
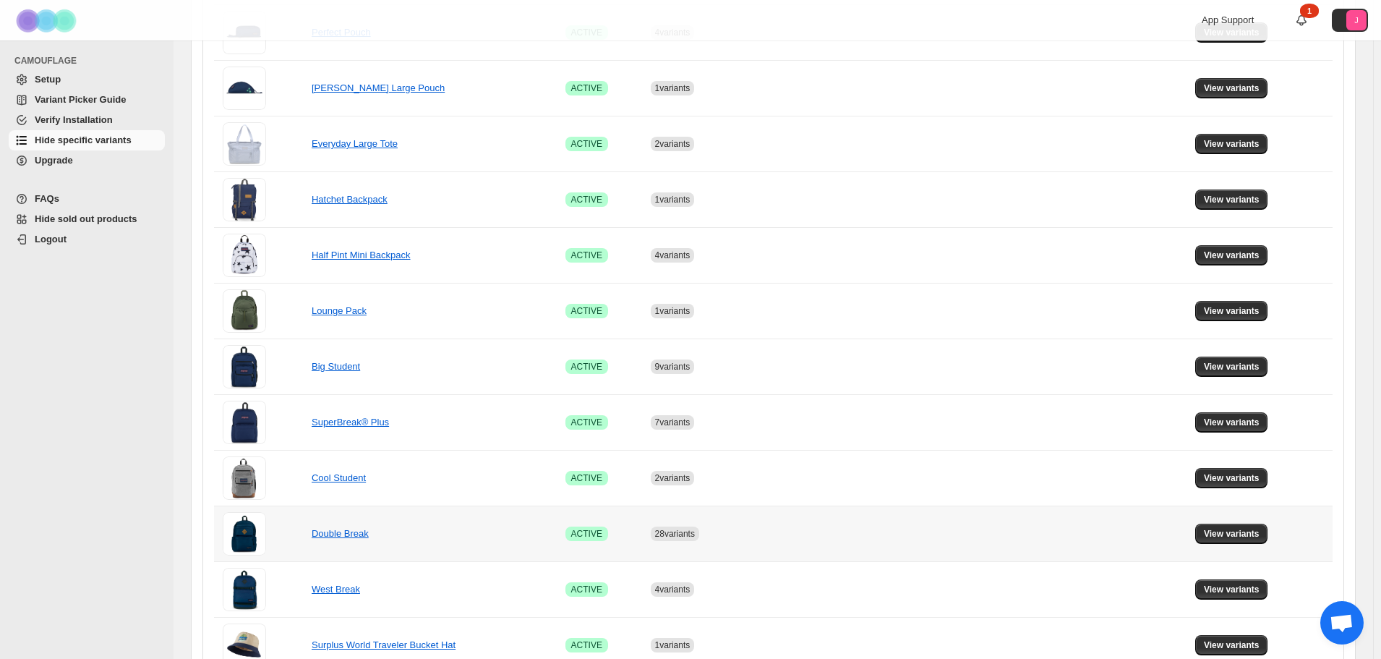
scroll to position [826, 0]
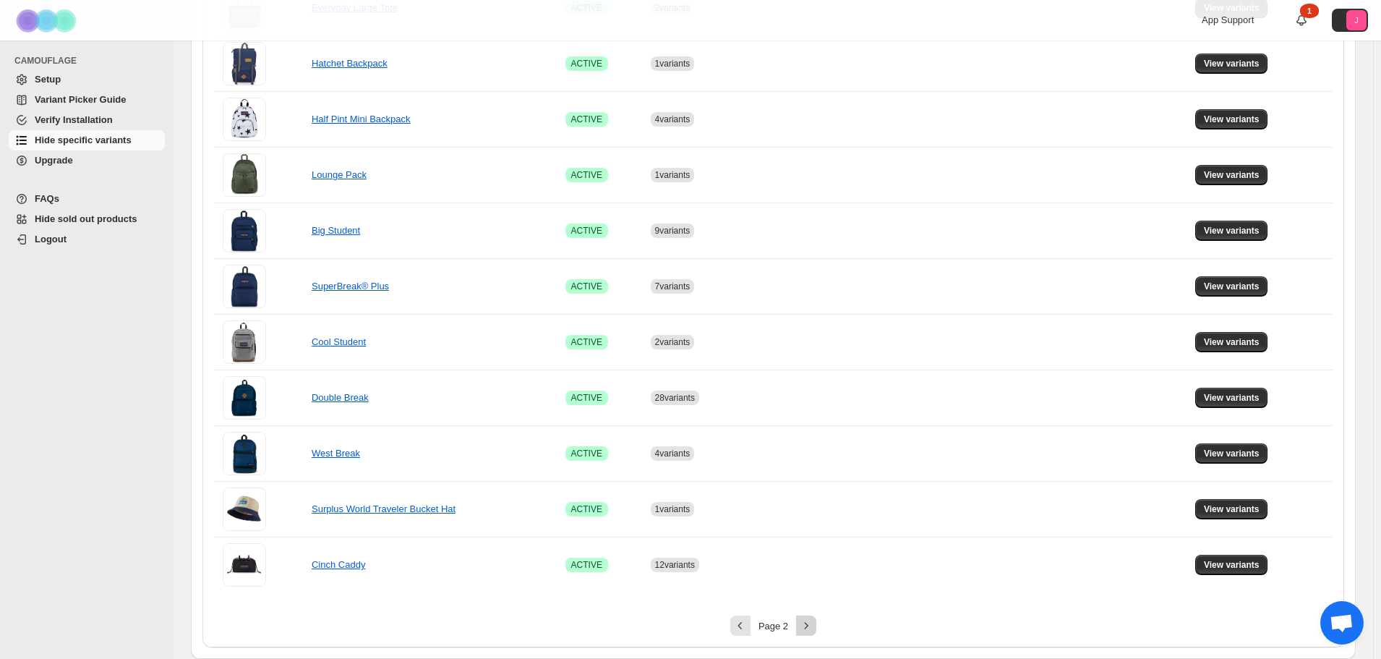
click at [811, 623] on icon "Next" at bounding box center [806, 625] width 14 height 14
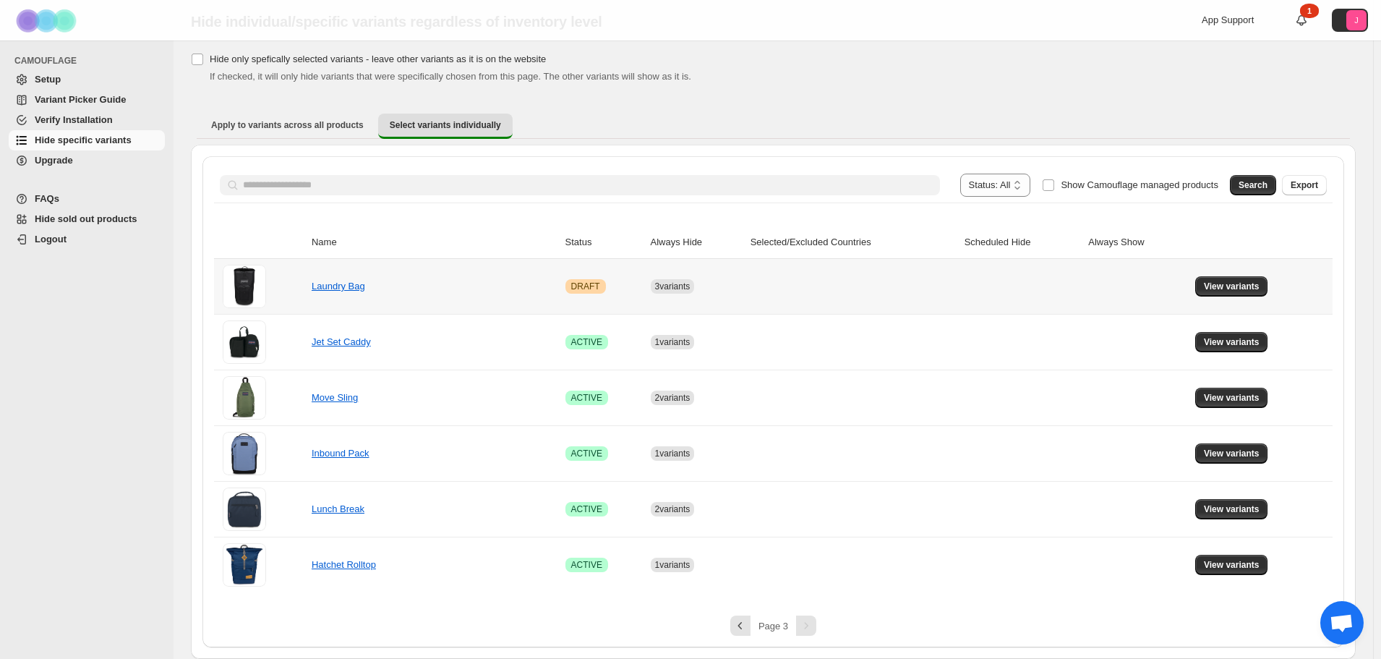
scroll to position [46, 0]
click at [1219, 341] on span "View variants" at bounding box center [1232, 342] width 56 height 12
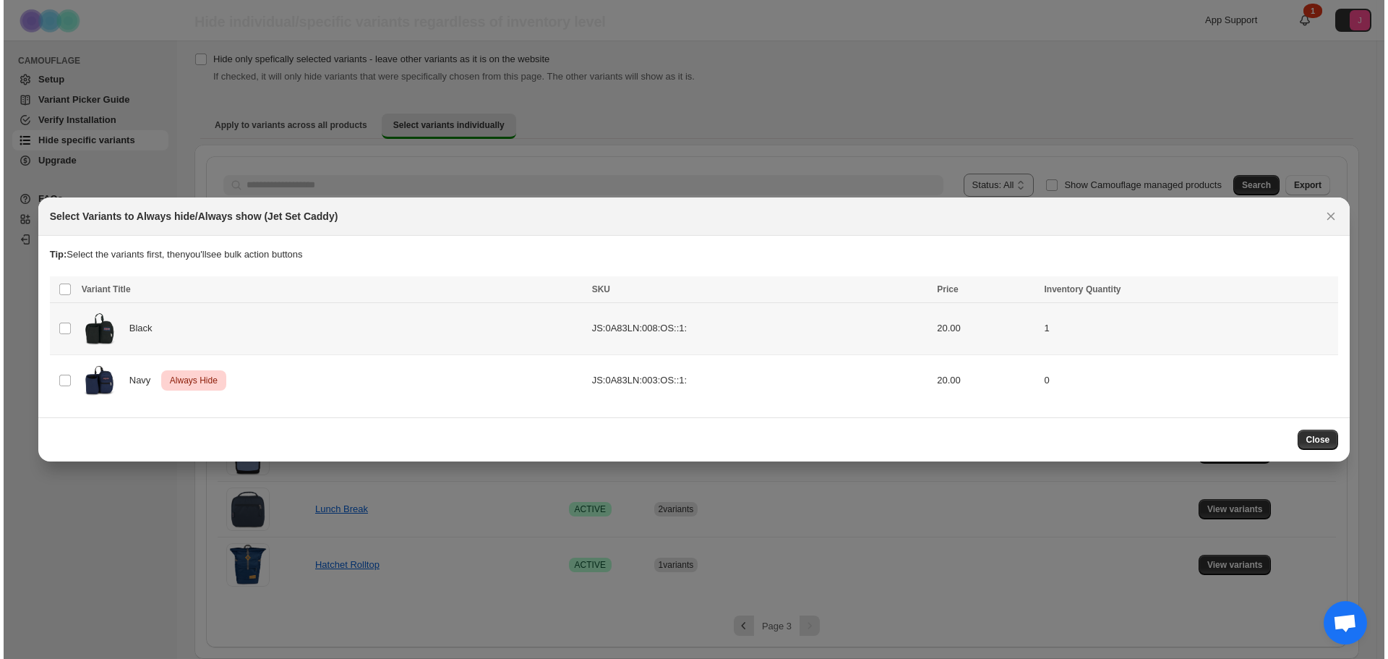
scroll to position [0, 0]
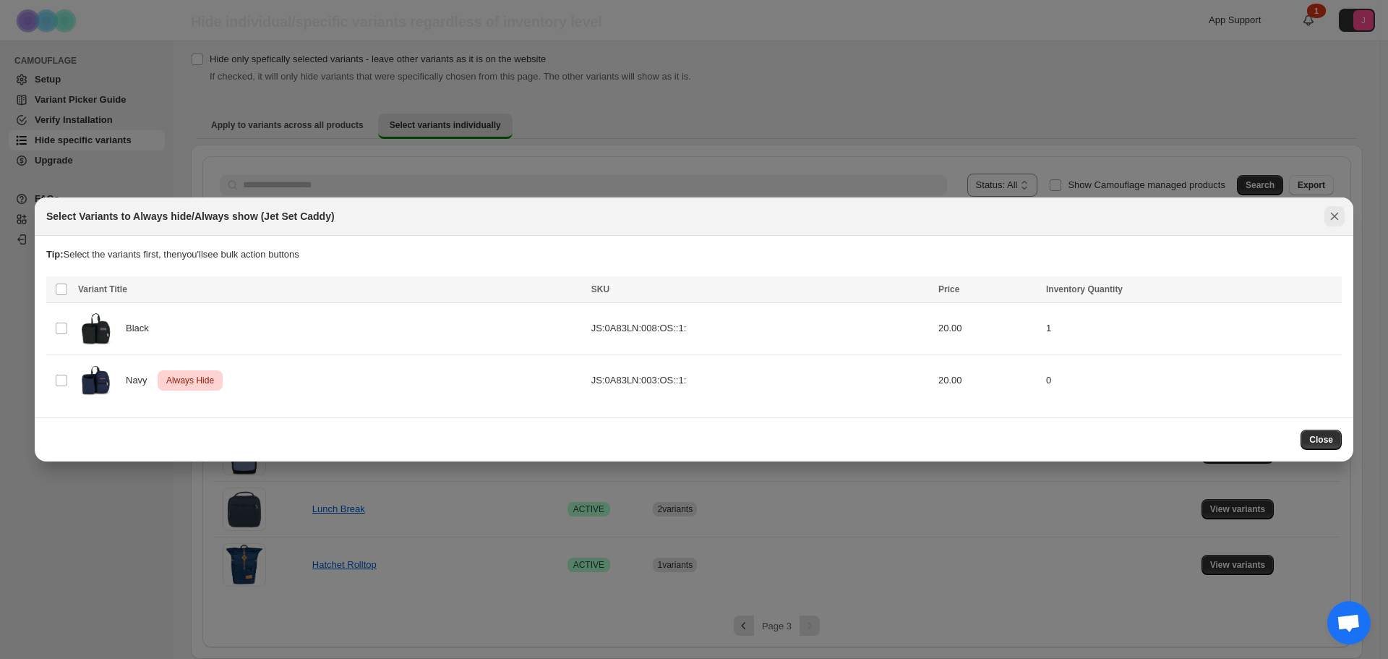
click at [1328, 218] on icon "Close" at bounding box center [1334, 216] width 14 height 14
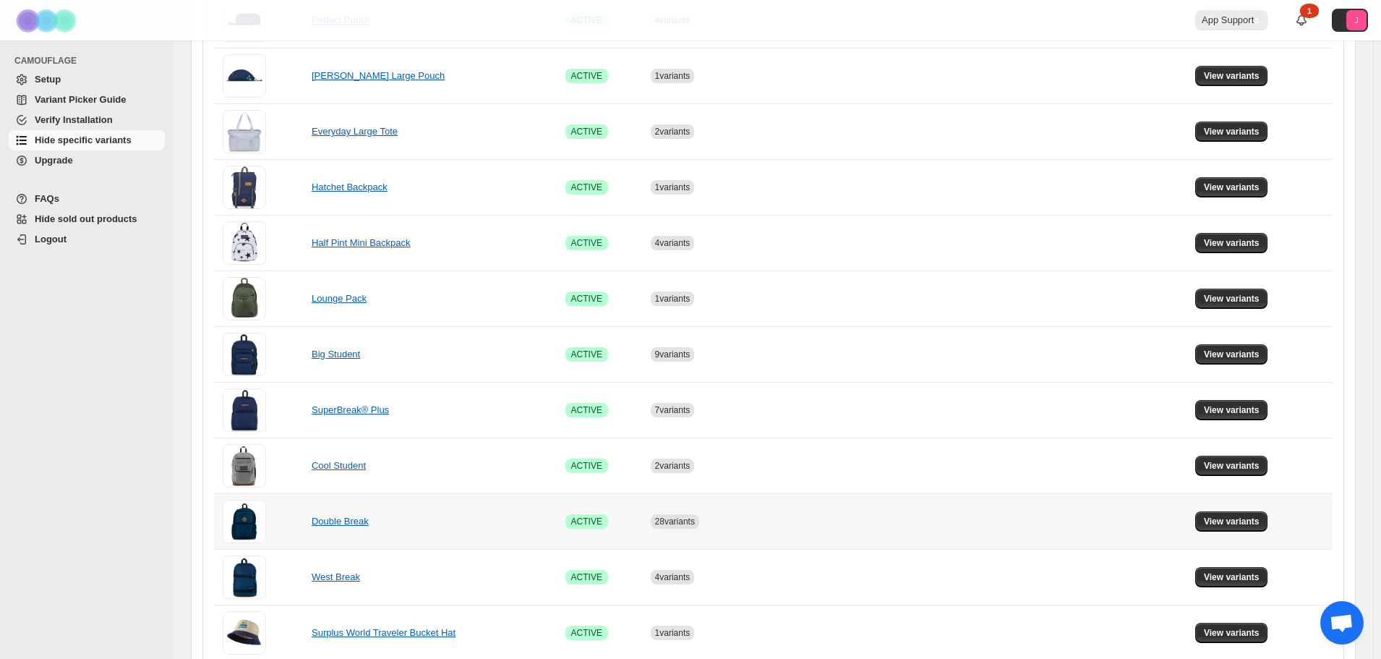
scroll to position [826, 0]
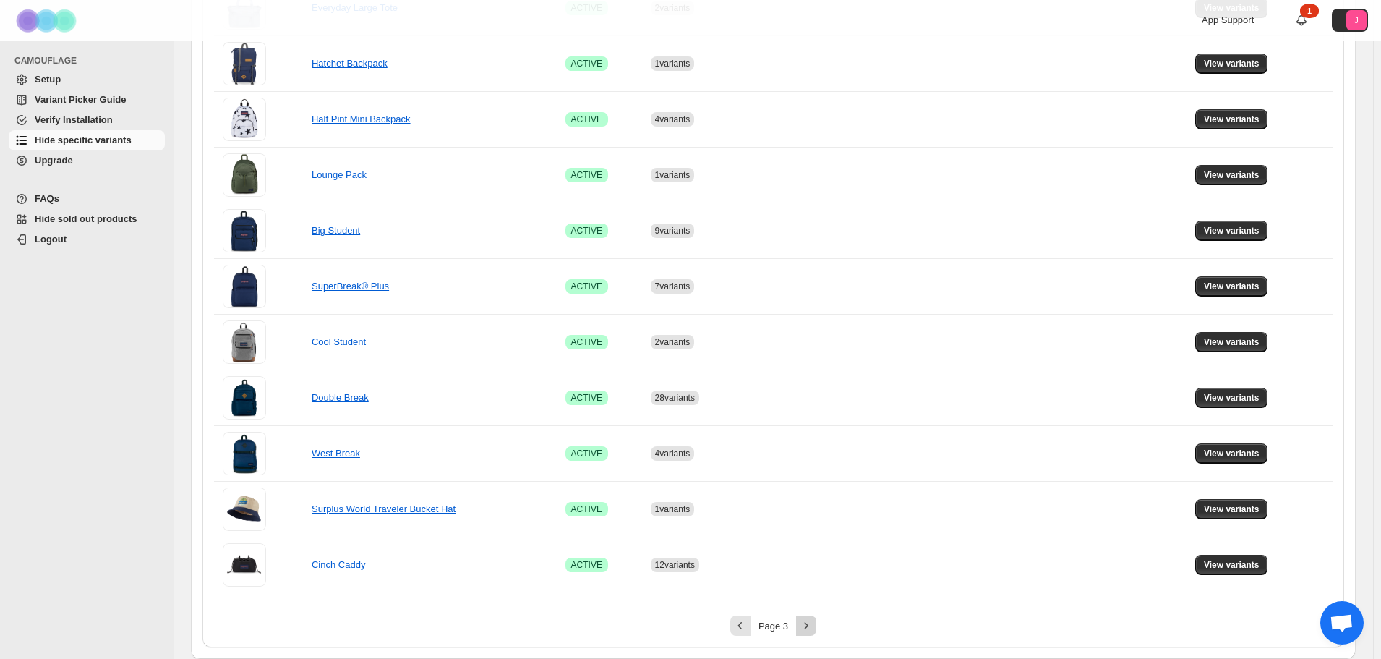
click at [811, 624] on icon "Next" at bounding box center [806, 625] width 14 height 14
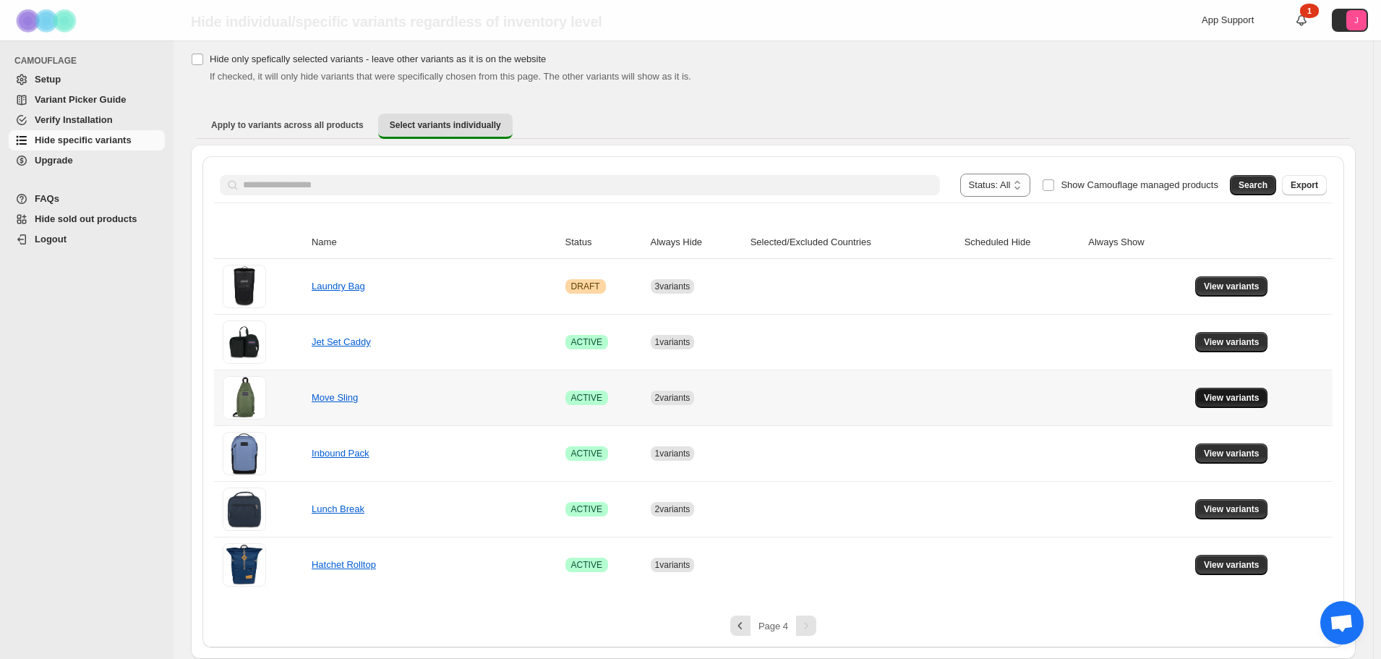
click at [1213, 407] on button "View variants" at bounding box center [1231, 398] width 73 height 20
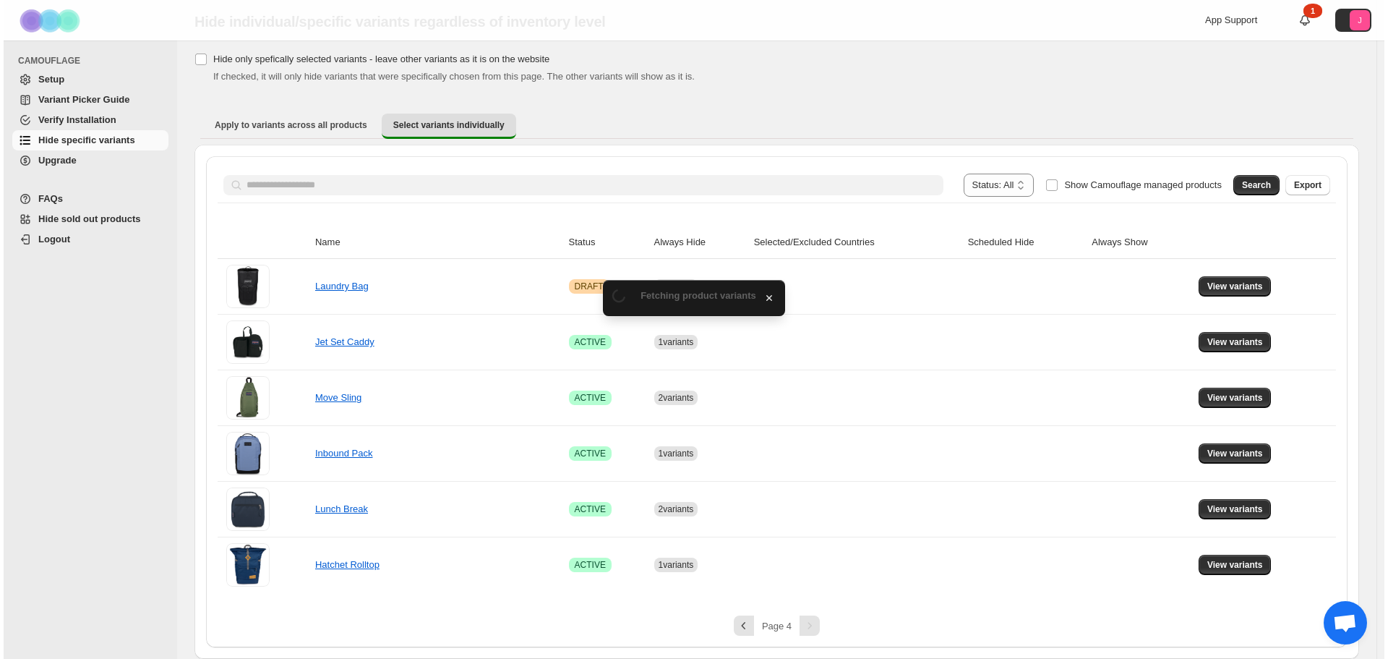
scroll to position [0, 0]
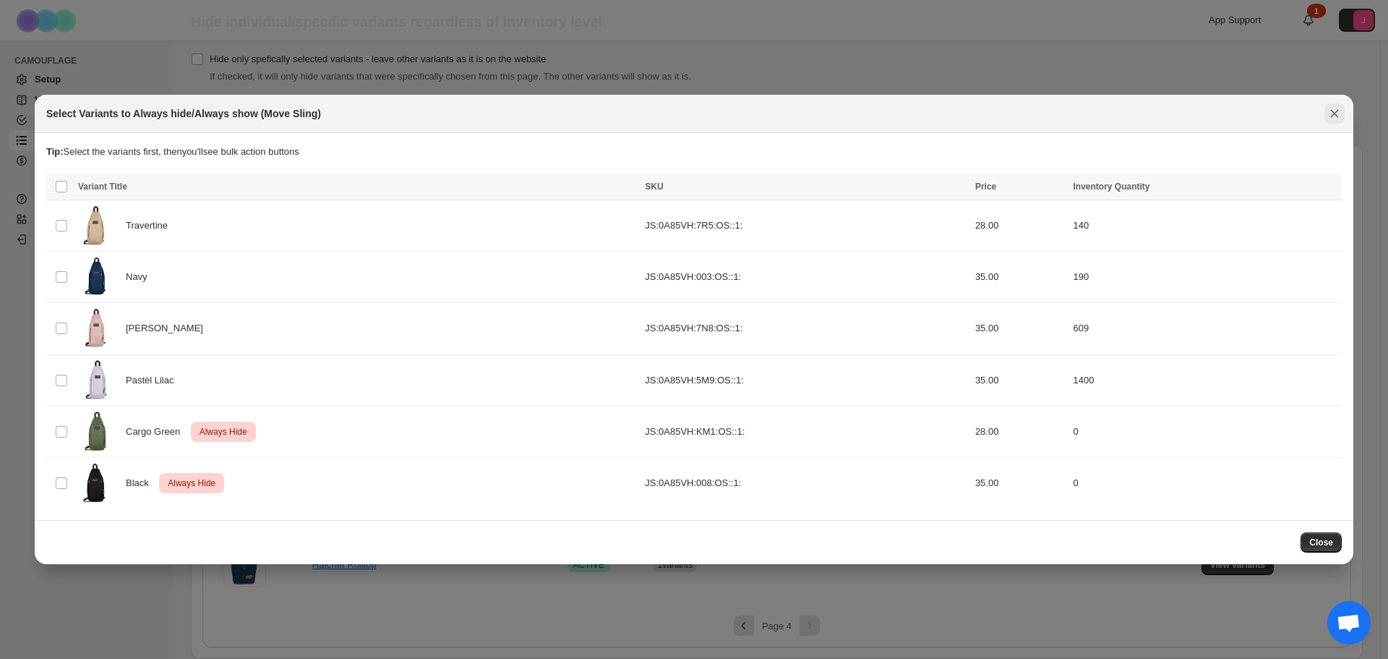
click at [1335, 112] on icon "Close" at bounding box center [1334, 113] width 14 height 14
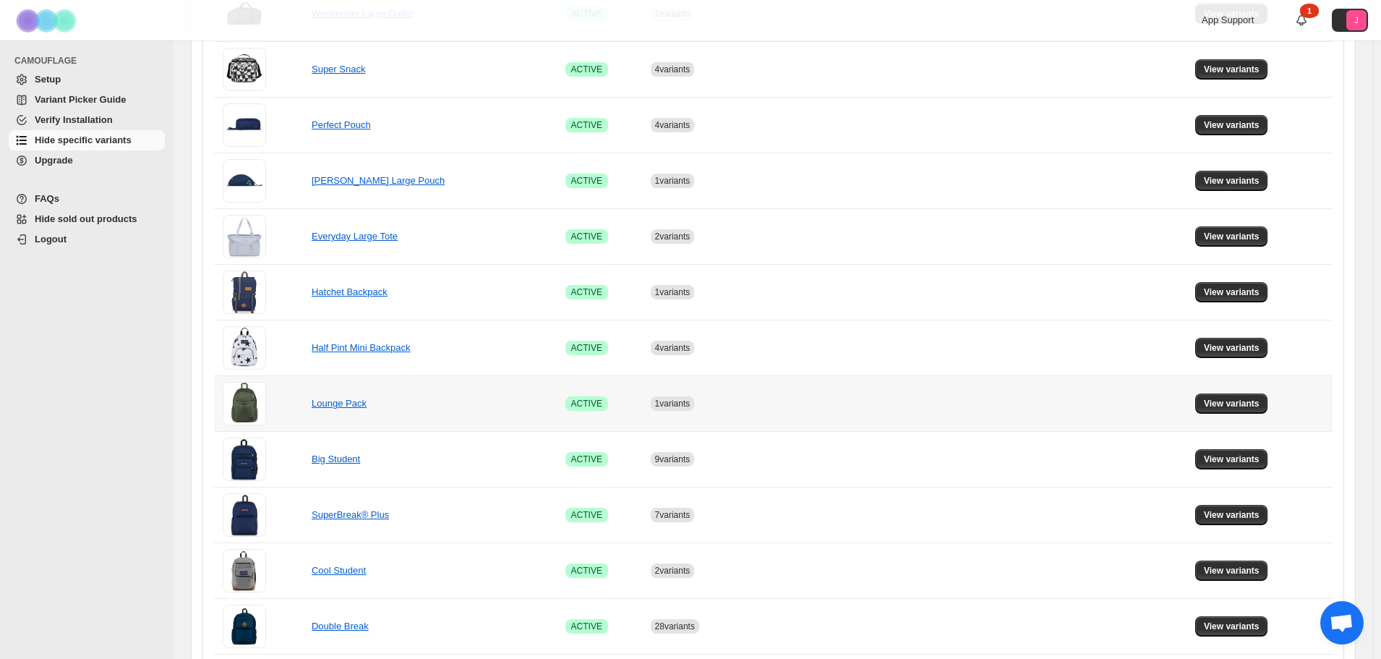
scroll to position [826, 0]
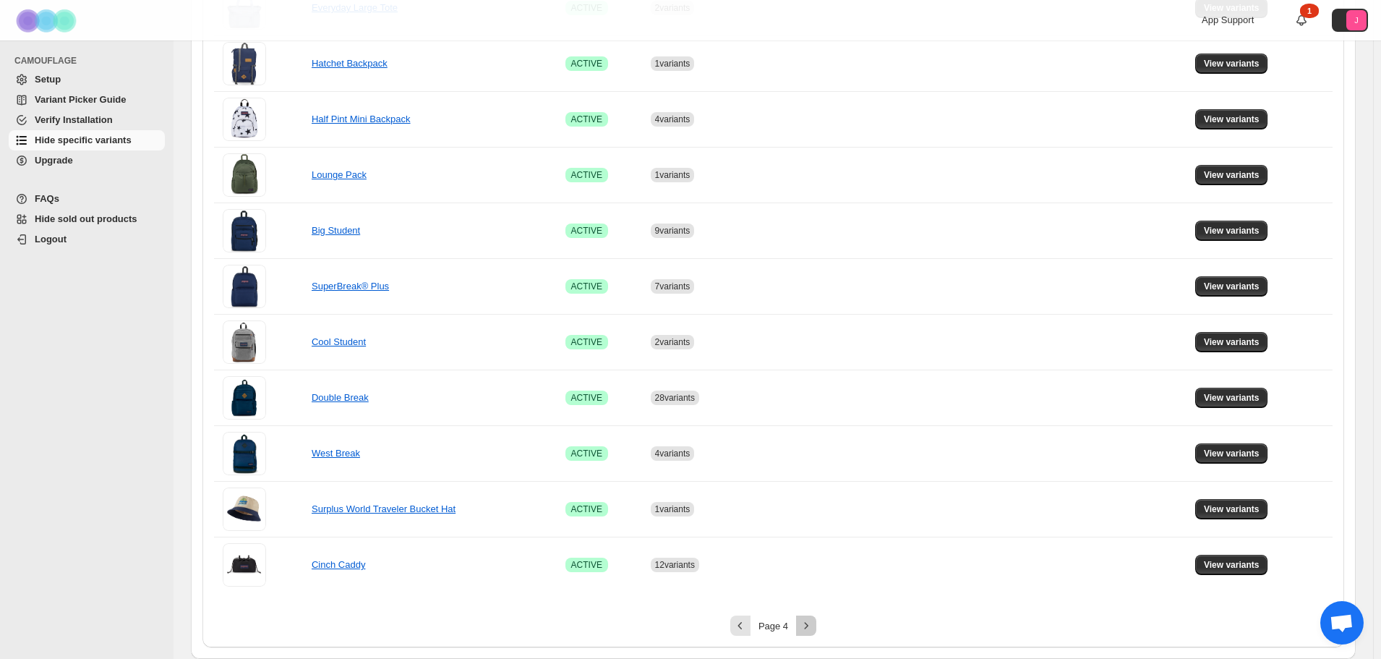
click at [813, 628] on icon "Next" at bounding box center [806, 625] width 14 height 14
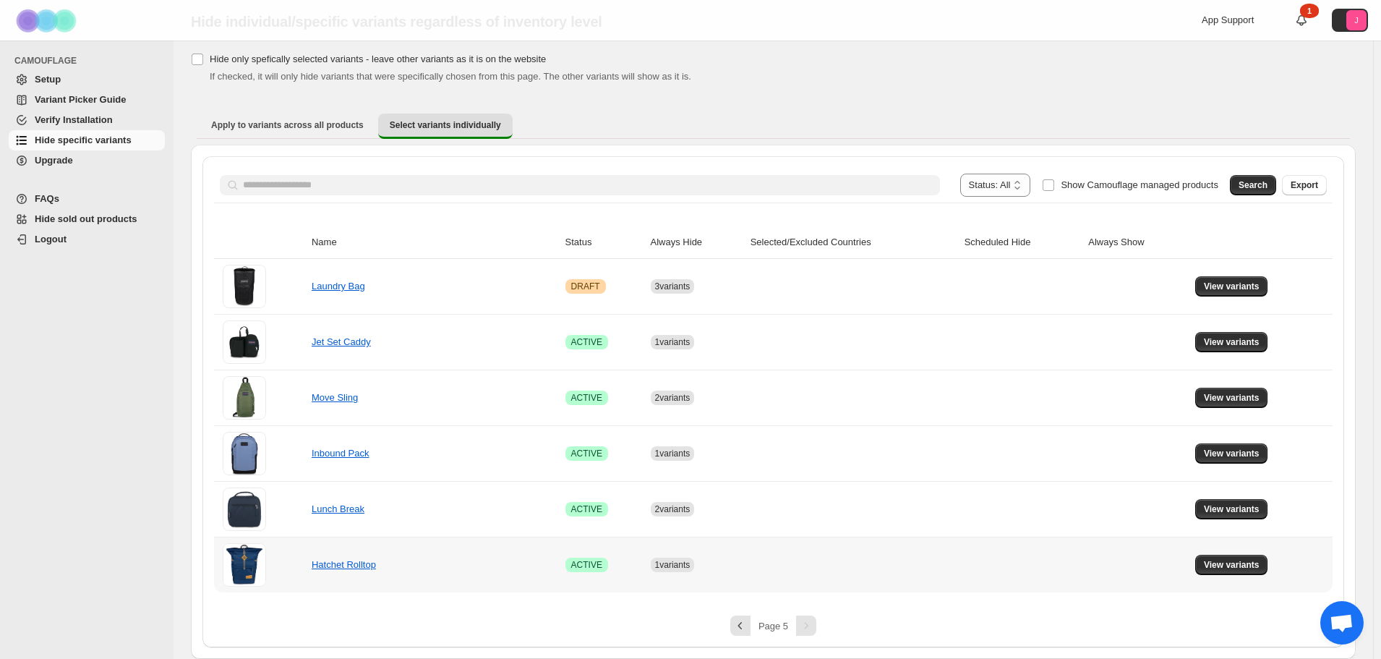
scroll to position [46, 0]
click at [1210, 458] on button "View variants" at bounding box center [1231, 453] width 73 height 20
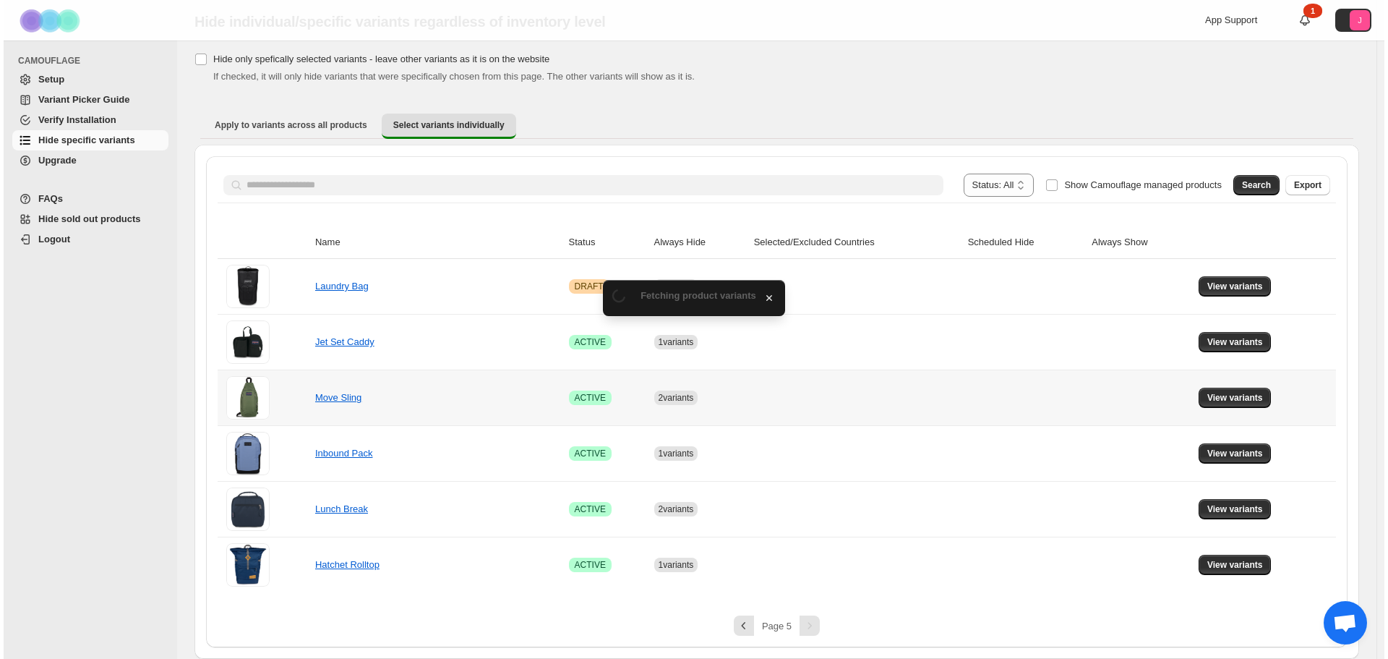
scroll to position [0, 0]
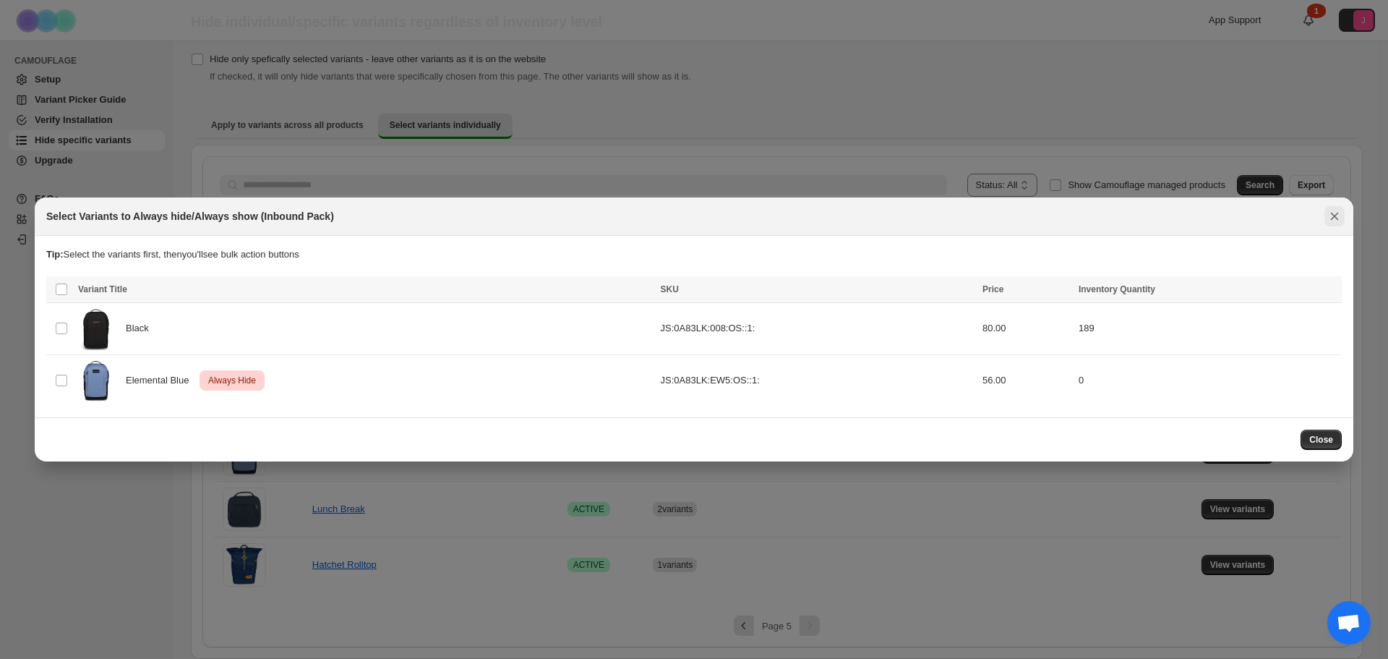
click at [1332, 218] on icon "Close" at bounding box center [1334, 216] width 14 height 14
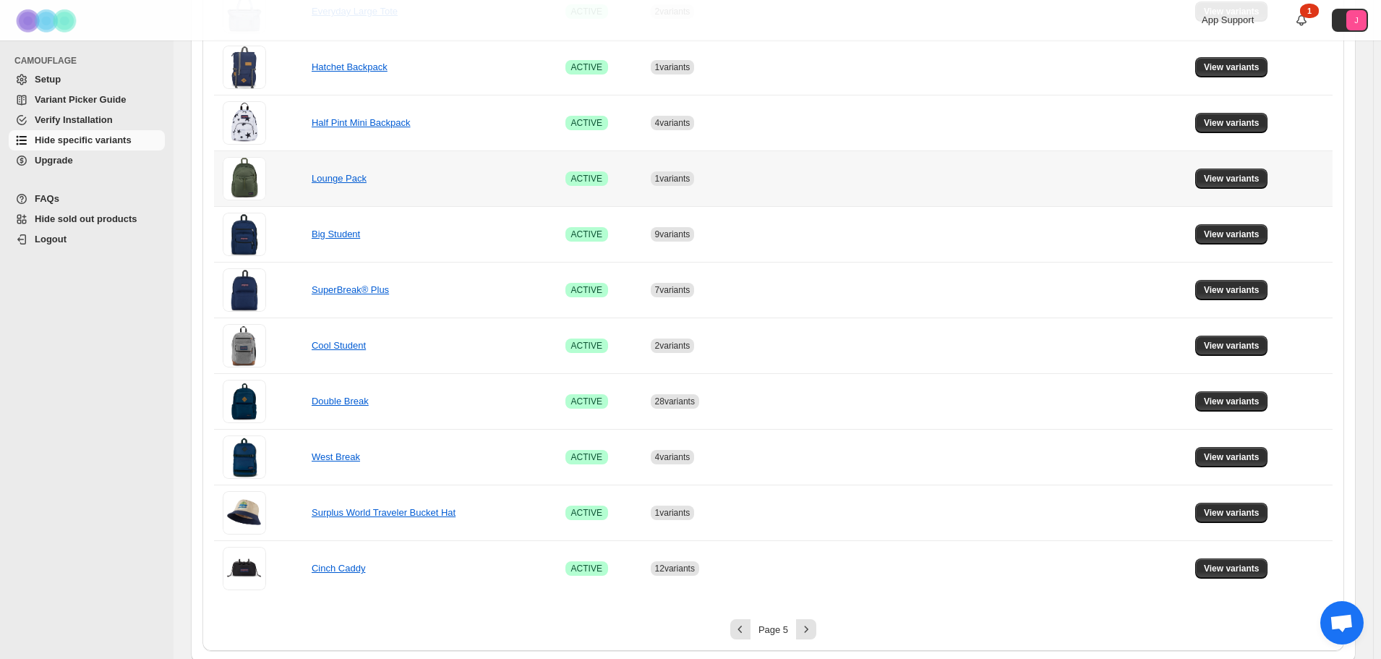
scroll to position [826, 0]
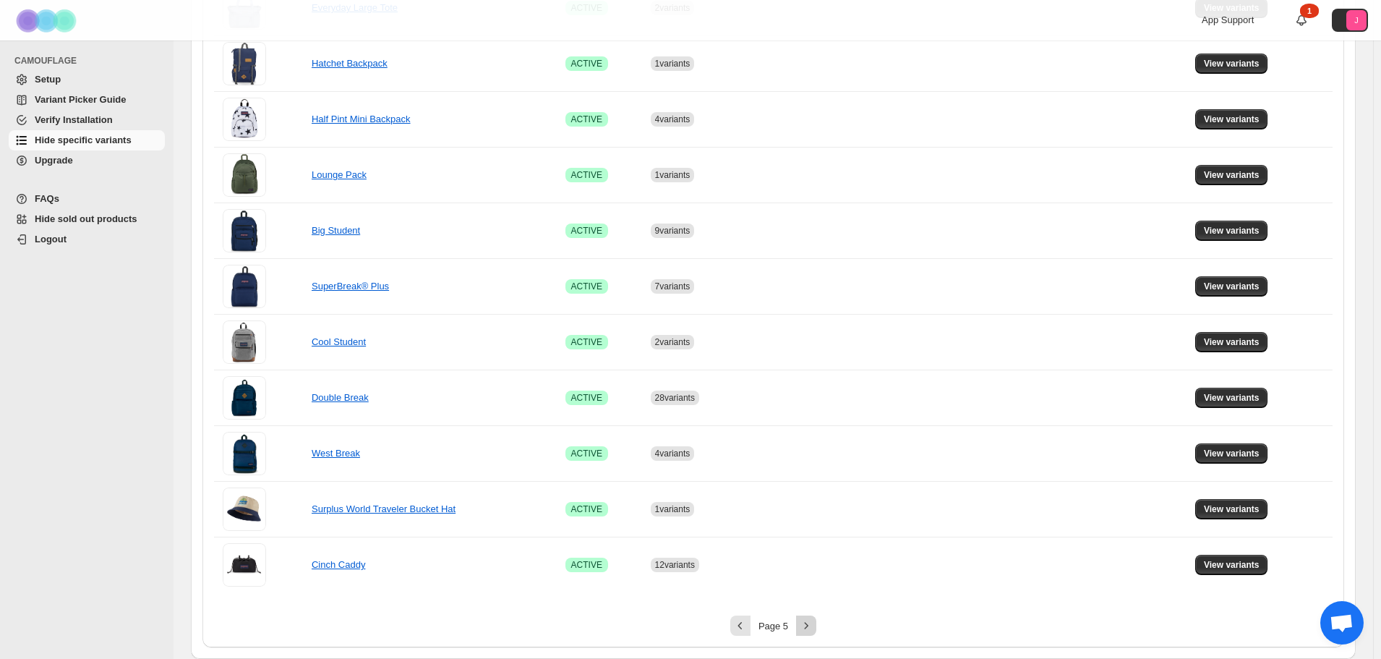
drag, startPoint x: 826, startPoint y: 623, endPoint x: 816, endPoint y: 623, distance: 9.4
click at [826, 623] on div "Page 5" at bounding box center [773, 625] width 1119 height 20
click at [813, 623] on icon "Next" at bounding box center [806, 625] width 14 height 14
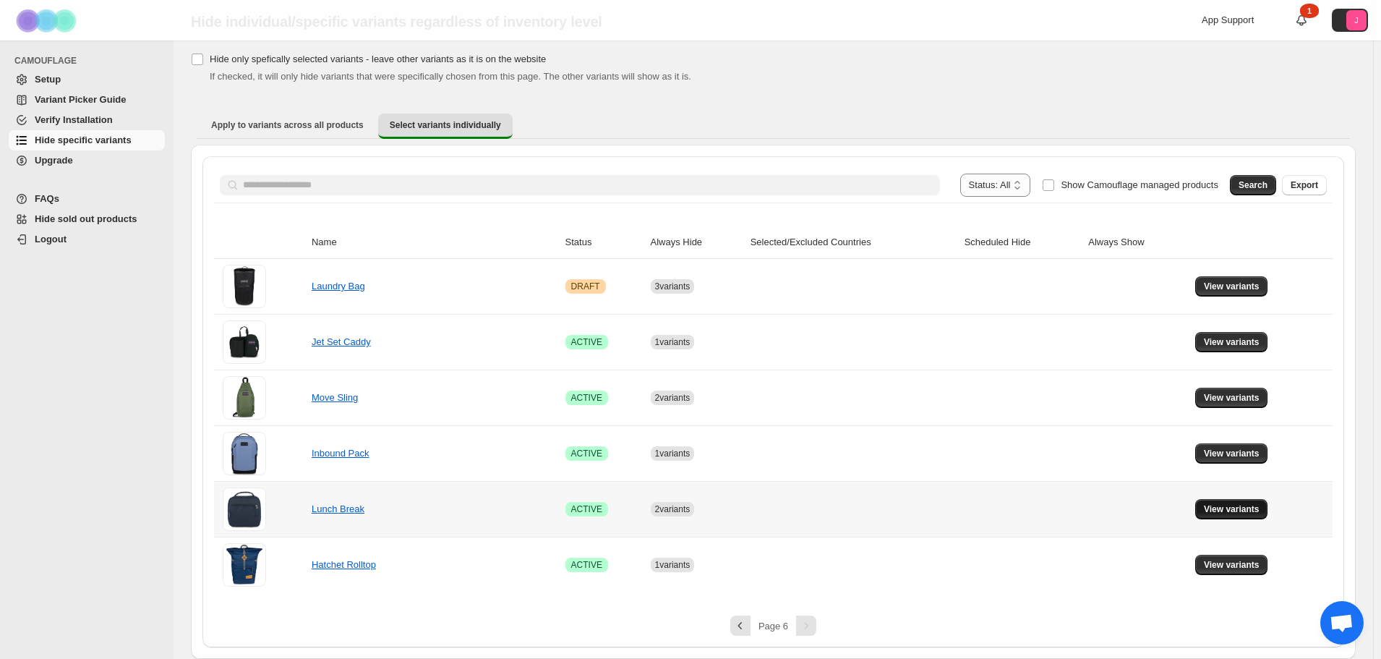
click at [1222, 510] on span "View variants" at bounding box center [1232, 509] width 56 height 12
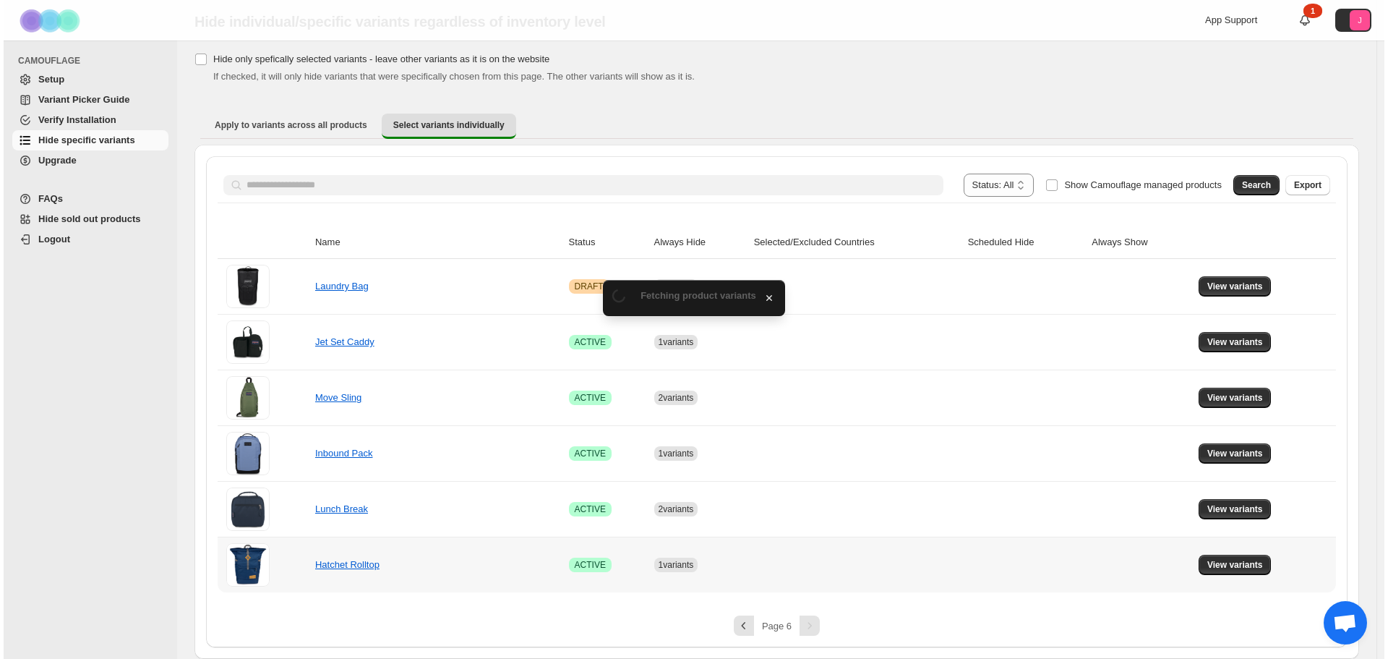
scroll to position [0, 0]
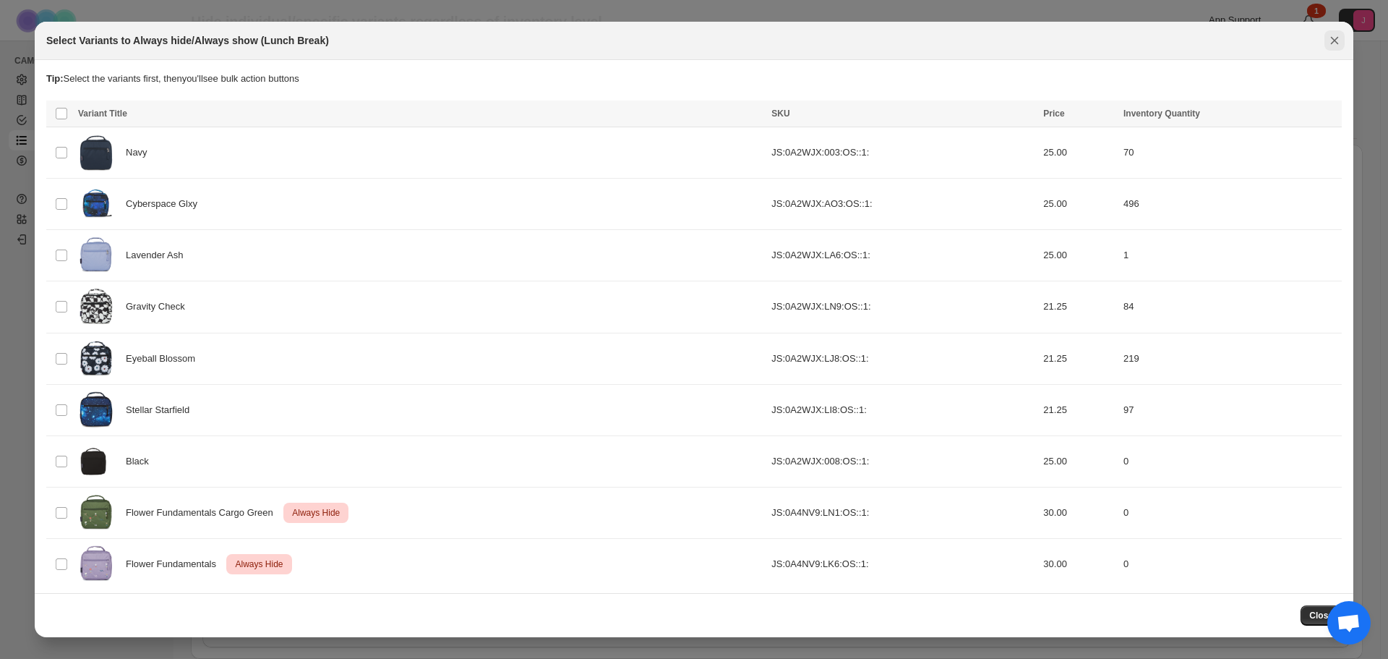
click at [1338, 40] on icon "Close" at bounding box center [1334, 40] width 14 height 14
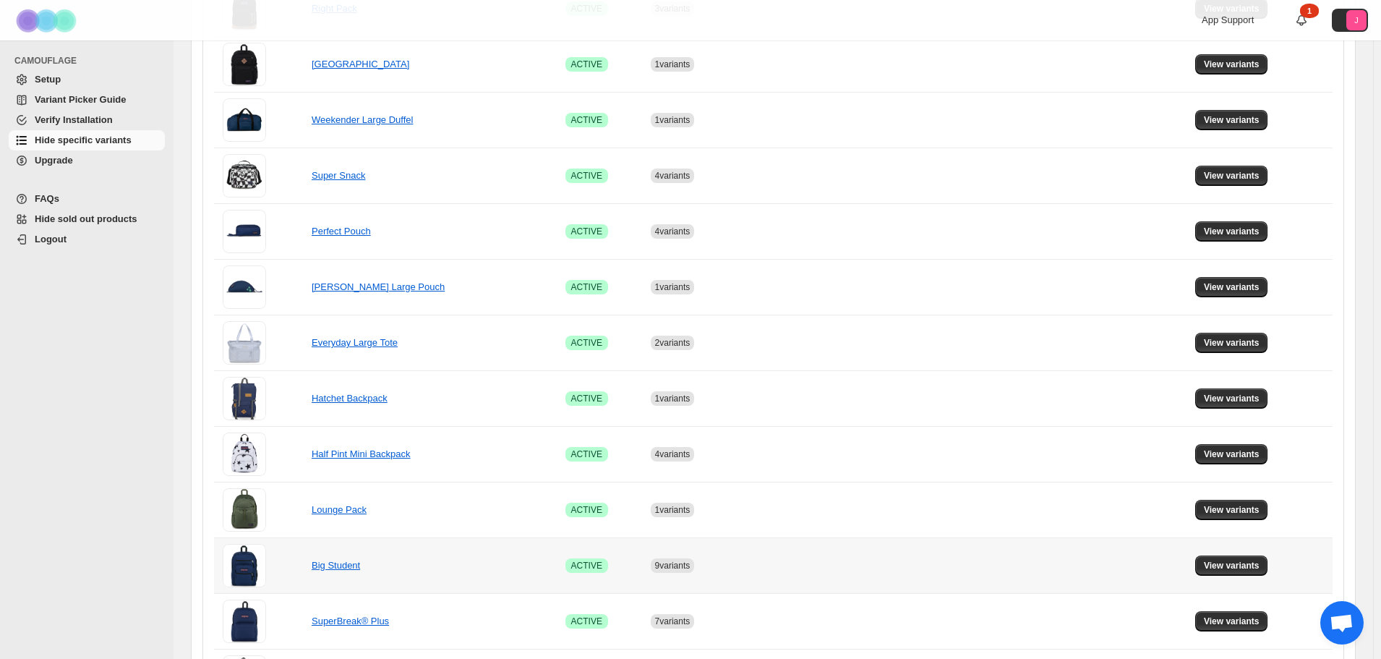
scroll to position [826, 0]
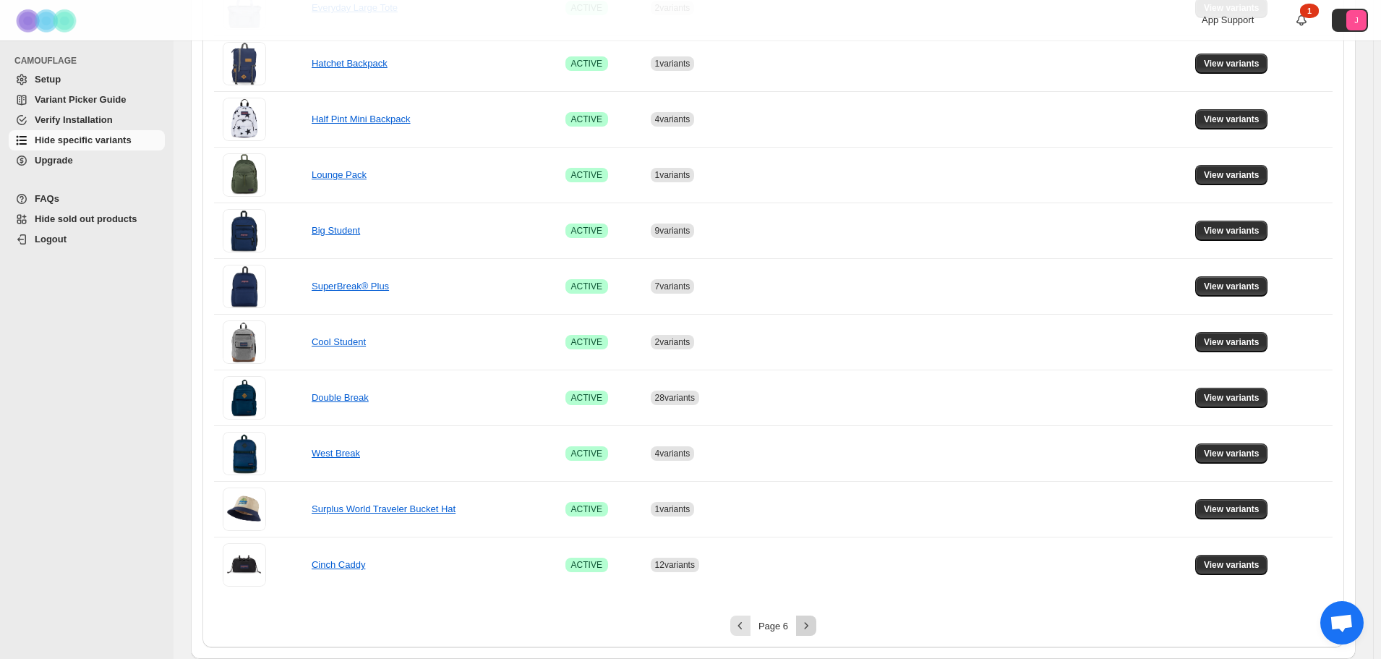
click at [808, 624] on icon "Next" at bounding box center [807, 625] width 4 height 7
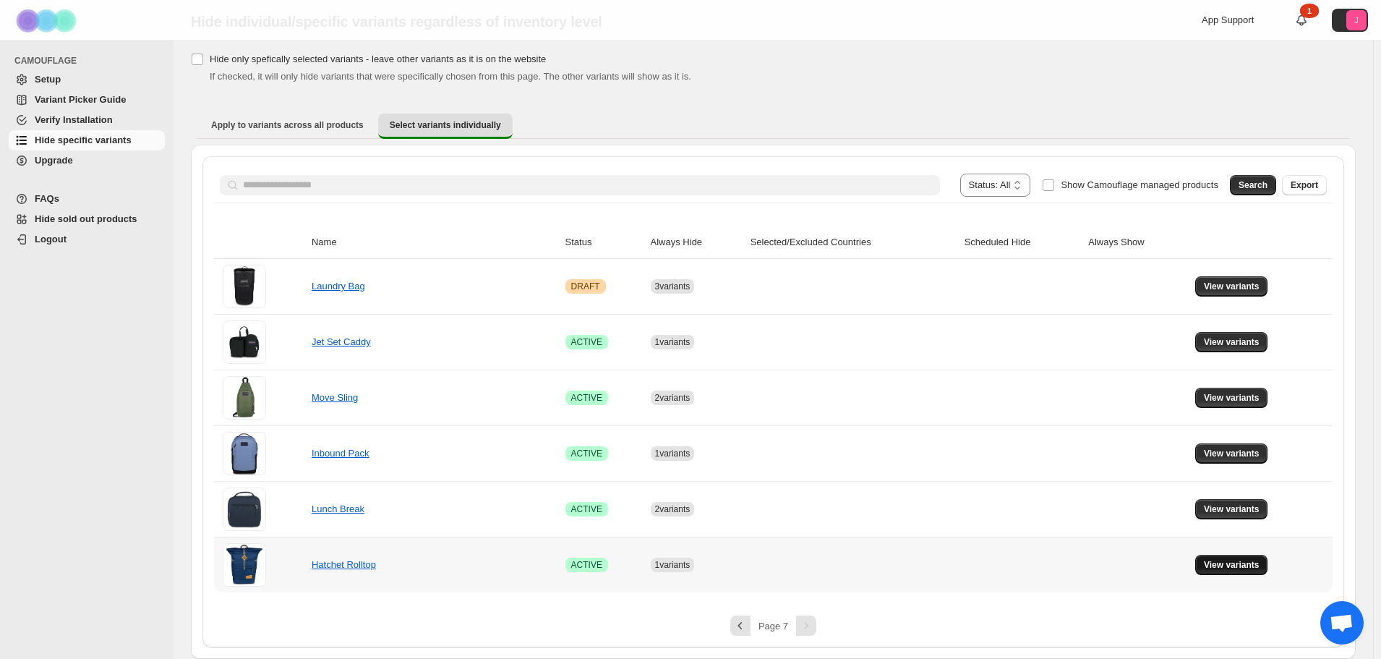
click at [1226, 568] on span "View variants" at bounding box center [1232, 565] width 56 height 12
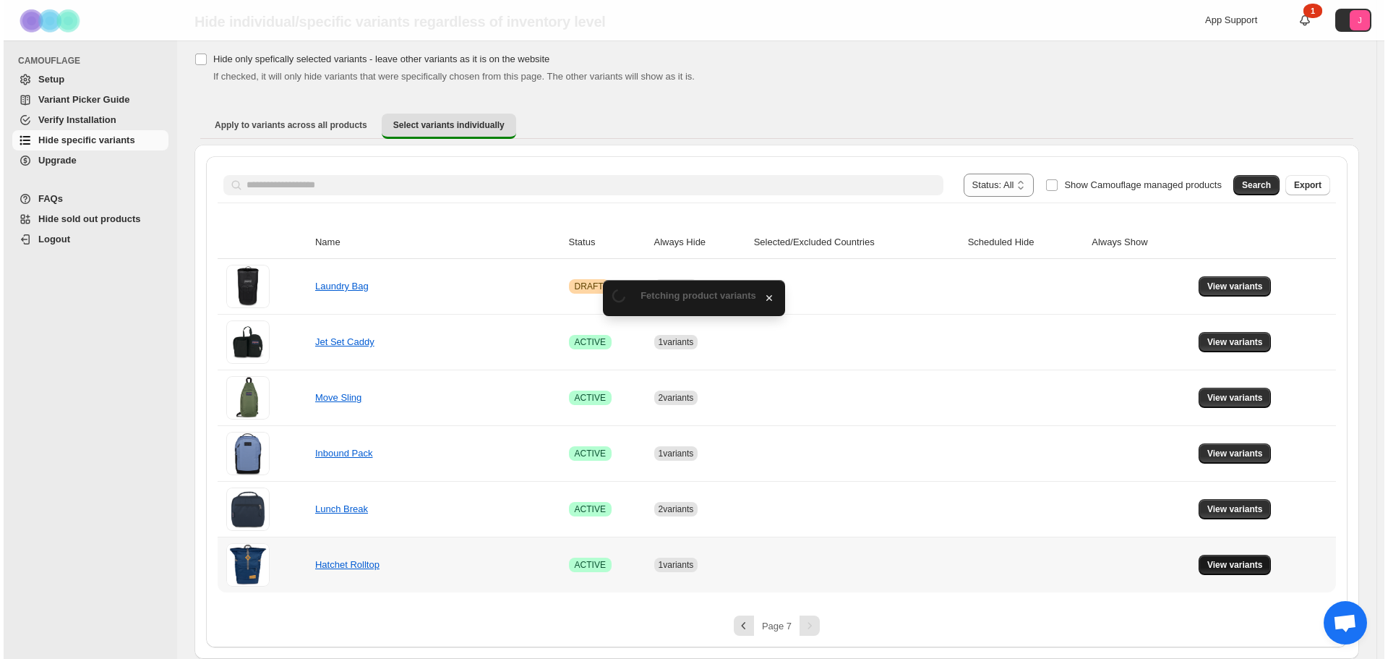
scroll to position [0, 0]
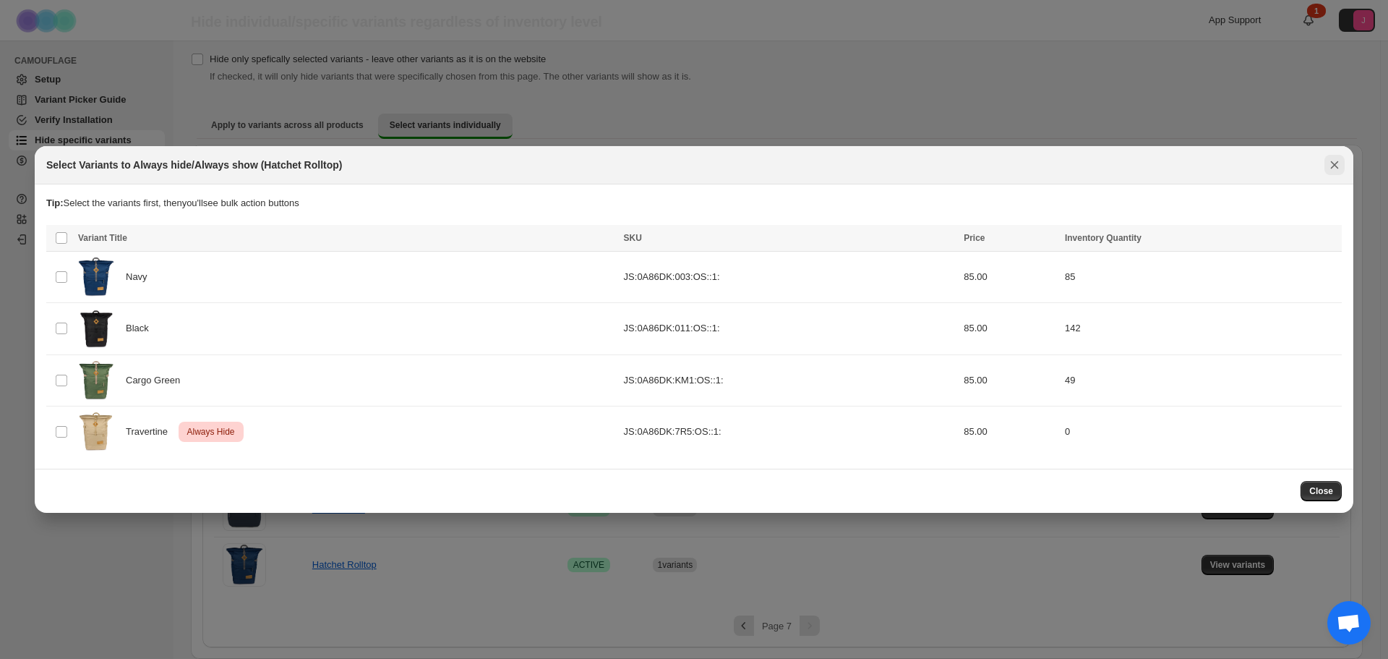
click at [1330, 163] on icon "Close" at bounding box center [1334, 165] width 14 height 14
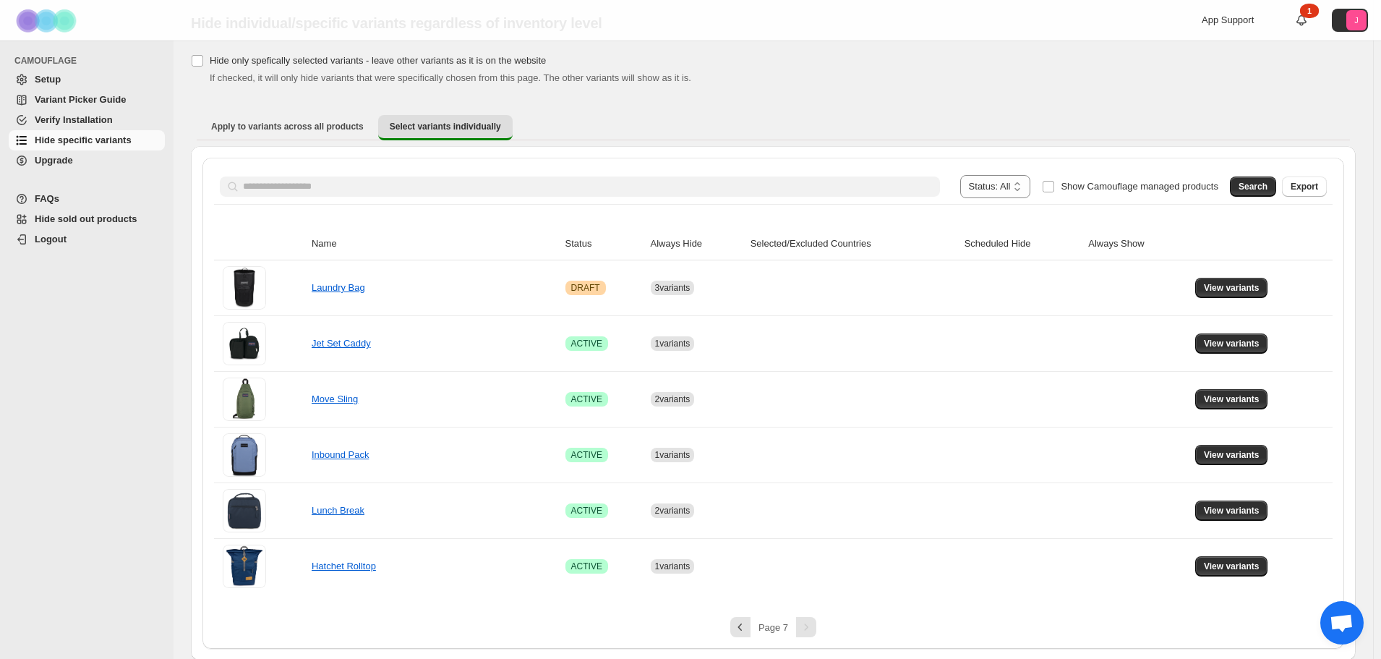
scroll to position [46, 0]
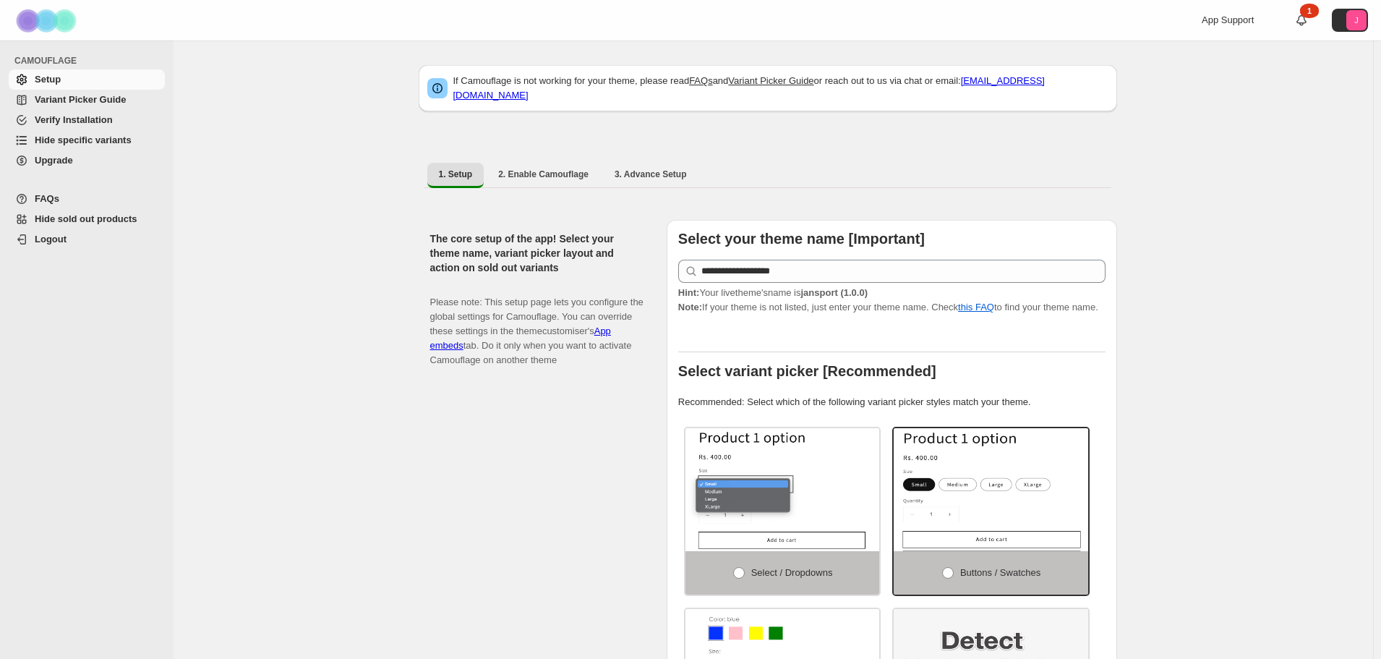
click at [108, 139] on span "Hide specific variants" at bounding box center [83, 139] width 97 height 11
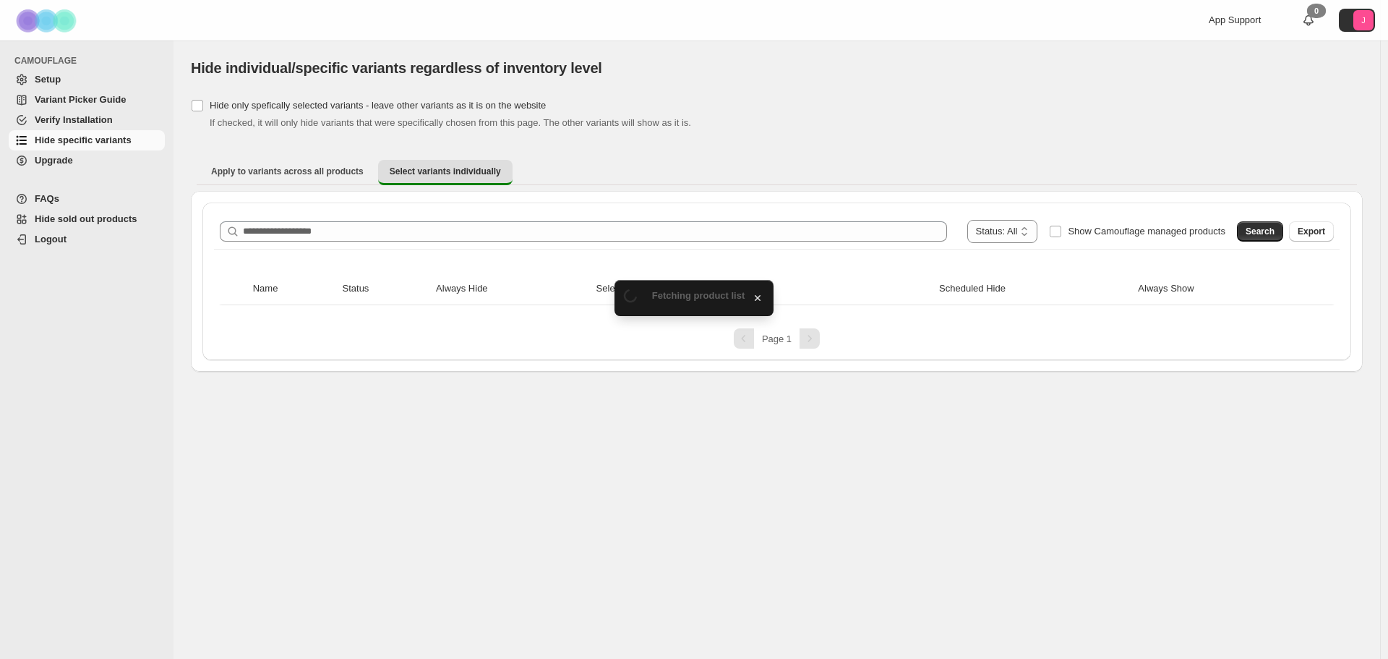
click at [373, 217] on div "**********" at bounding box center [777, 231] width 1126 height 35
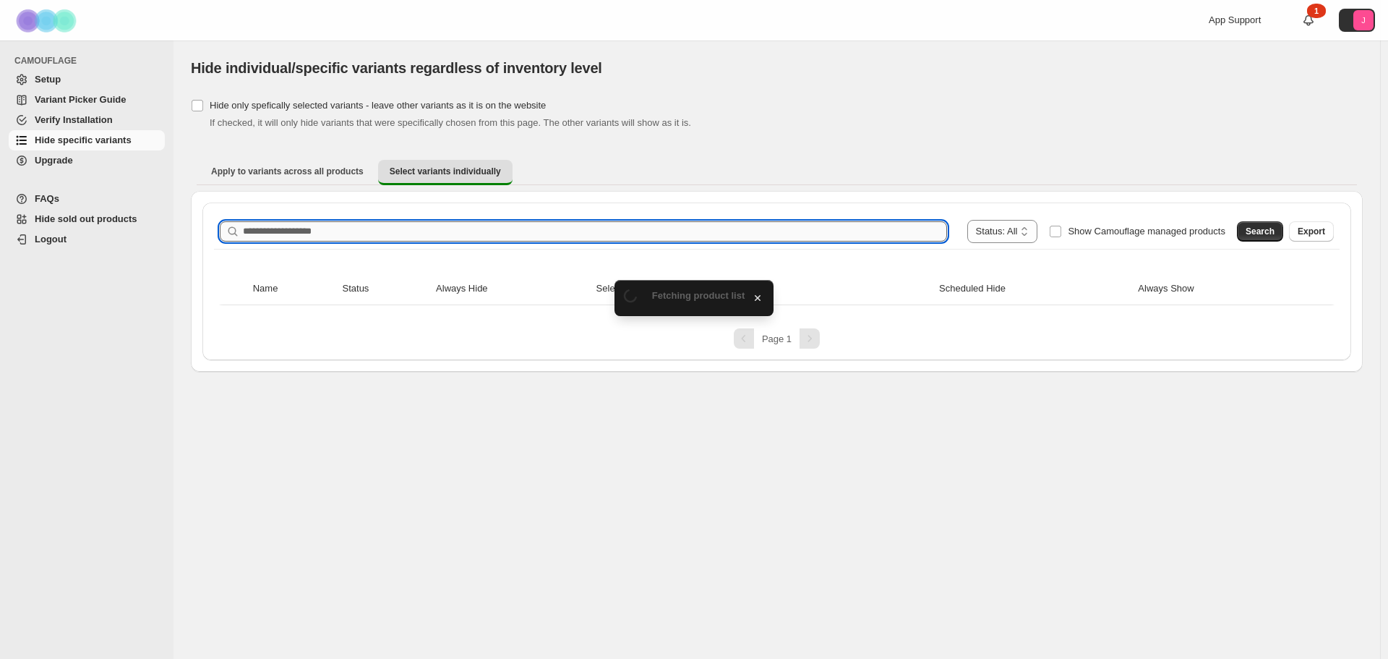
click at [367, 225] on input "Search product name" at bounding box center [595, 231] width 704 height 20
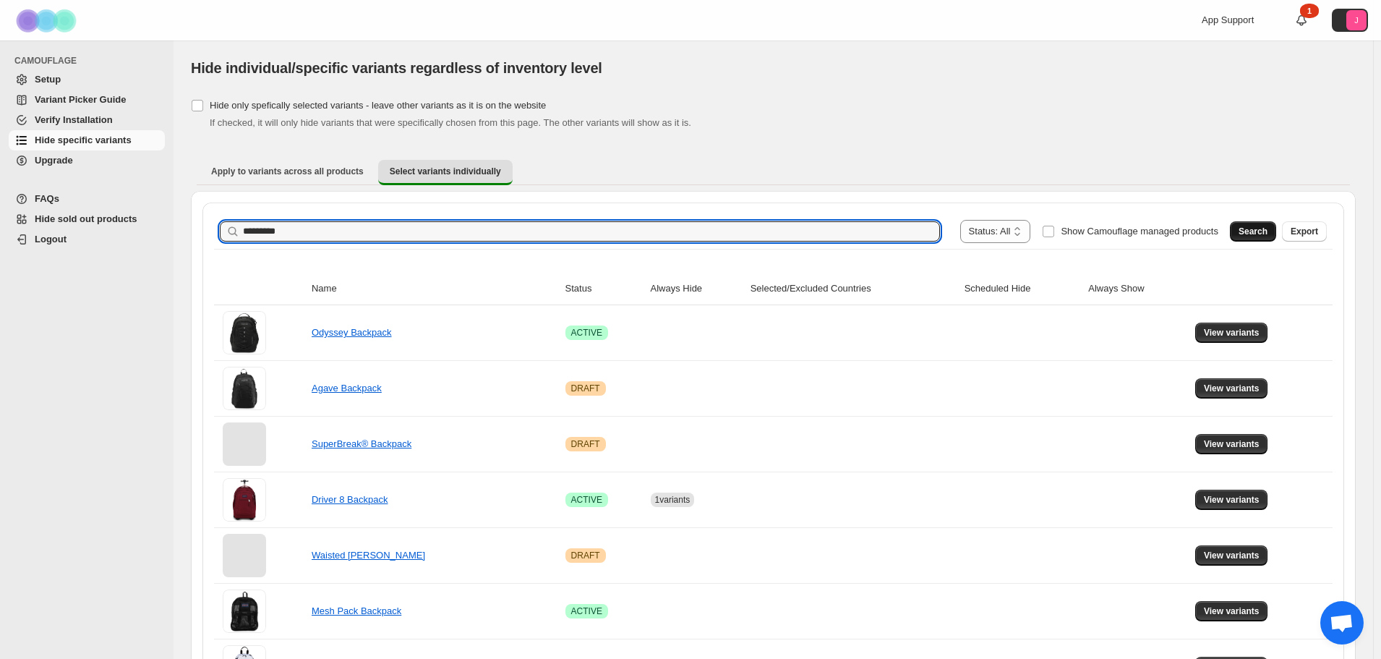
click at [1270, 225] on button "Search" at bounding box center [1253, 231] width 46 height 20
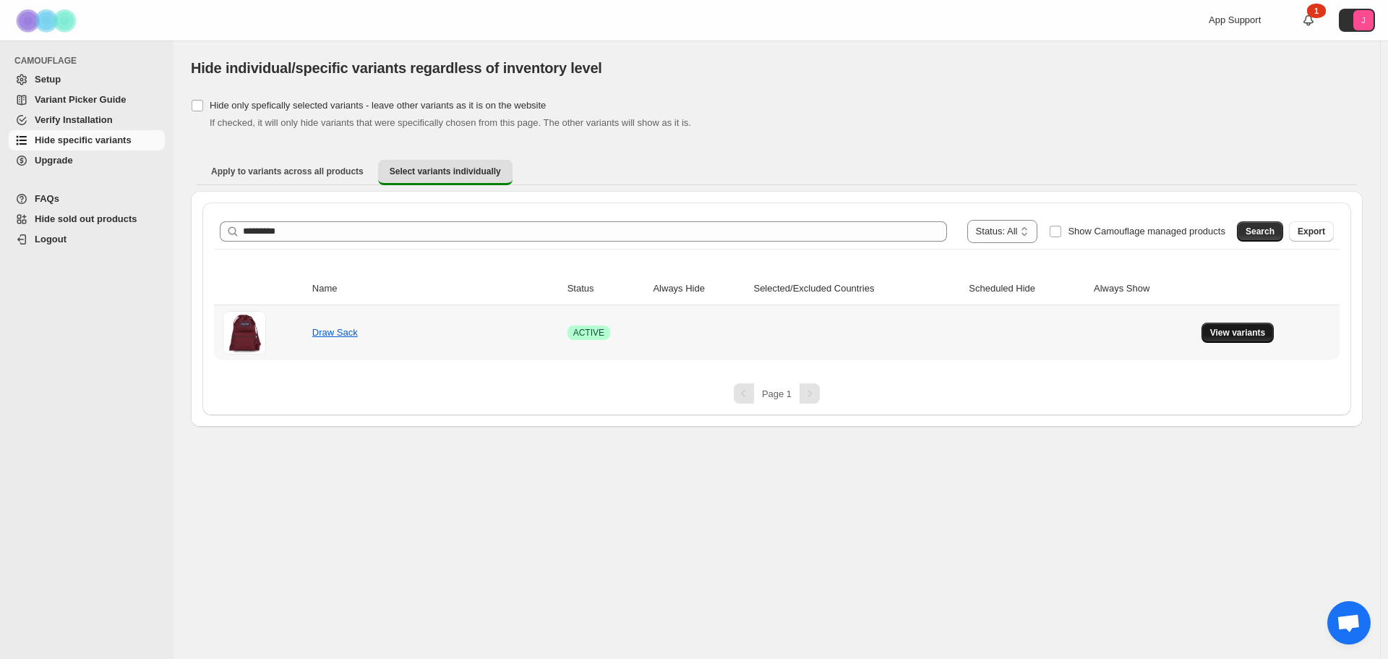
click at [1268, 326] on button "View variants" at bounding box center [1238, 332] width 73 height 20
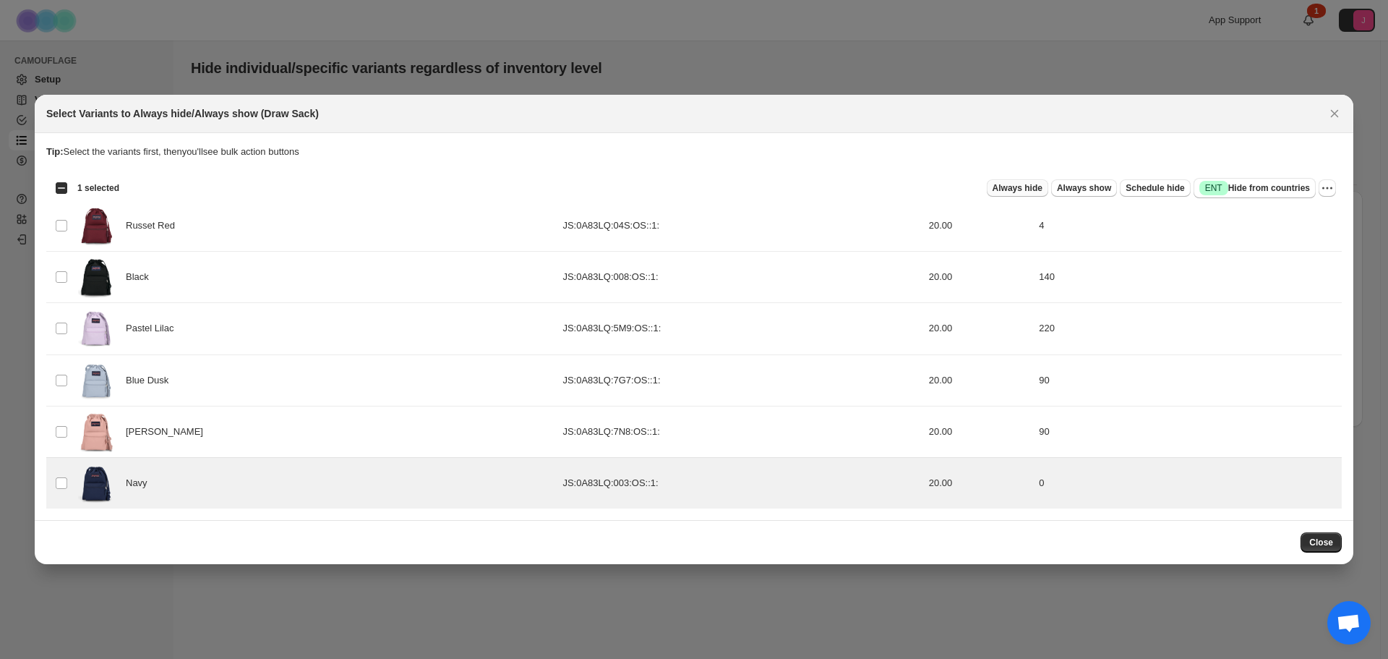
click at [1037, 185] on span "Always hide" at bounding box center [1018, 188] width 50 height 12
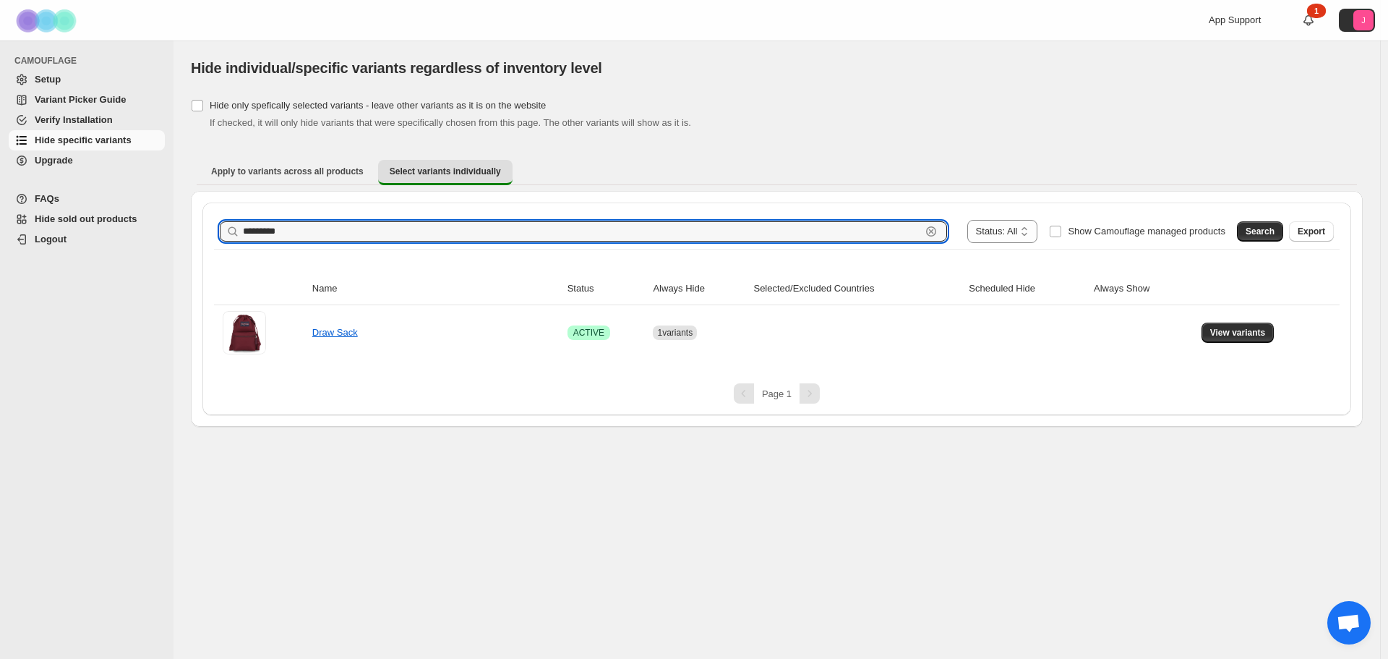
drag, startPoint x: 349, startPoint y: 228, endPoint x: 214, endPoint y: 220, distance: 135.4
click at [211, 234] on div "**********" at bounding box center [776, 308] width 1149 height 213
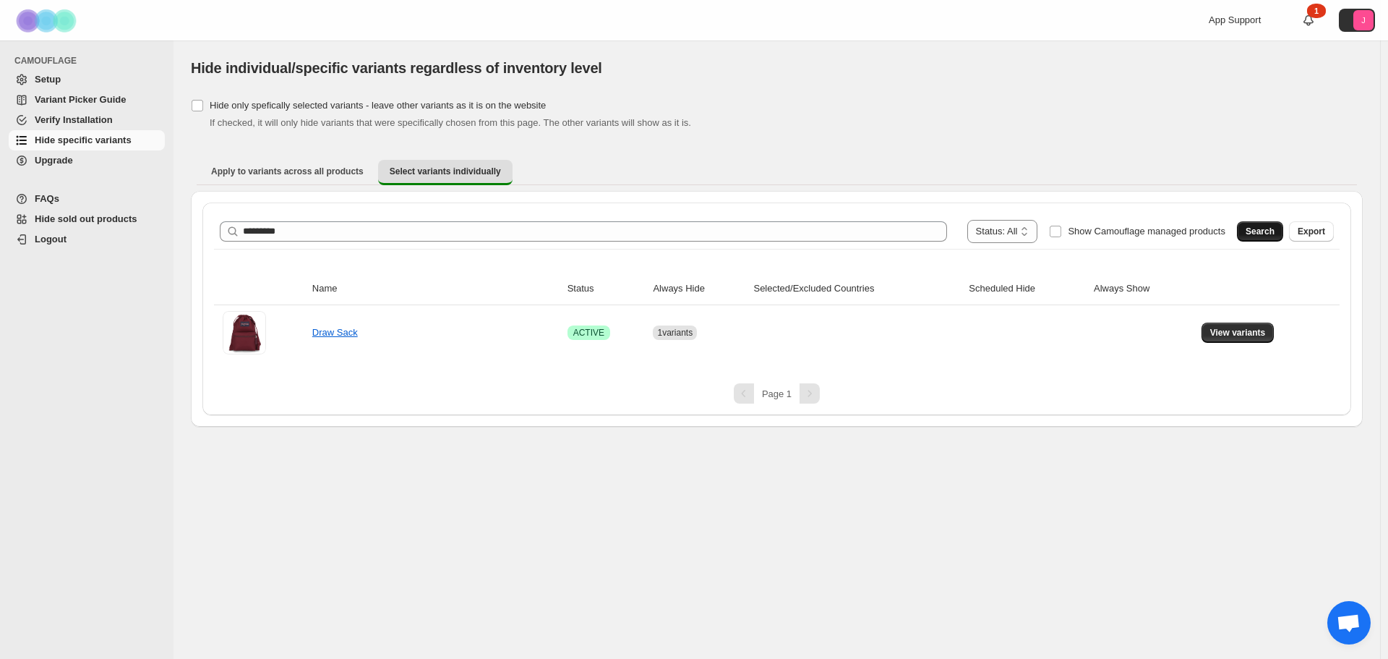
click at [1265, 226] on button "Search" at bounding box center [1260, 231] width 46 height 20
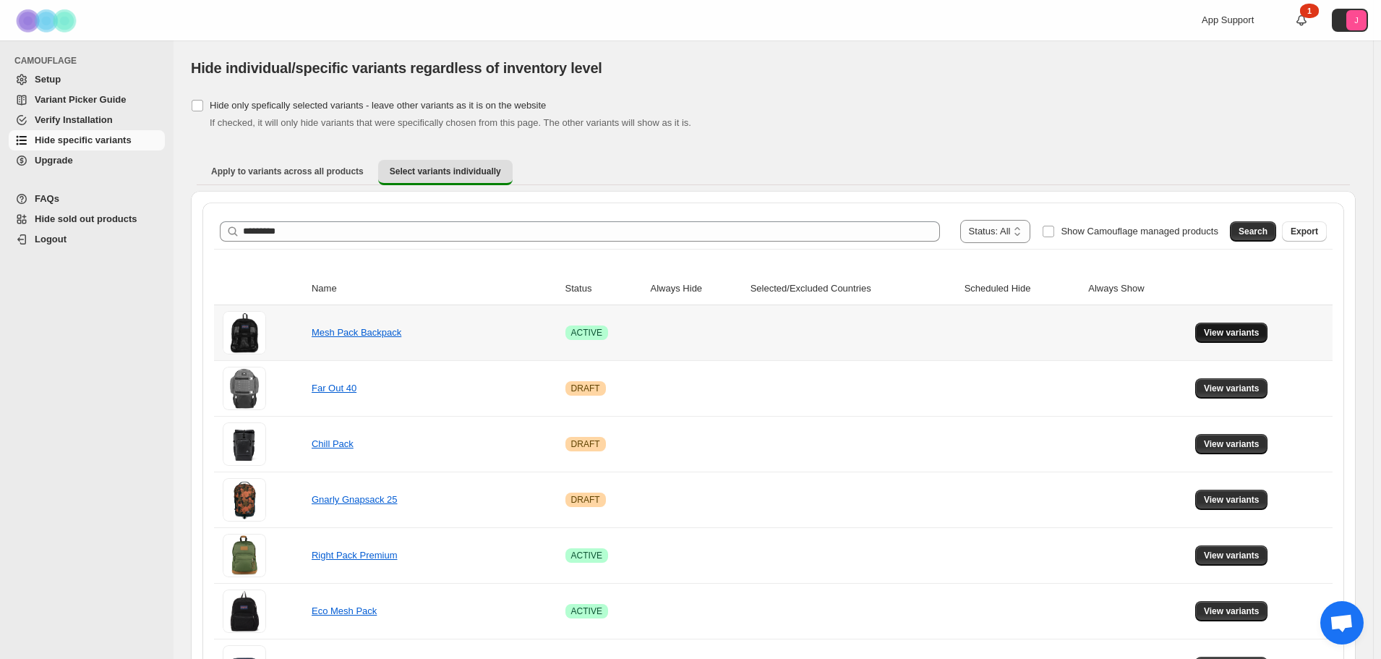
click at [1221, 333] on span "View variants" at bounding box center [1232, 333] width 56 height 12
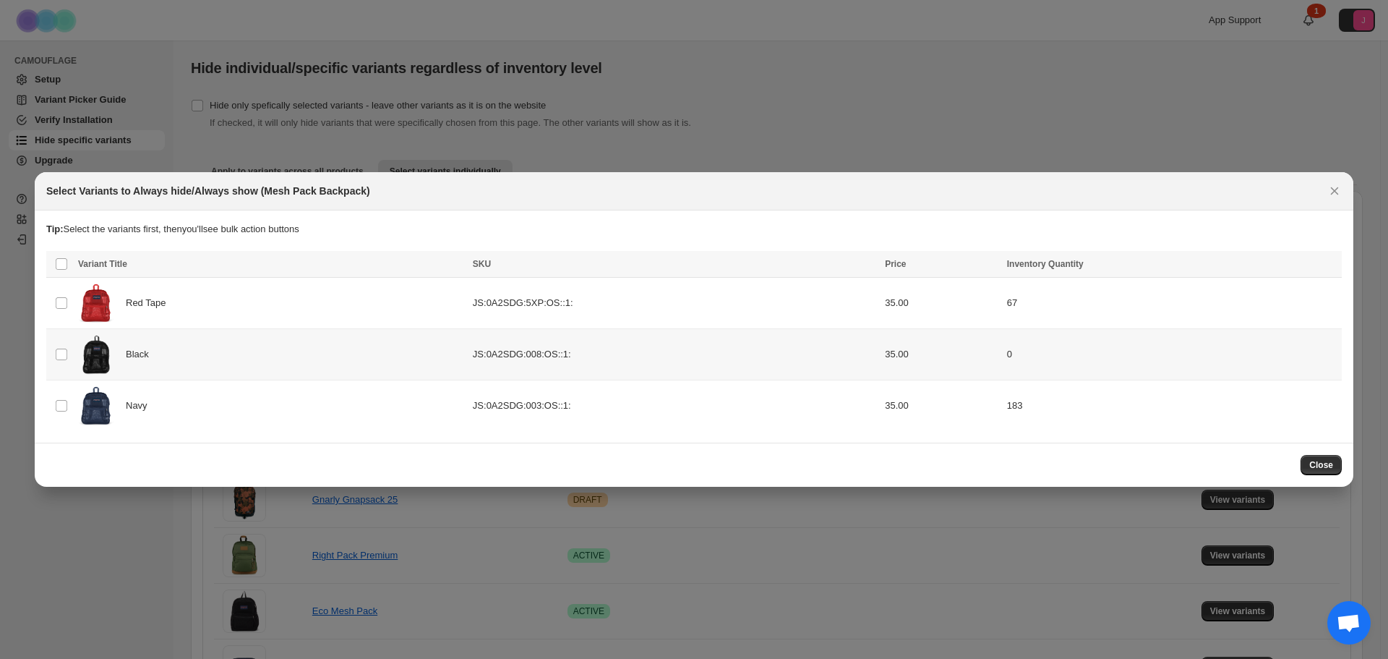
click at [51, 353] on td "Select product variant" at bounding box center [59, 353] width 27 height 51
click at [1038, 271] on span "Always hide" at bounding box center [1018, 266] width 50 height 12
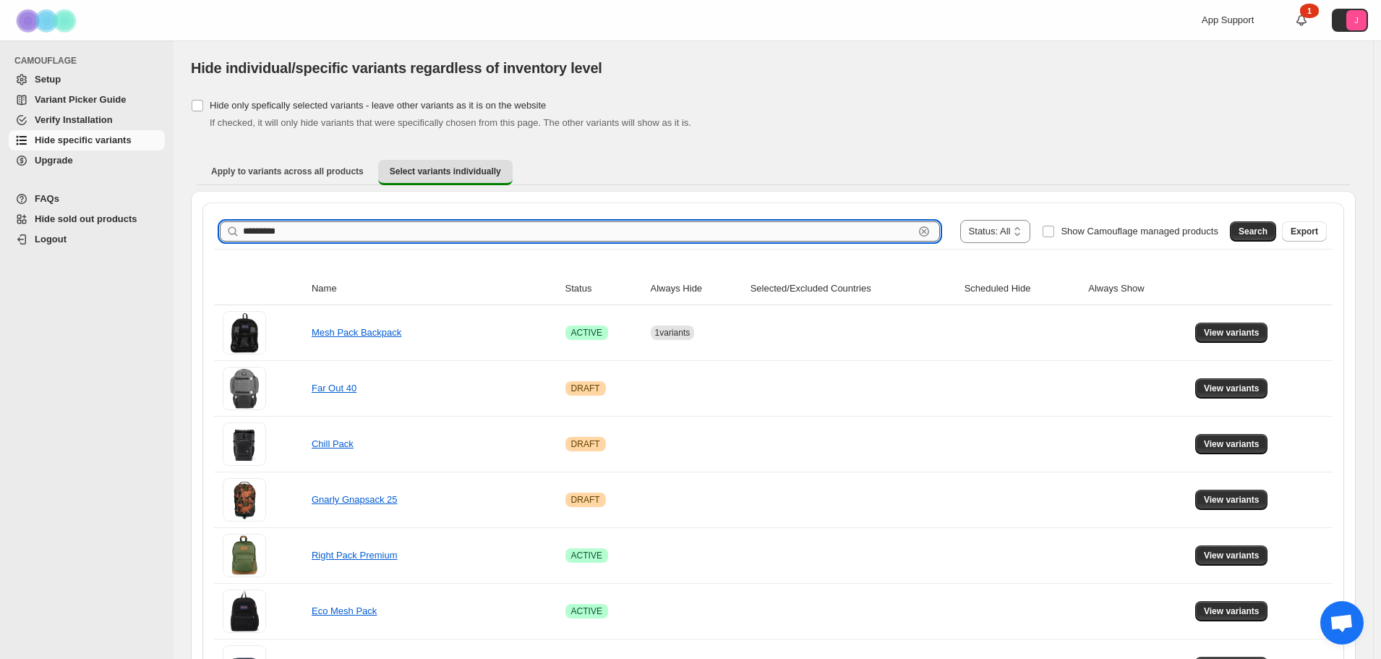
drag, startPoint x: 412, startPoint y: 232, endPoint x: 378, endPoint y: 236, distance: 34.3
click at [344, 240] on input "*********" at bounding box center [578, 231] width 671 height 20
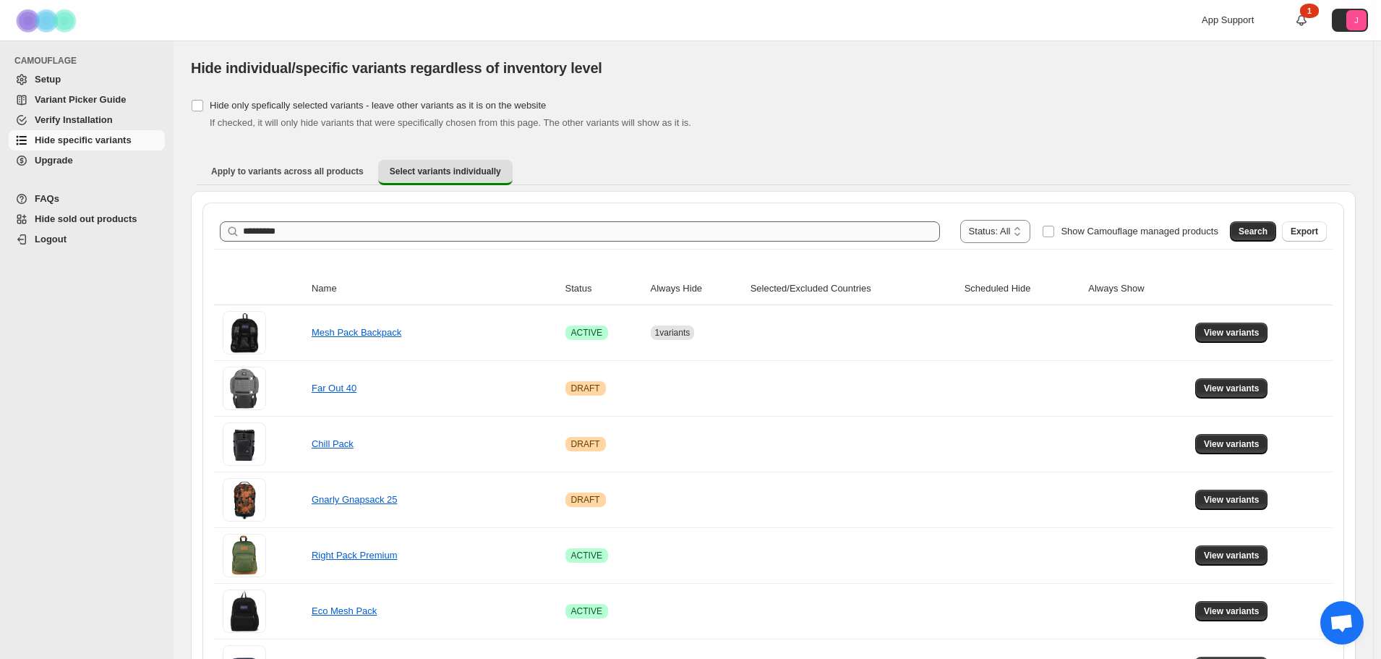
drag, startPoint x: 350, startPoint y: 221, endPoint x: 263, endPoint y: 229, distance: 87.2
click at [263, 229] on div "**********" at bounding box center [773, 231] width 1107 height 23
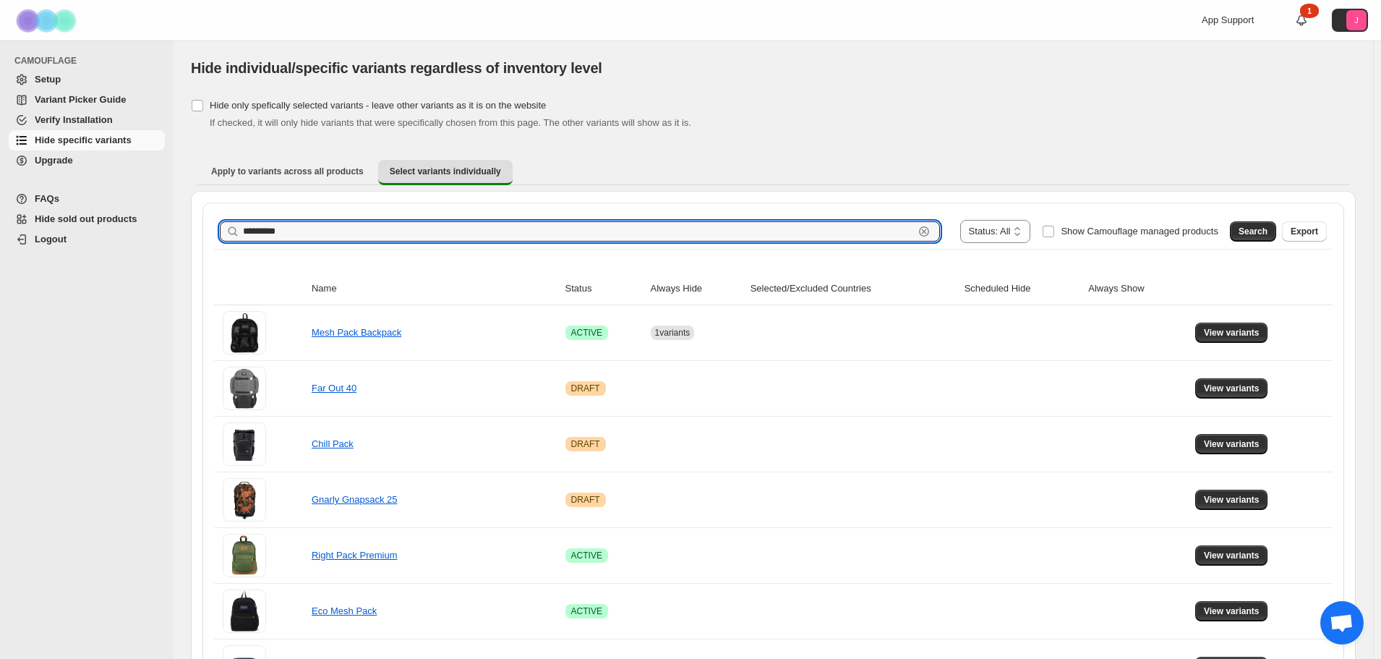
drag, startPoint x: 305, startPoint y: 226, endPoint x: 260, endPoint y: 218, distance: 45.4
click at [233, 231] on div "********* Clear" at bounding box center [580, 231] width 720 height 20
type input "**********"
click at [1266, 224] on button "Search" at bounding box center [1253, 231] width 46 height 20
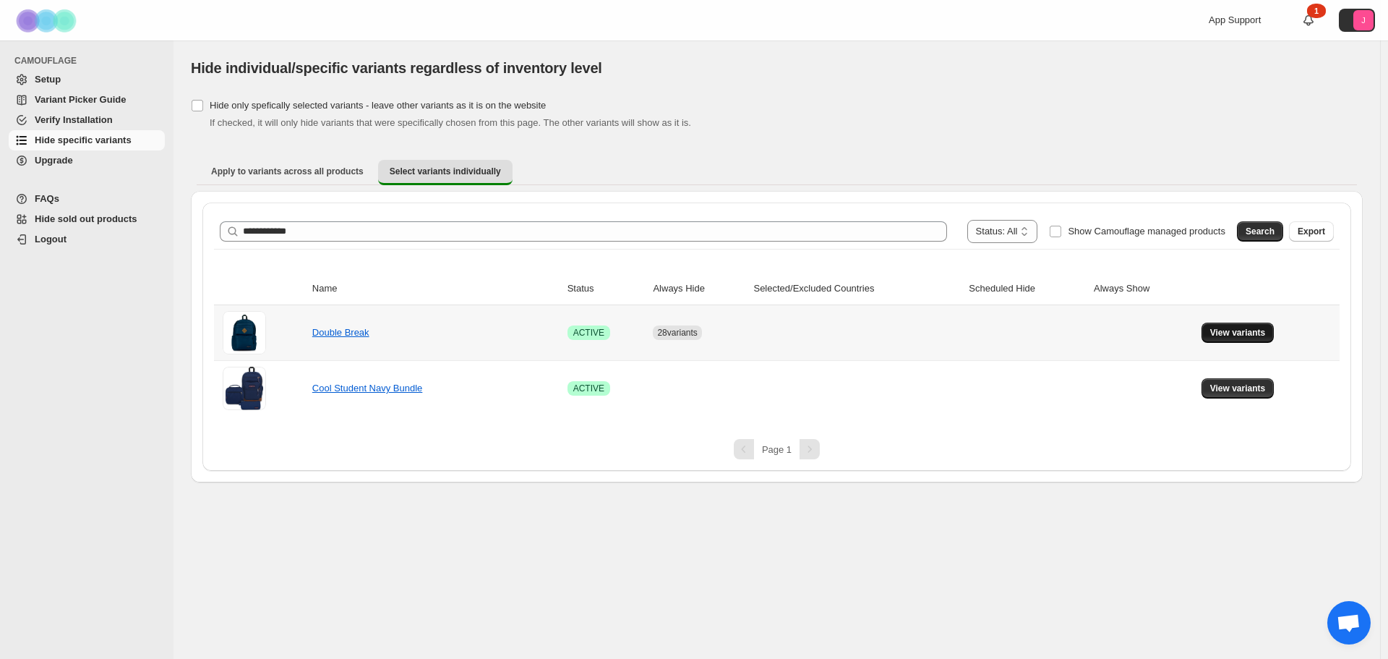
click at [1249, 328] on span "View variants" at bounding box center [1238, 333] width 56 height 12
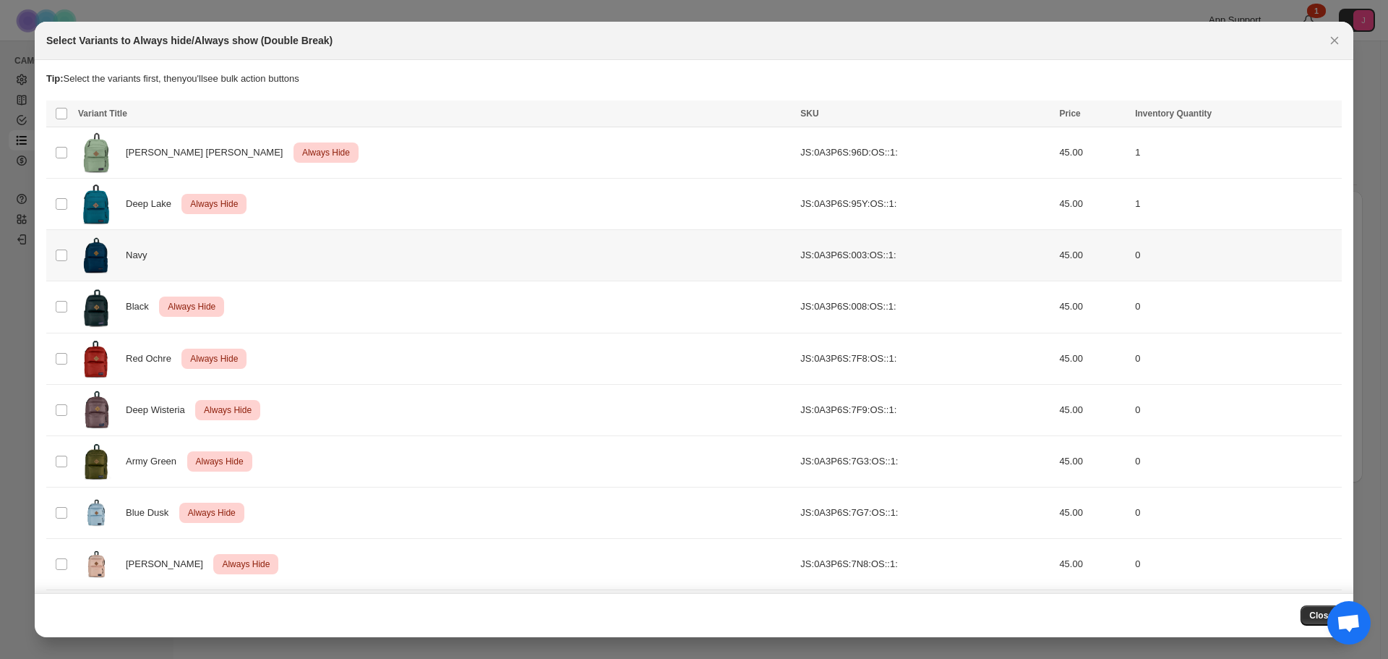
drag, startPoint x: 55, startPoint y: 255, endPoint x: 119, endPoint y: 256, distance: 63.6
click at [54, 256] on td "Select product variant" at bounding box center [59, 255] width 27 height 51
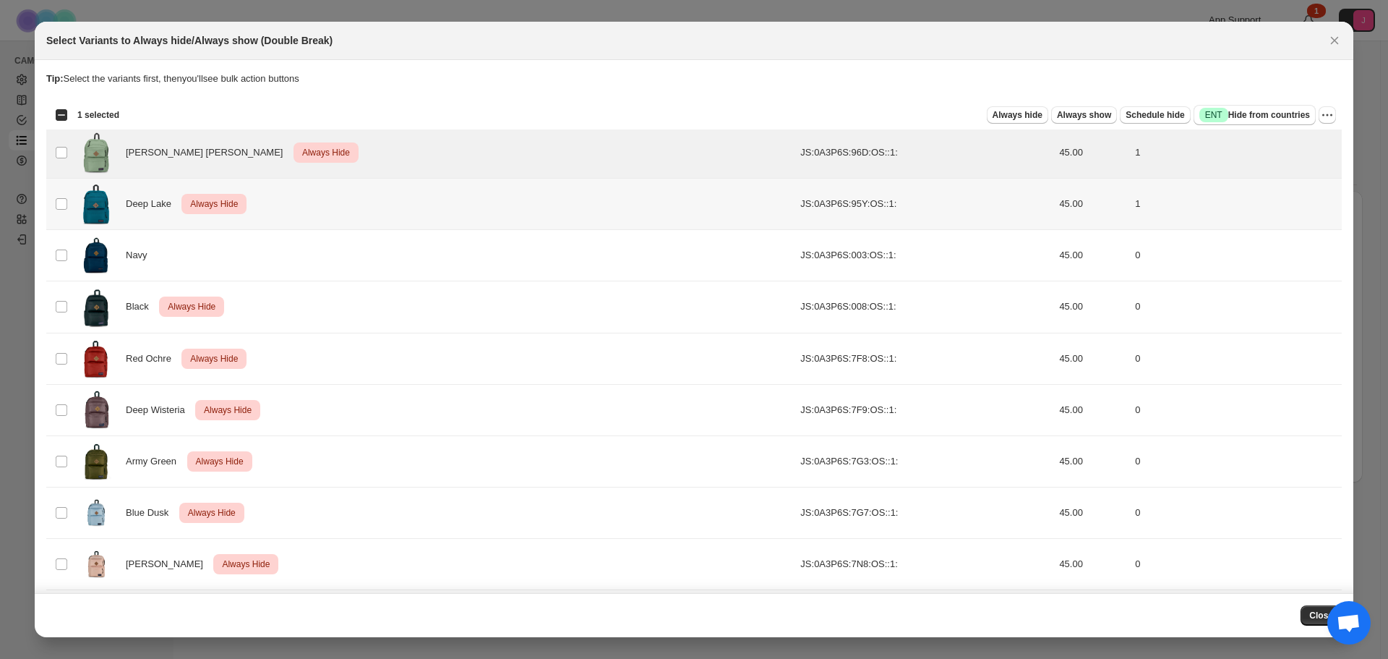
click at [69, 208] on td "Select product variant" at bounding box center [59, 204] width 27 height 51
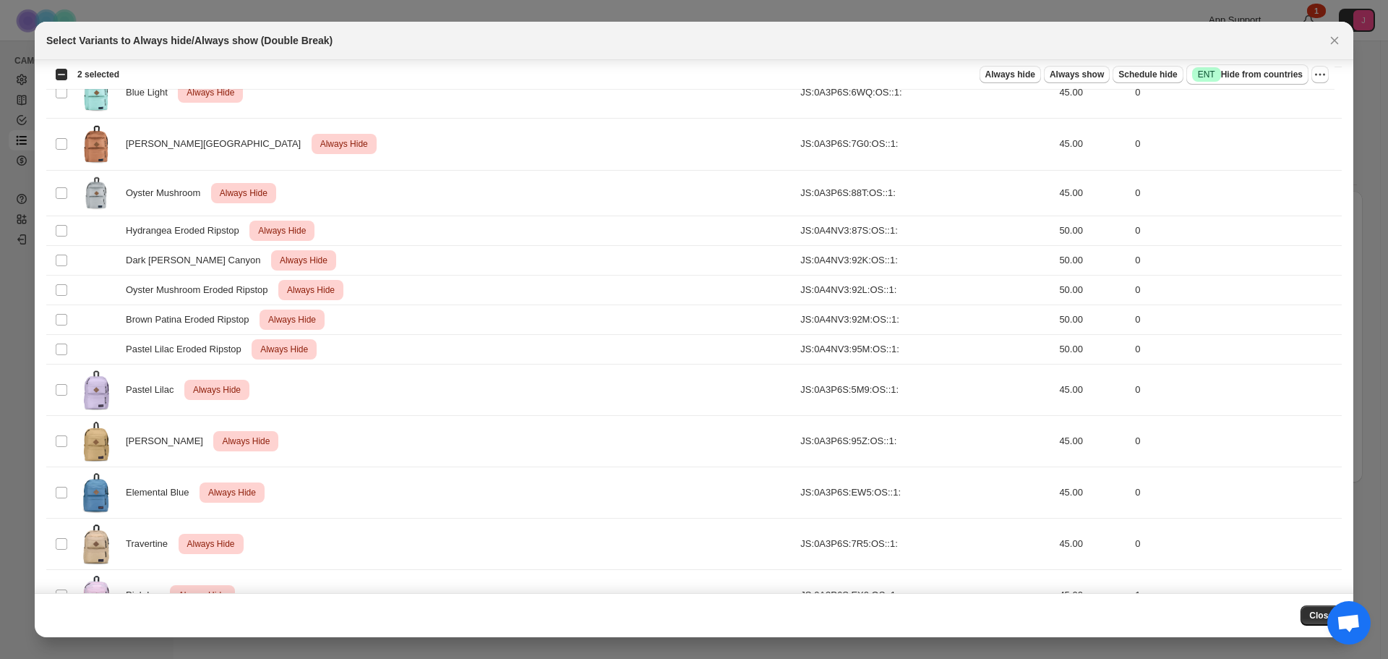
scroll to position [791, 0]
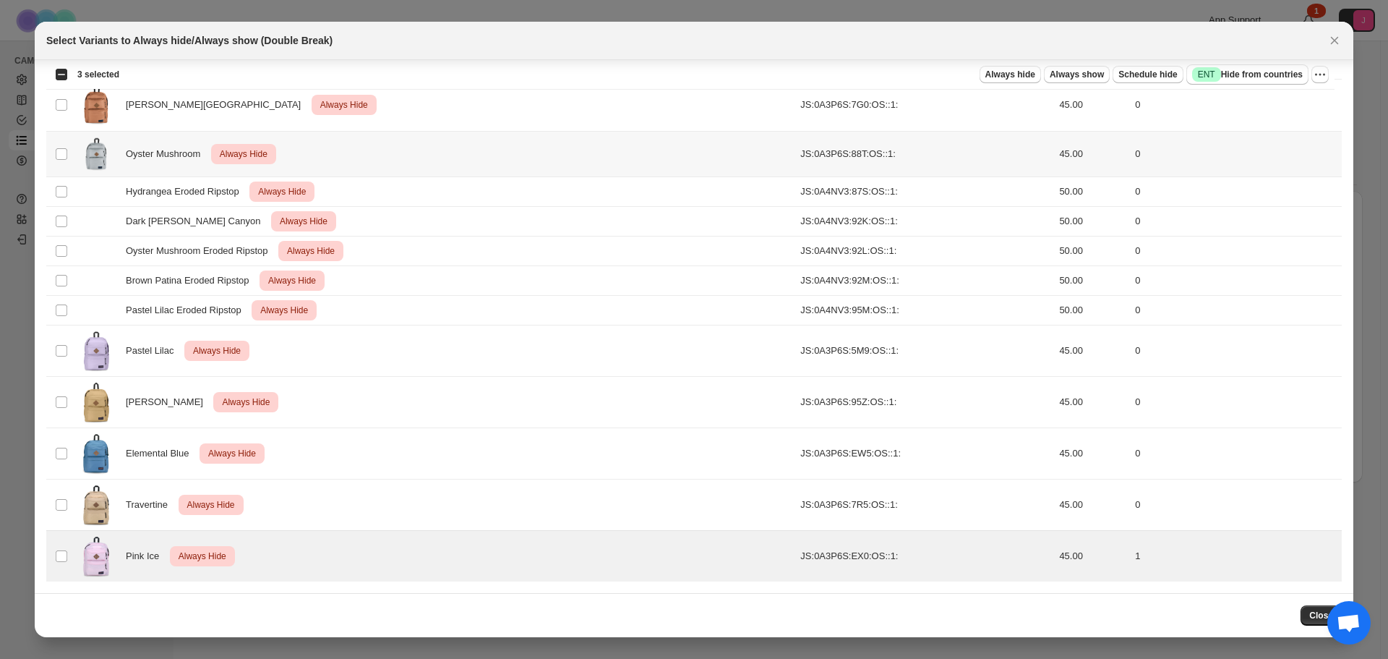
drag, startPoint x: 1025, startPoint y: 74, endPoint x: 1312, endPoint y: 110, distance: 289.3
click at [1322, 76] on icon "More actions" at bounding box center [1320, 74] width 14 height 14
click at [1262, 111] on button "Undo always hide" at bounding box center [1268, 102] width 114 height 23
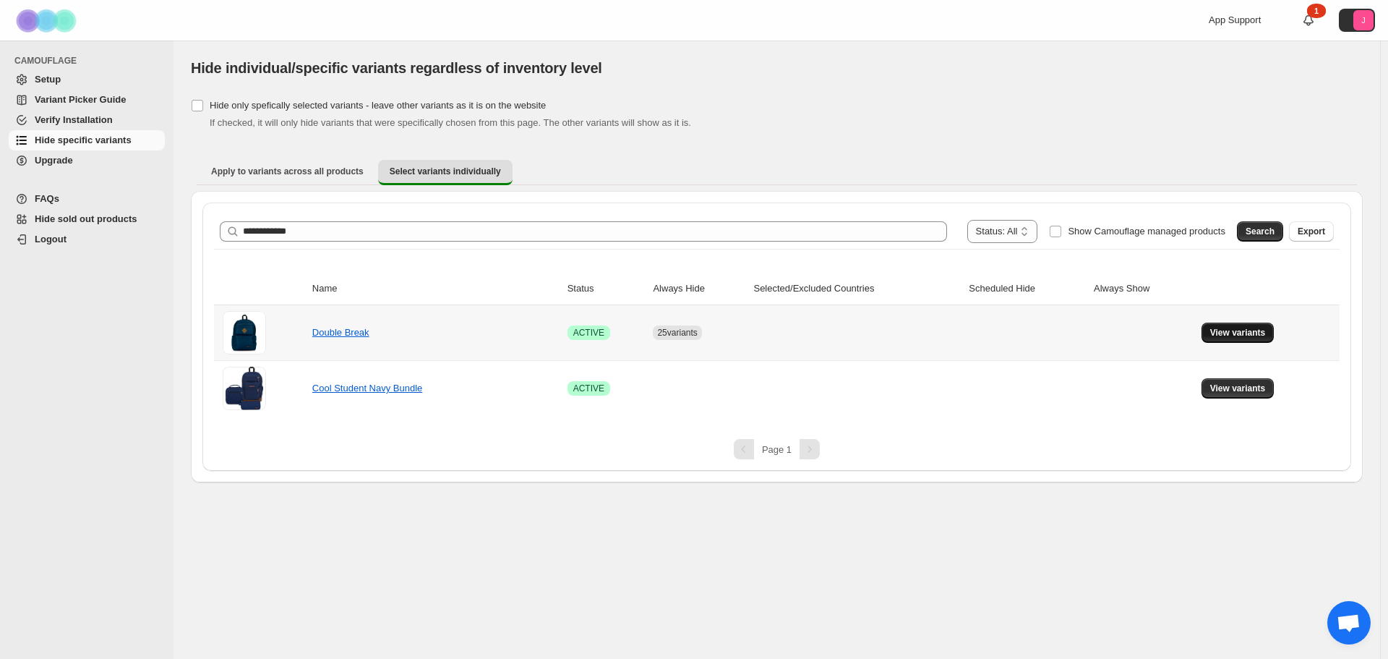
click at [1226, 336] on span "View variants" at bounding box center [1238, 333] width 56 height 12
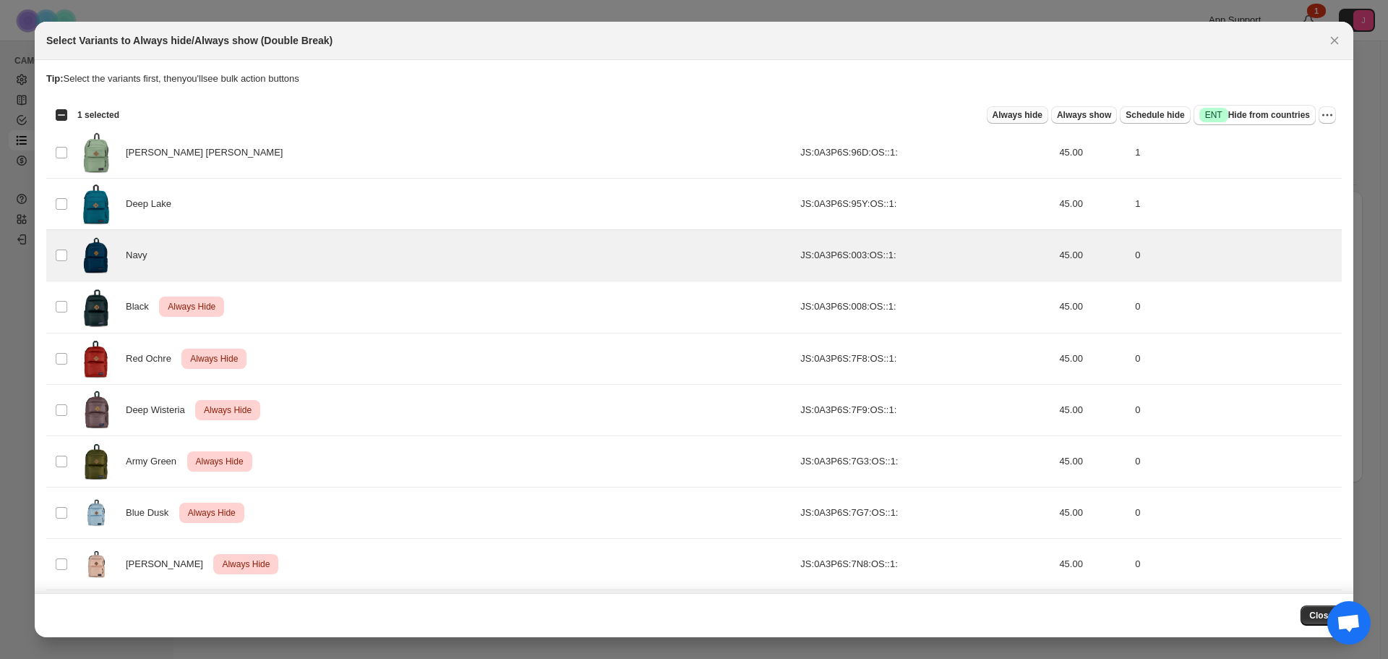
click at [1024, 121] on button "Always hide" at bounding box center [1017, 114] width 61 height 17
